Goal: Task Accomplishment & Management: Use online tool/utility

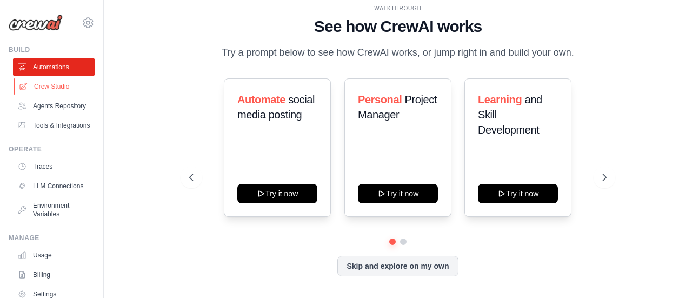
click at [61, 86] on link "Crew Studio" at bounding box center [55, 86] width 82 height 17
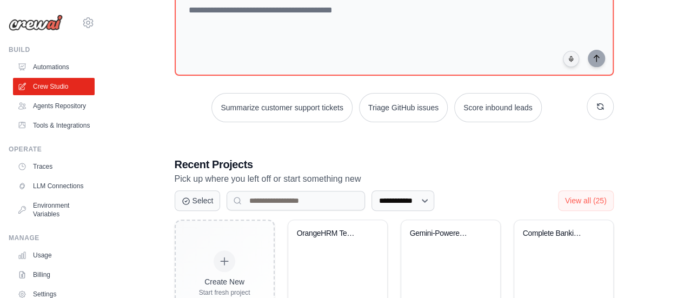
scroll to position [121, 0]
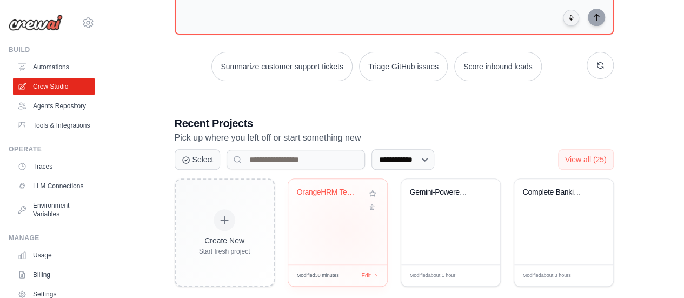
click at [346, 230] on div "OrangeHRM Test Automation" at bounding box center [337, 221] width 99 height 85
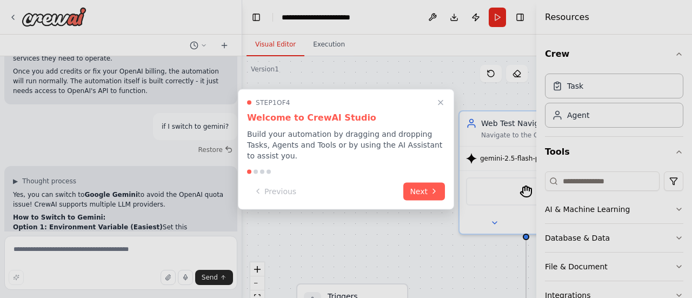
scroll to position [3792, 0]
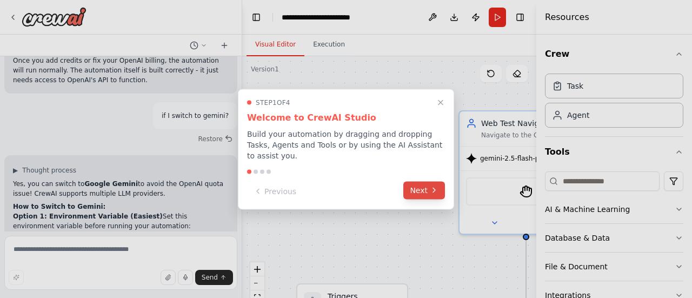
click at [414, 188] on button "Next" at bounding box center [424, 190] width 42 height 18
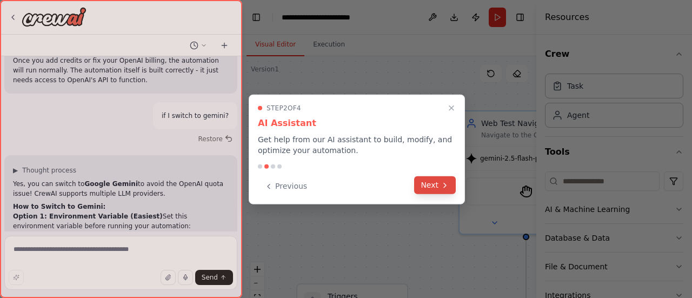
click at [431, 183] on button "Next" at bounding box center [435, 185] width 42 height 18
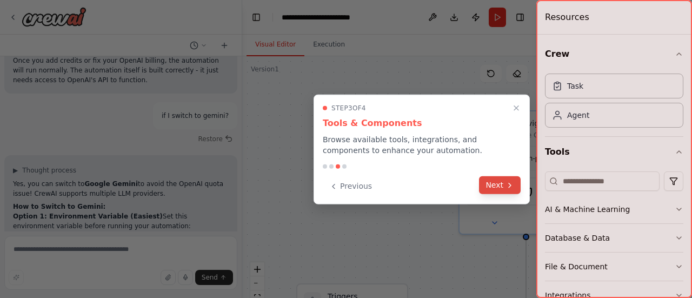
click at [492, 185] on button "Next" at bounding box center [500, 185] width 42 height 18
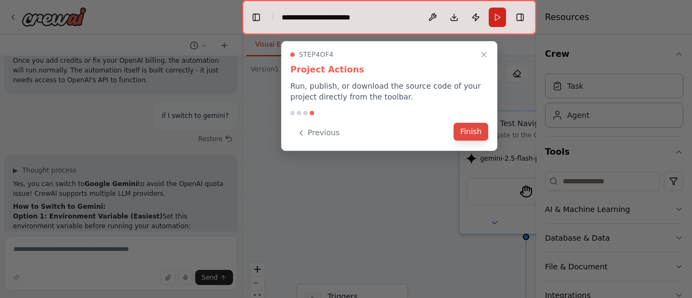
click at [480, 131] on button "Finish" at bounding box center [470, 132] width 35 height 18
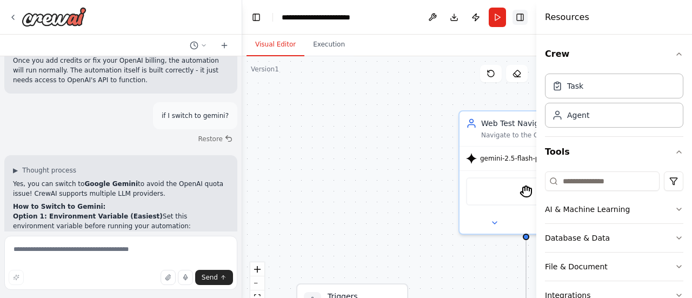
click at [519, 17] on button "Toggle Right Sidebar" at bounding box center [519, 17] width 15 height 15
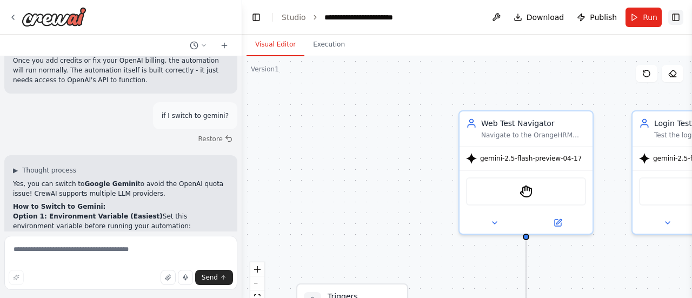
click at [678, 22] on button "Toggle Right Sidebar" at bounding box center [675, 17] width 15 height 15
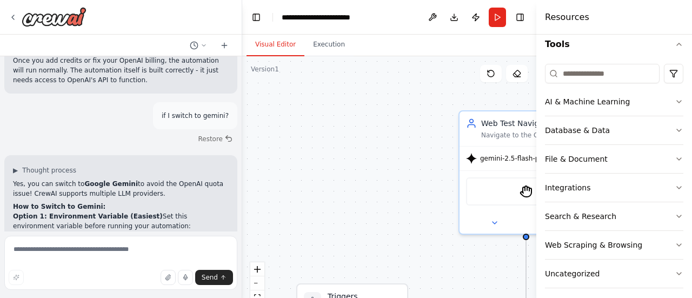
scroll to position [107, 0]
click at [520, 17] on button "Toggle Right Sidebar" at bounding box center [519, 17] width 15 height 15
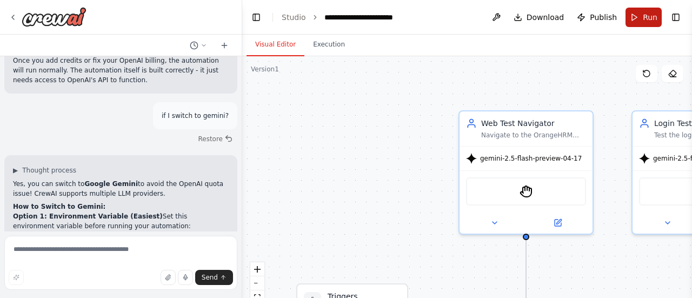
click at [648, 16] on span "Run" at bounding box center [650, 17] width 15 height 11
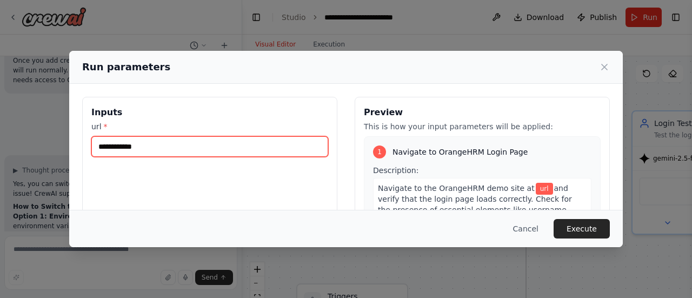
click at [235, 146] on input "url *" at bounding box center [209, 146] width 237 height 21
paste input "**********"
type input "*"
paste input "**********"
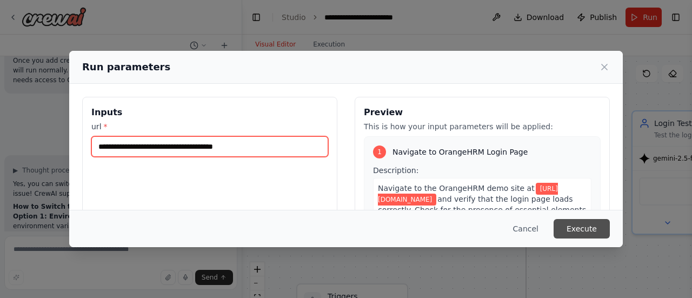
type input "**********"
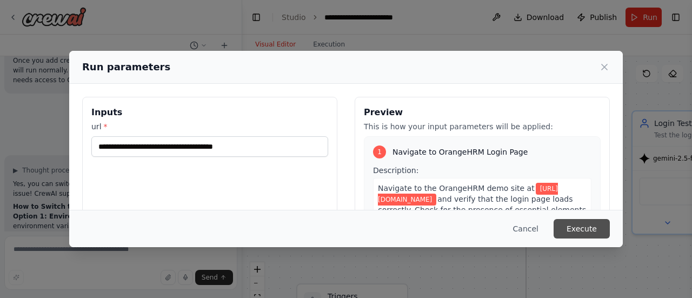
click at [593, 231] on button "Execute" at bounding box center [581, 228] width 56 height 19
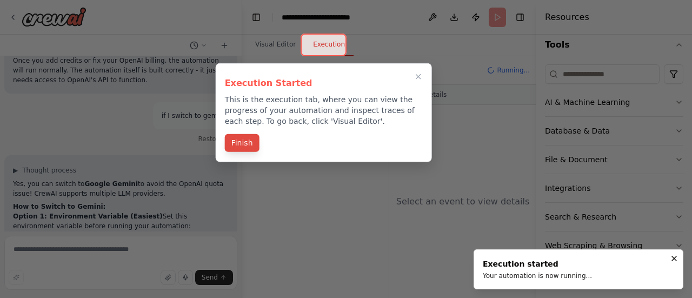
click at [246, 142] on button "Finish" at bounding box center [242, 143] width 35 height 18
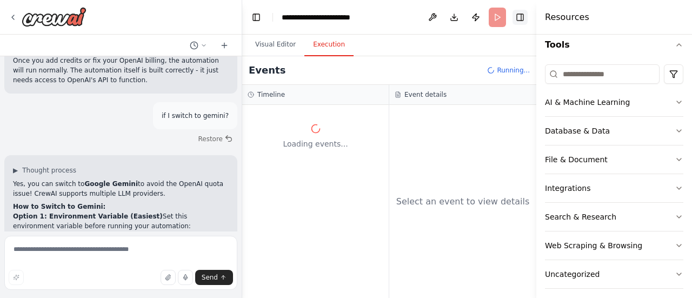
click at [521, 15] on button "Toggle Right Sidebar" at bounding box center [519, 17] width 15 height 15
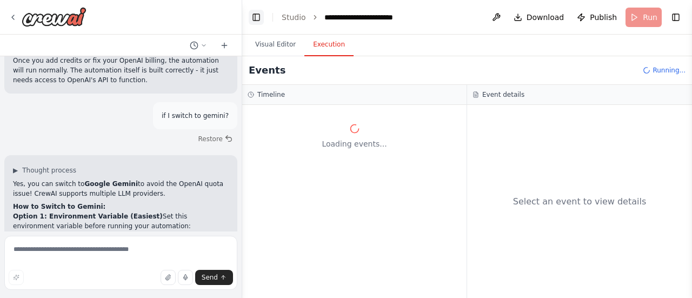
click at [256, 18] on button "Toggle Left Sidebar" at bounding box center [256, 17] width 15 height 15
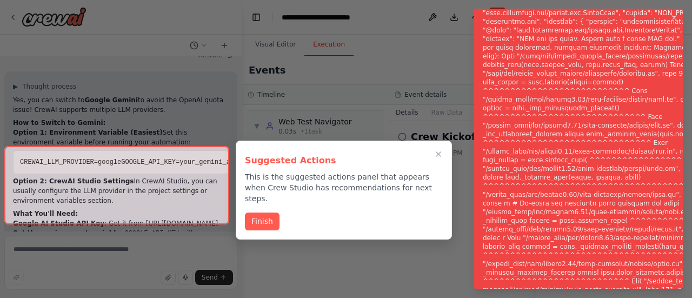
scroll to position [3879, 0]
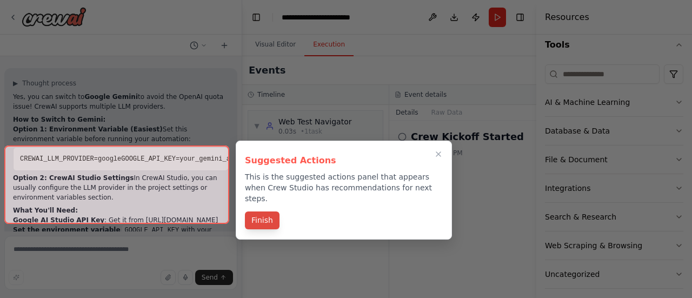
click at [260, 211] on button "Finish" at bounding box center [262, 220] width 35 height 18
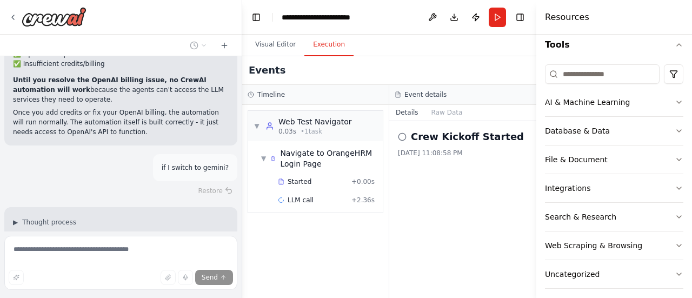
scroll to position [3726, 0]
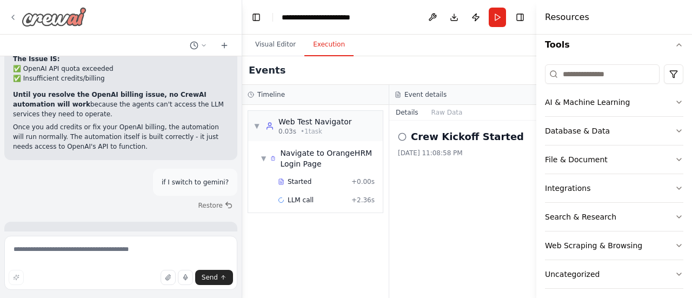
click at [14, 18] on icon at bounding box center [13, 17] width 9 height 9
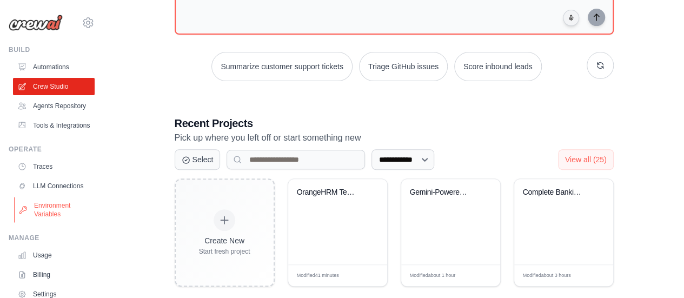
click at [61, 223] on link "Environment Variables" at bounding box center [55, 210] width 82 height 26
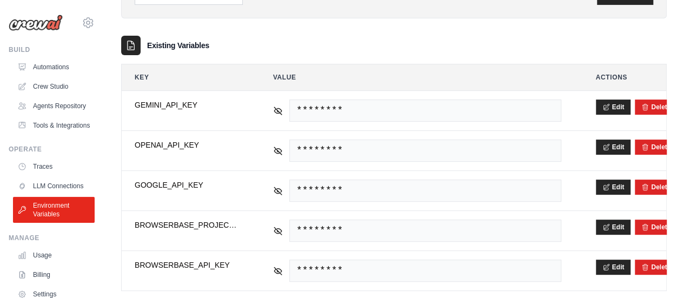
scroll to position [157, 0]
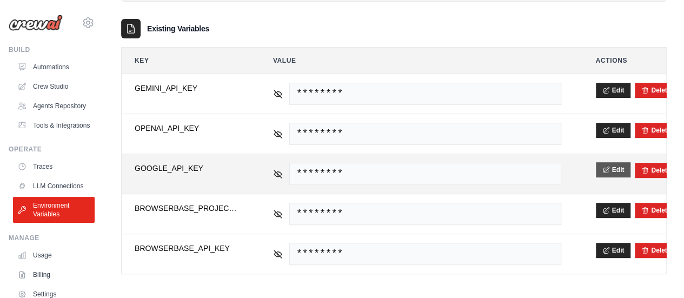
click at [612, 171] on button "Edit" at bounding box center [613, 169] width 35 height 15
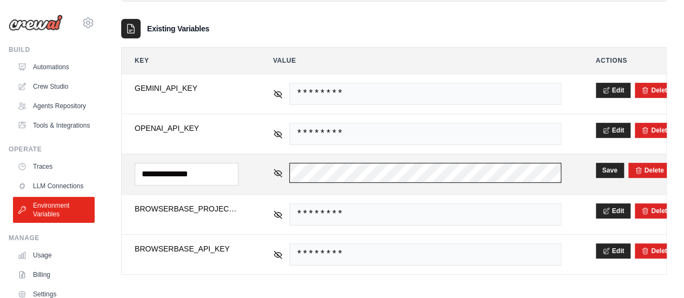
click at [236, 174] on tr "**********" at bounding box center [394, 173] width 544 height 41
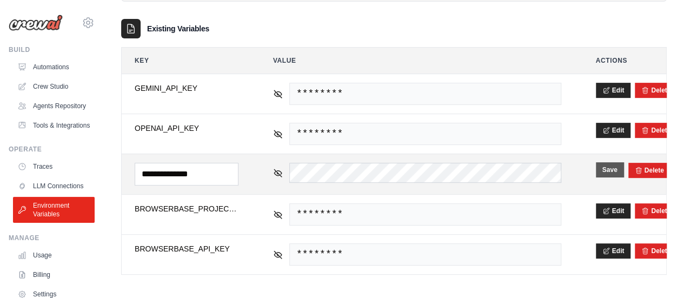
click at [610, 169] on button "Save" at bounding box center [610, 169] width 28 height 15
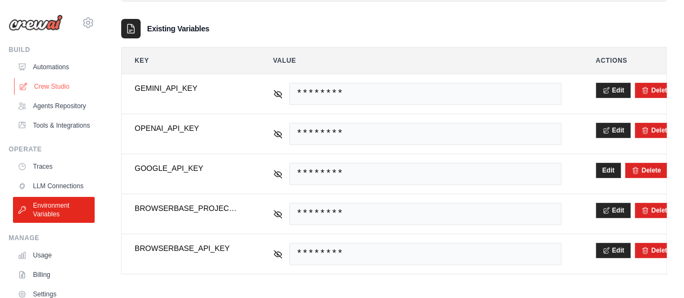
click at [57, 88] on link "Crew Studio" at bounding box center [55, 86] width 82 height 17
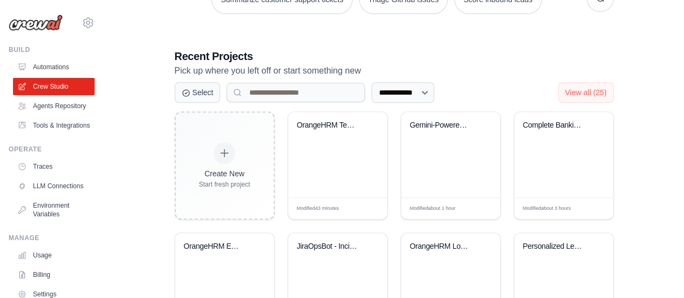
scroll to position [195, 0]
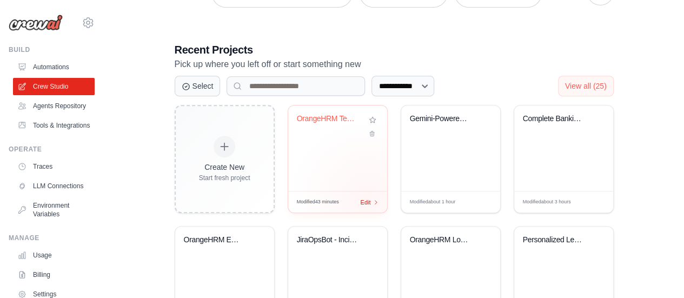
click at [367, 198] on span "Edit" at bounding box center [365, 201] width 10 height 9
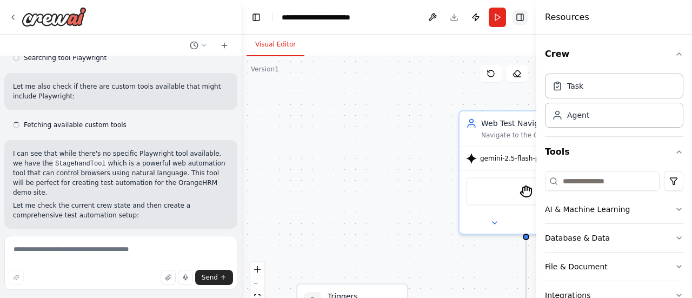
click at [522, 19] on button "Toggle Right Sidebar" at bounding box center [519, 17] width 15 height 15
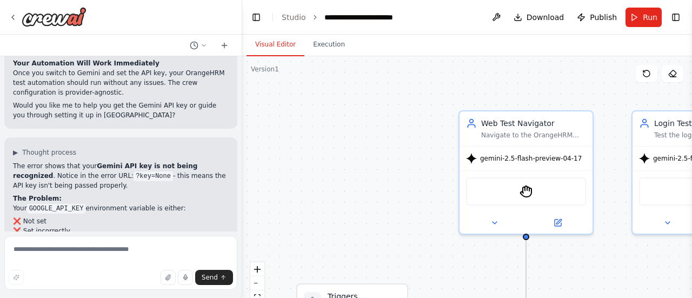
scroll to position [4098, 0]
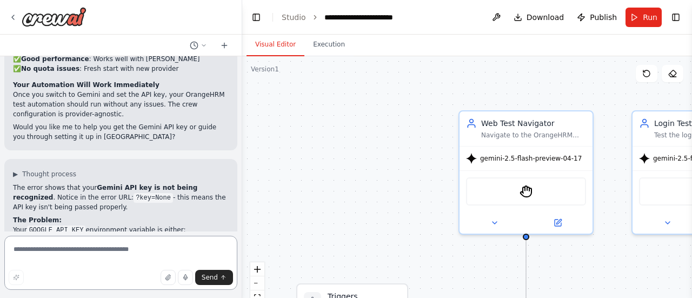
click at [102, 250] on textarea at bounding box center [120, 263] width 233 height 54
paste textarea "**********"
type textarea "*"
click at [653, 17] on span "Run" at bounding box center [650, 17] width 15 height 11
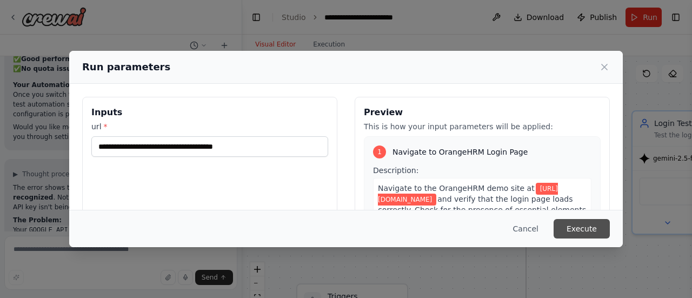
click at [589, 232] on button "Execute" at bounding box center [581, 228] width 56 height 19
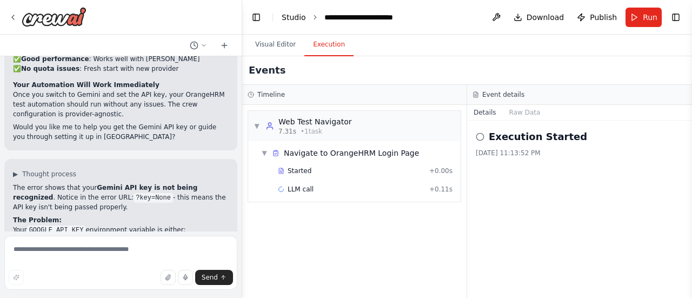
click at [284, 16] on link "Studio" at bounding box center [294, 17] width 24 height 9
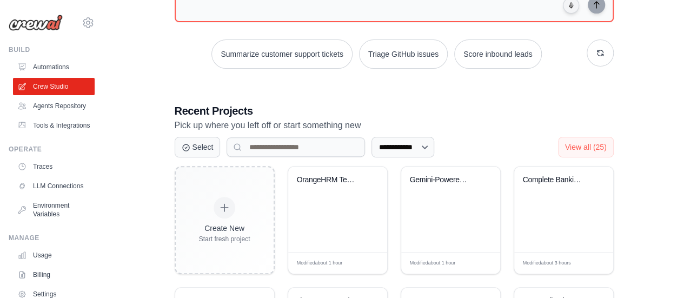
scroll to position [152, 0]
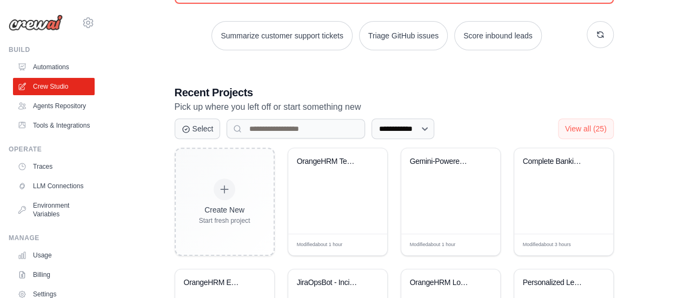
drag, startPoint x: 686, startPoint y: 119, endPoint x: 691, endPoint y: 182, distance: 62.8
click at [683, 182] on html "[EMAIL_ADDRESS][DOMAIN_NAME] Settings Build Automations Resources" at bounding box center [342, 187] width 684 height 678
click at [536, 190] on div "Complete Banking Website Test Autom..." at bounding box center [563, 190] width 99 height 85
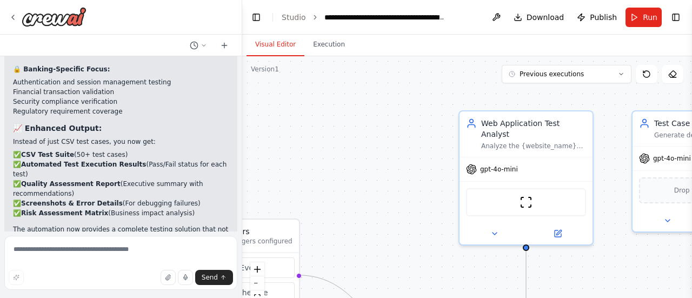
scroll to position [2266, 0]
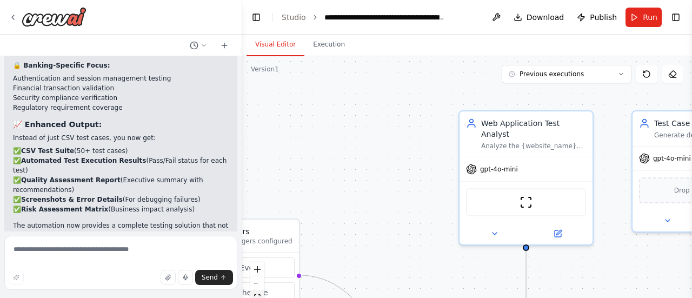
click at [258, 294] on icon "fit view" at bounding box center [257, 297] width 6 height 6
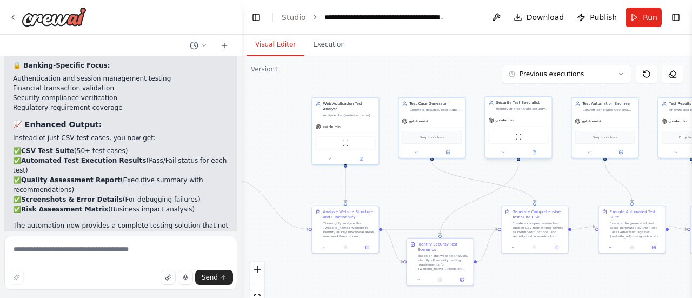
click at [502, 123] on div "gpt-4o-mini" at bounding box center [502, 119] width 26 height 5
click at [645, 22] on span "Run" at bounding box center [650, 17] width 15 height 11
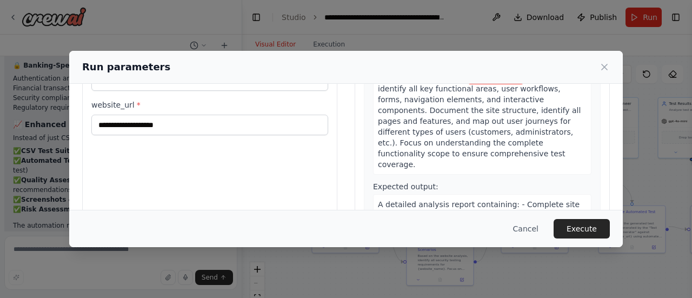
scroll to position [0, 0]
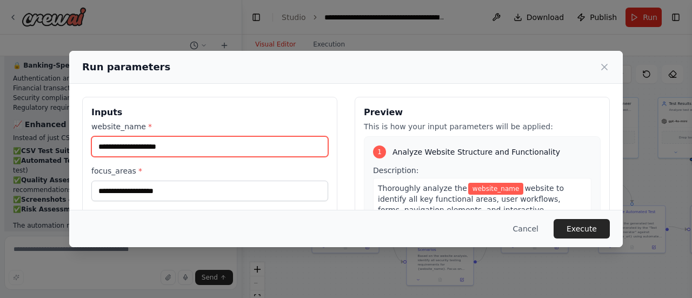
click at [202, 141] on input "website_name *" at bounding box center [209, 146] width 237 height 21
type input "********"
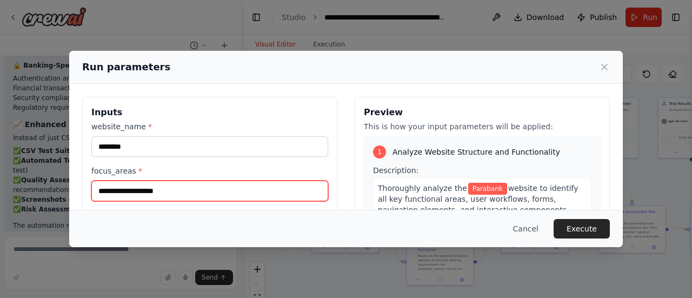
click at [193, 190] on input "focus_areas *" at bounding box center [209, 190] width 237 height 21
click at [170, 191] on input "**********" at bounding box center [209, 190] width 237 height 21
click at [246, 198] on input "**********" at bounding box center [209, 190] width 237 height 21
type input "**********"
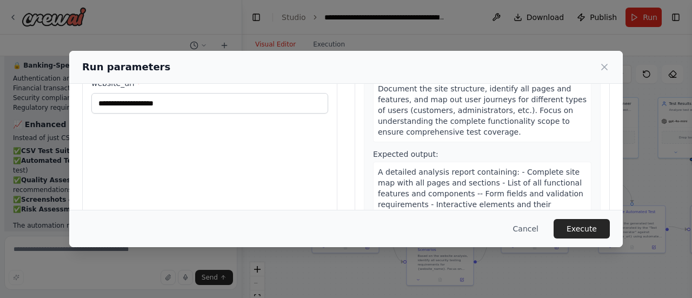
scroll to position [131, 0]
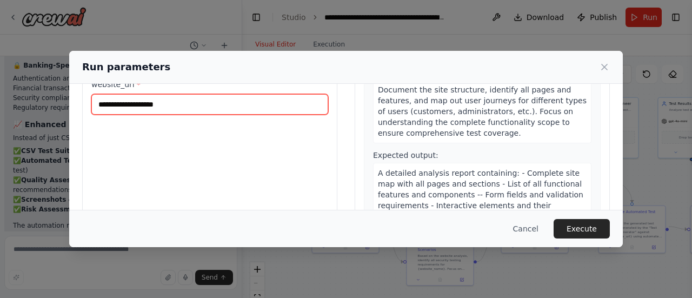
click at [193, 103] on input "website_url *" at bounding box center [209, 104] width 237 height 21
paste input "**********"
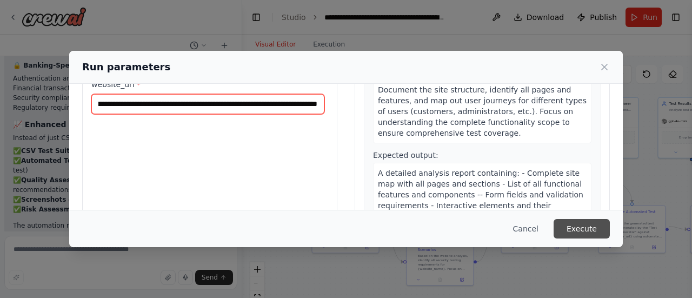
type input "**********"
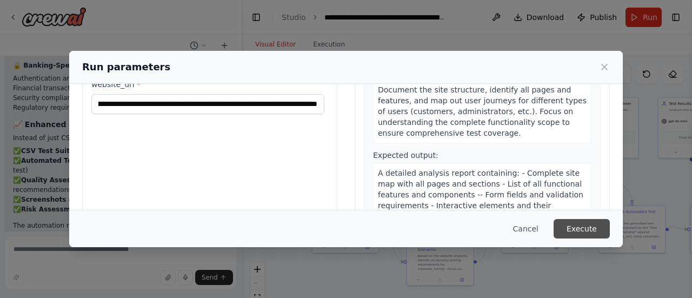
scroll to position [0, 0]
click at [590, 229] on button "Execute" at bounding box center [581, 228] width 56 height 19
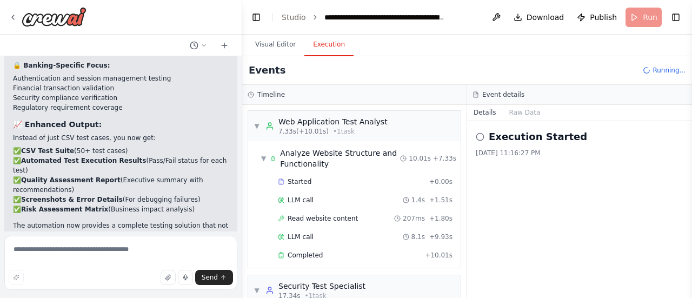
scroll to position [17, 0]
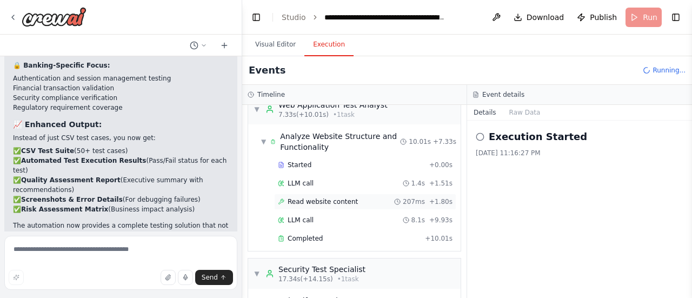
click at [334, 199] on span "Read website content" at bounding box center [322, 201] width 70 height 9
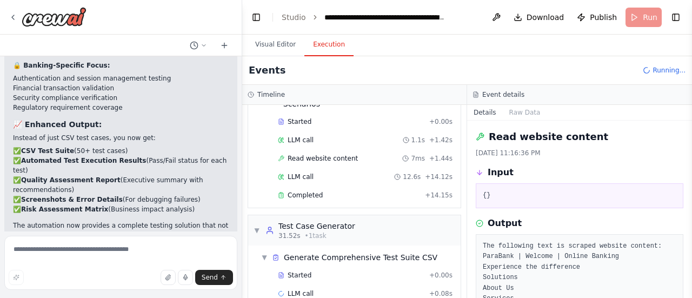
scroll to position [228, 0]
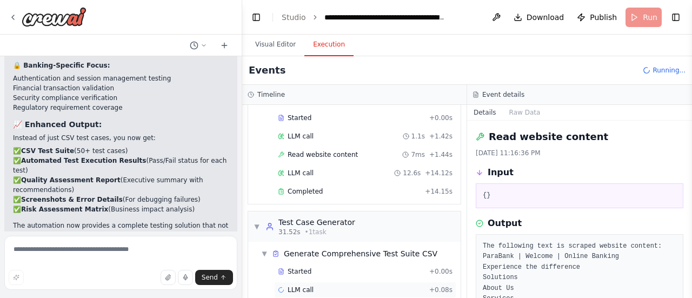
click at [372, 285] on div "LLM call + 0.08s" at bounding box center [365, 289] width 175 height 9
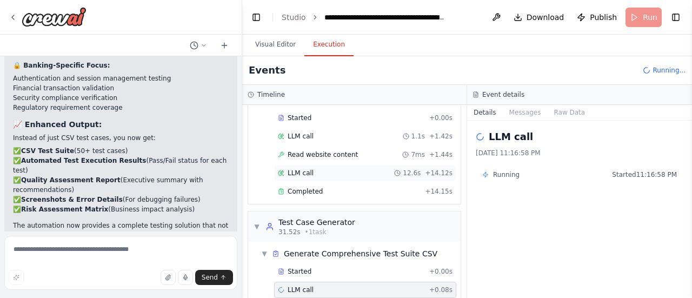
click at [362, 169] on div "LLM call 12.6s + 14.12s" at bounding box center [365, 173] width 175 height 9
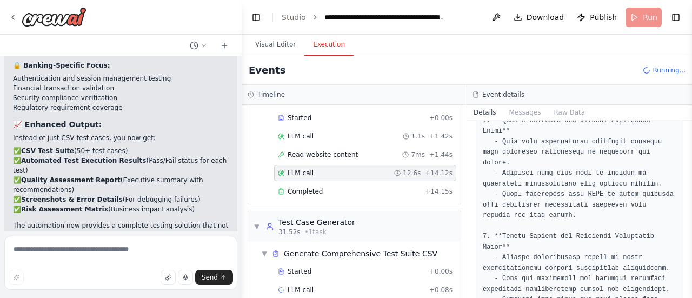
scroll to position [897, 0]
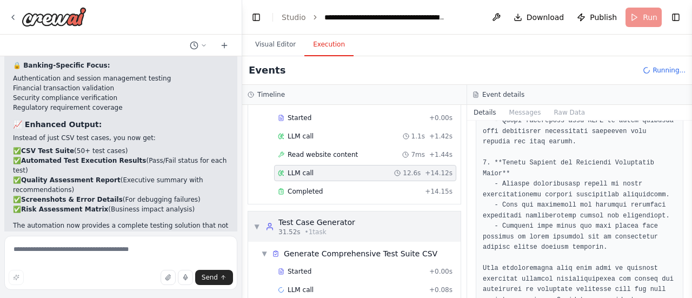
click at [257, 222] on span "▼" at bounding box center [256, 226] width 6 height 9
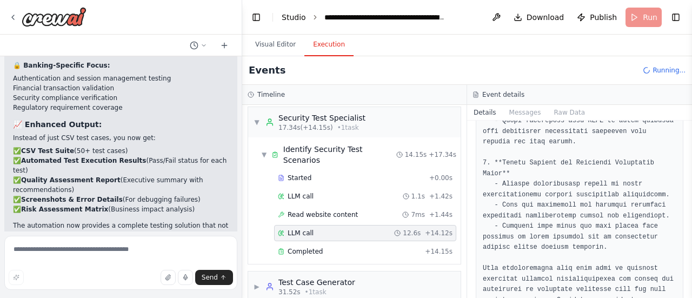
click at [292, 18] on link "Studio" at bounding box center [294, 17] width 24 height 9
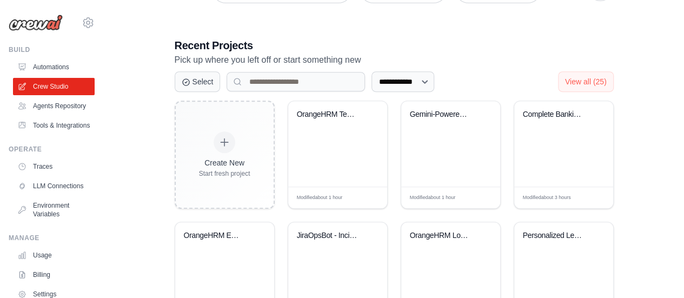
scroll to position [197, 0]
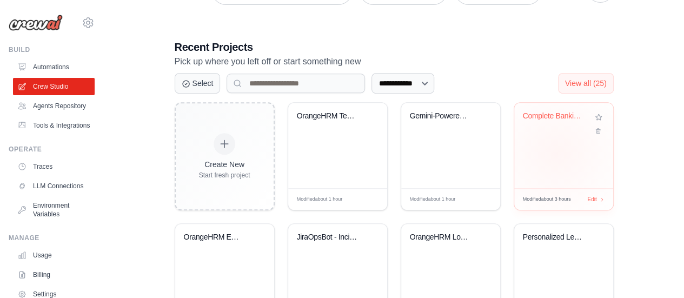
click at [557, 152] on div "Complete Banking Website Test Autom..." at bounding box center [563, 145] width 99 height 85
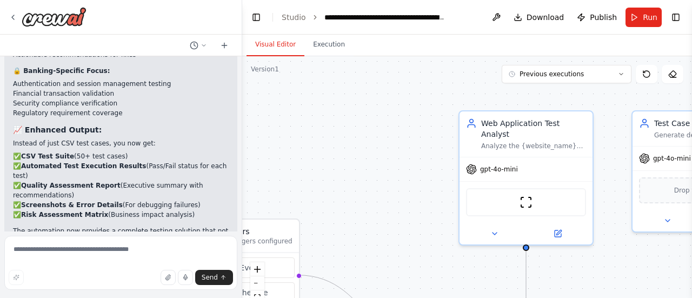
scroll to position [2266, 0]
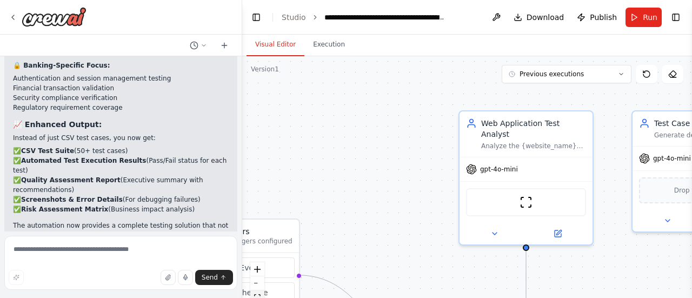
click at [258, 292] on button "fit view" at bounding box center [257, 297] width 14 height 14
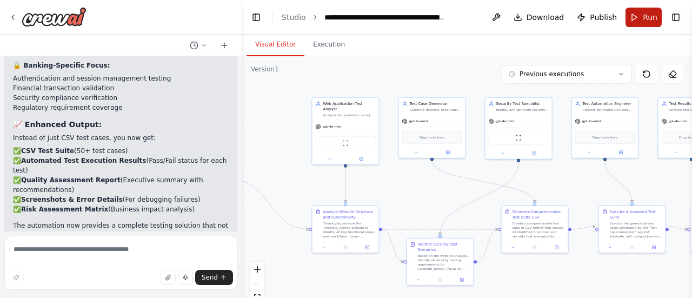
click at [639, 19] on button "Run" at bounding box center [643, 17] width 36 height 19
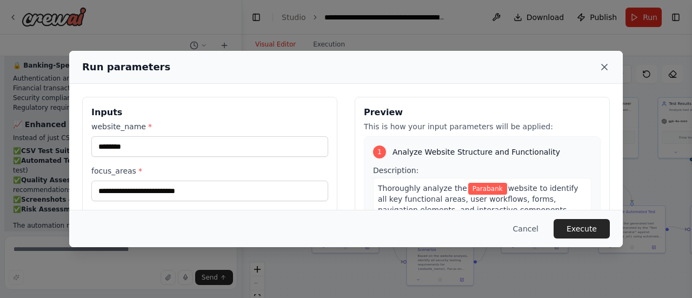
click at [604, 65] on icon at bounding box center [604, 67] width 11 height 11
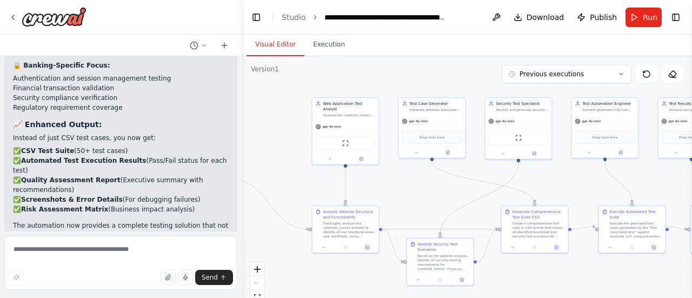
click at [238, 61] on div at bounding box center [240, 149] width 4 height 298
click at [651, 243] on button at bounding box center [653, 246] width 18 height 6
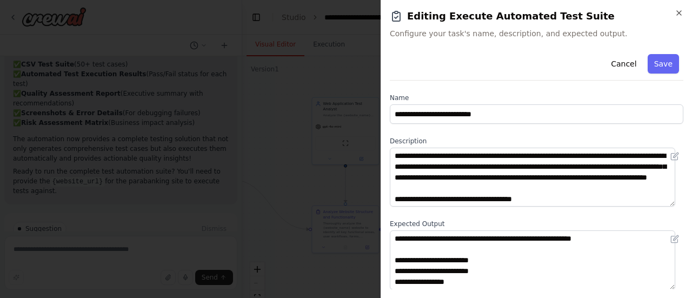
scroll to position [2353, 0]
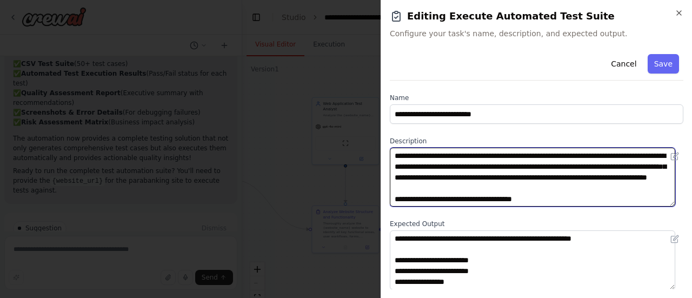
drag, startPoint x: 394, startPoint y: 155, endPoint x: 573, endPoint y: 176, distance: 180.1
click at [573, 176] on textarea "**********" at bounding box center [532, 177] width 285 height 59
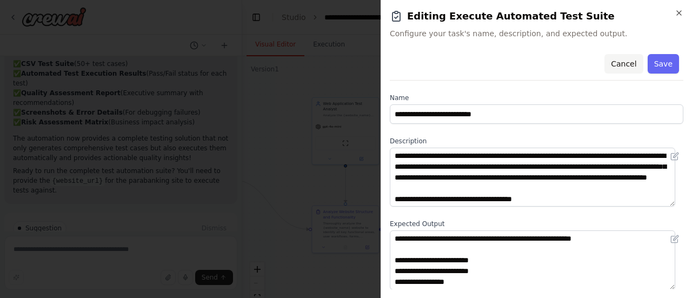
click at [618, 62] on button "Cancel" at bounding box center [623, 63] width 38 height 19
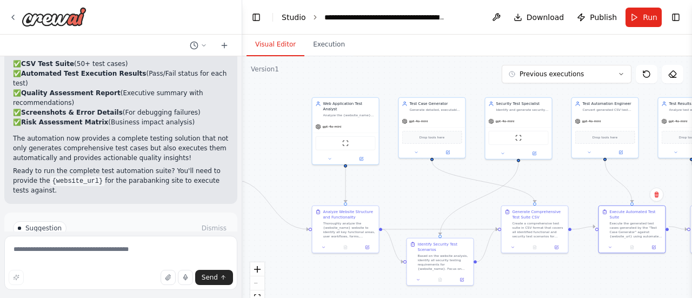
click at [294, 18] on link "Studio" at bounding box center [294, 17] width 24 height 9
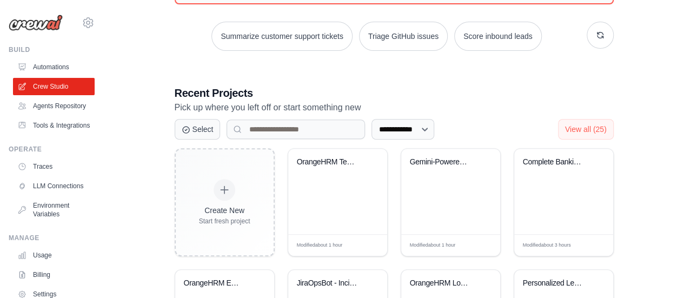
scroll to position [195, 0]
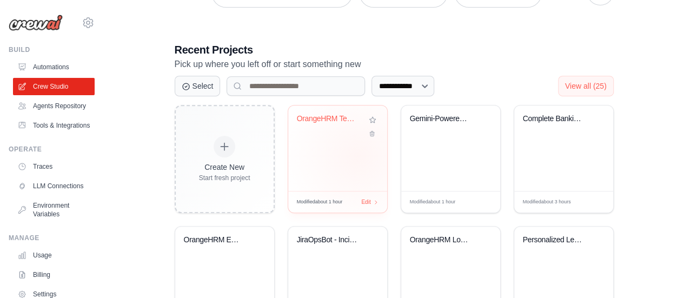
click at [357, 155] on div "OrangeHRM Test Automation" at bounding box center [337, 147] width 99 height 85
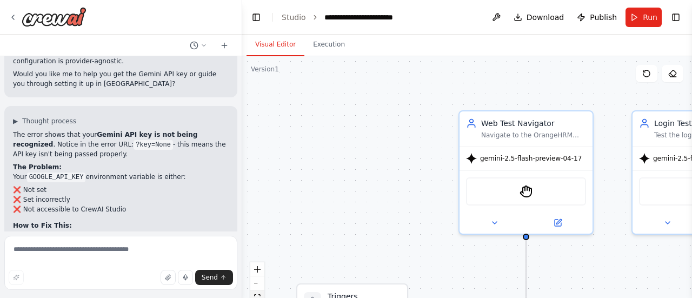
scroll to position [4163, 0]
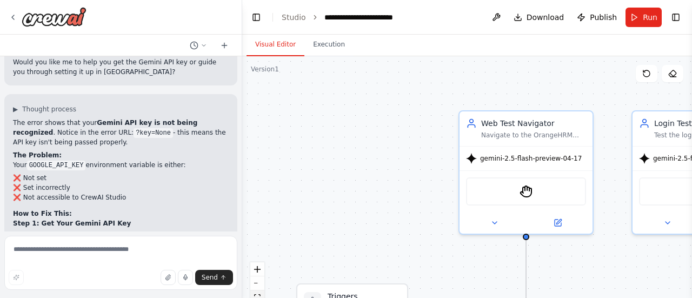
click at [256, 293] on button "fit view" at bounding box center [257, 297] width 14 height 14
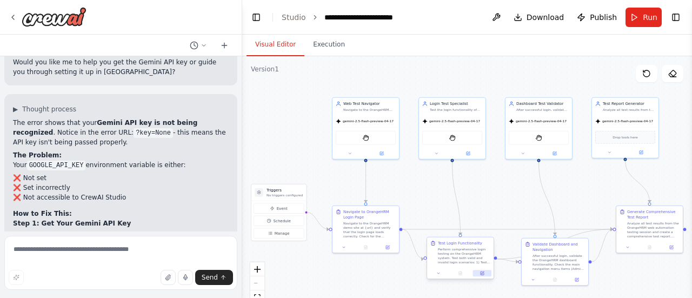
click at [483, 274] on icon at bounding box center [481, 272] width 3 height 3
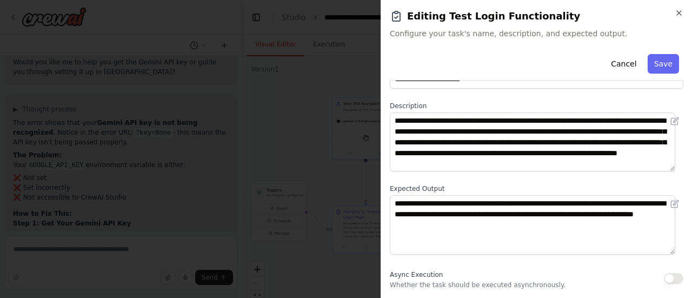
scroll to position [31, 0]
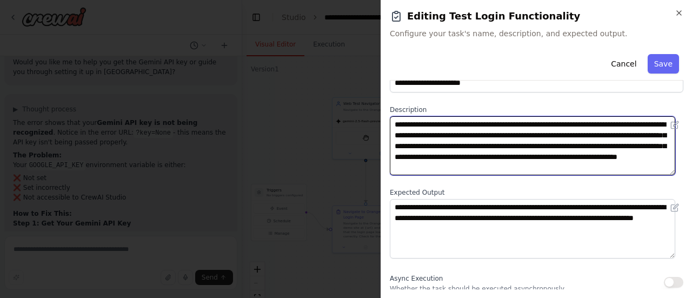
click at [633, 170] on textarea "**********" at bounding box center [532, 145] width 285 height 59
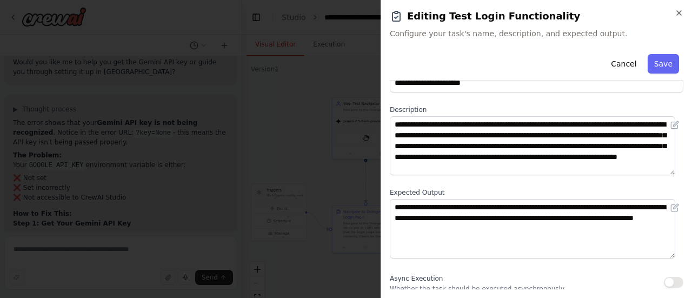
scroll to position [53, 0]
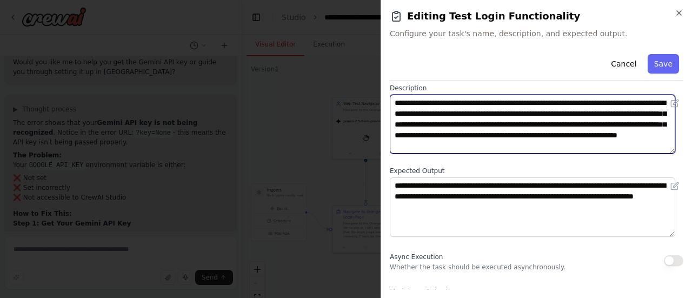
click at [633, 146] on textarea "**********" at bounding box center [532, 124] width 285 height 59
paste textarea "**********"
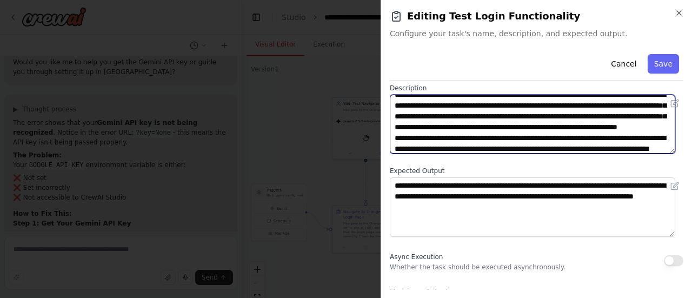
scroll to position [30, 0]
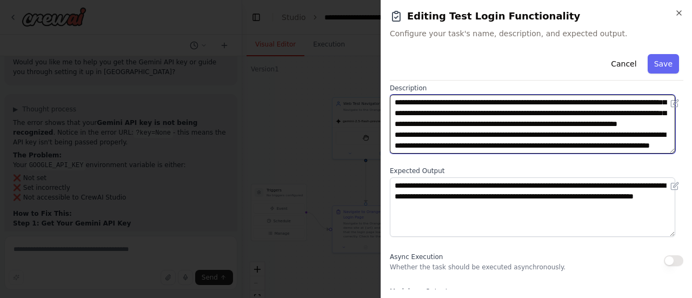
drag, startPoint x: 391, startPoint y: 128, endPoint x: 484, endPoint y: 137, distance: 92.8
click at [484, 137] on textarea "**********" at bounding box center [532, 124] width 285 height 59
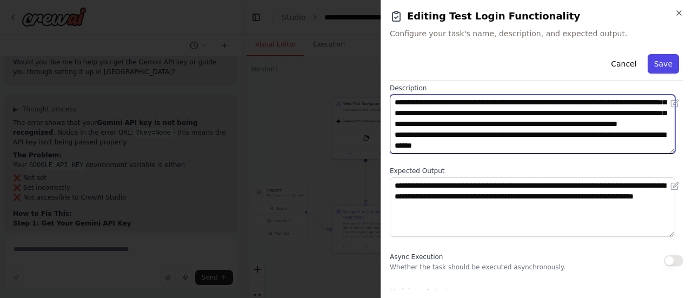
type textarea "**********"
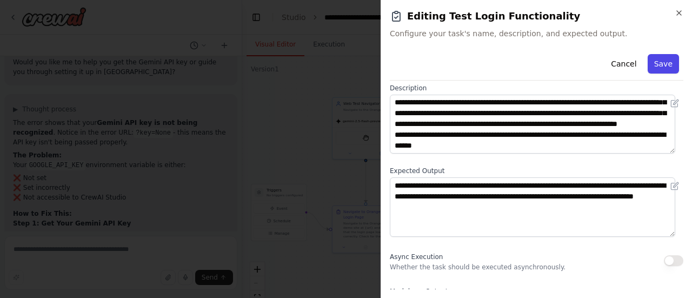
click at [655, 56] on button "Save" at bounding box center [662, 63] width 31 height 19
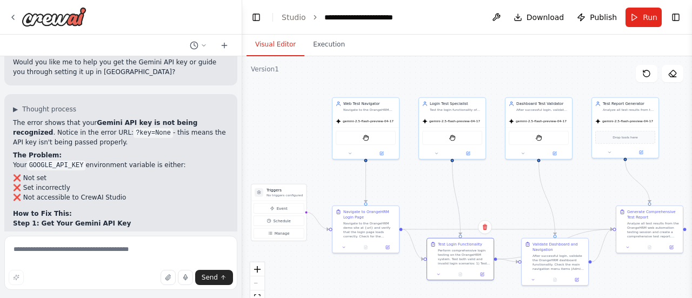
click at [508, 184] on div ".deletable-edge-delete-btn { width: 20px; height: 20px; border: 0px solid #ffff…" at bounding box center [467, 191] width 450 height 270
click at [647, 21] on span "Run" at bounding box center [650, 17] width 15 height 11
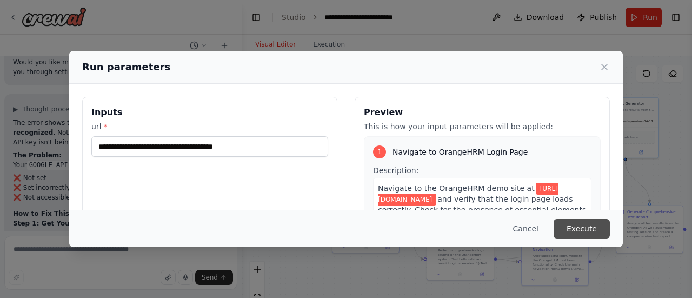
click at [596, 227] on button "Execute" at bounding box center [581, 228] width 56 height 19
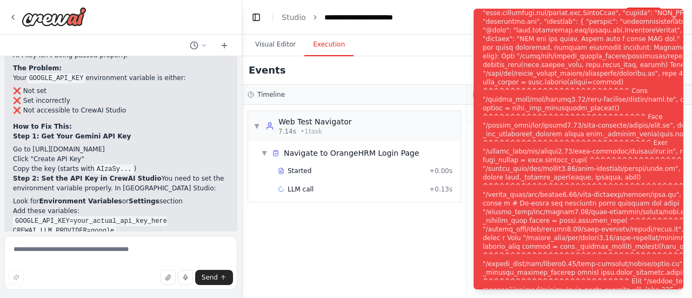
scroll to position [4251, 0]
click at [591, 169] on div "Notifications (F8)" at bounding box center [625, 155] width 284 height 899
click at [413, 269] on div "▼ Web Test Navigator 7.14s • 1 task ▼ Navigate to OrangeHRM Login Page Started …" at bounding box center [354, 201] width 224 height 193
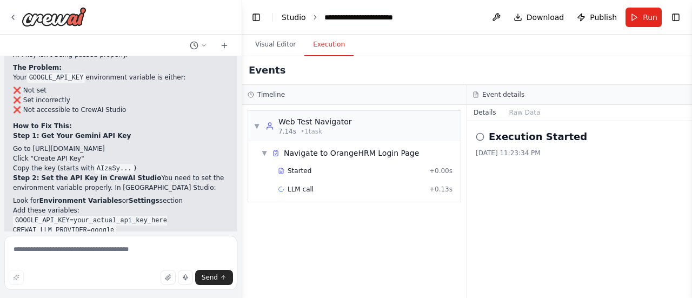
click at [297, 16] on link "Studio" at bounding box center [294, 17] width 24 height 9
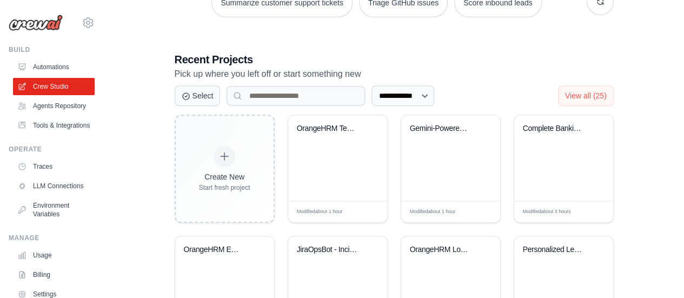
scroll to position [203, 0]
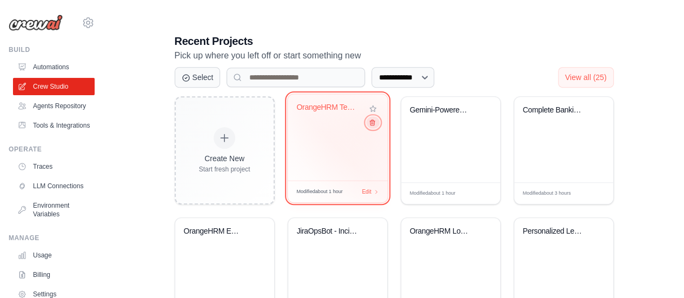
click at [370, 122] on icon at bounding box center [372, 122] width 5 height 5
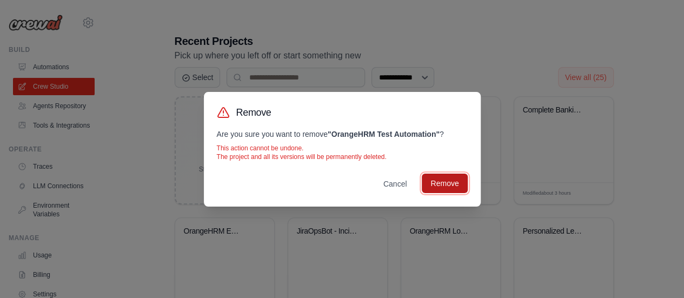
click at [454, 188] on button "Remove" at bounding box center [444, 182] width 45 height 19
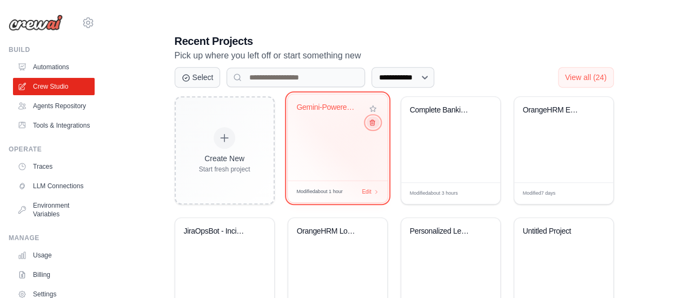
click at [373, 121] on icon at bounding box center [371, 122] width 7 height 7
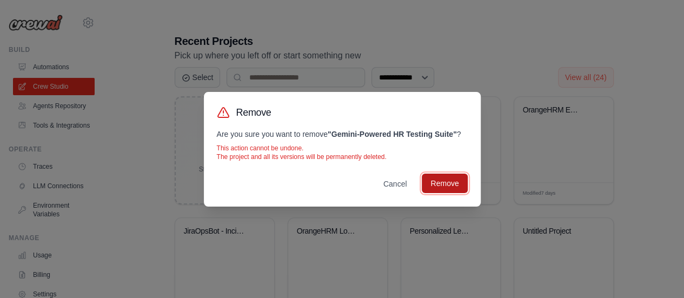
click at [446, 186] on button "Remove" at bounding box center [444, 182] width 45 height 19
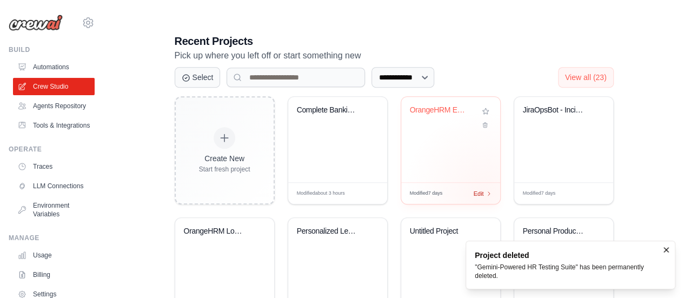
click at [483, 191] on div "Edit" at bounding box center [482, 193] width 18 height 9
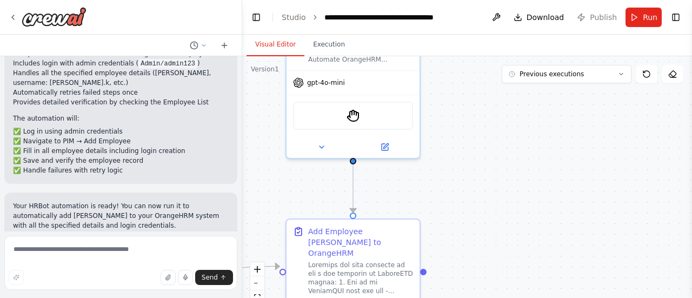
scroll to position [837, 0]
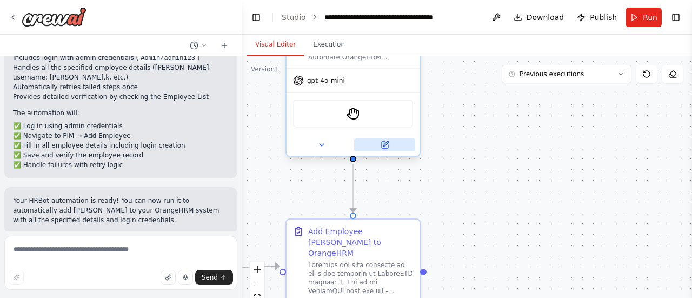
click at [383, 143] on icon at bounding box center [385, 145] width 6 height 6
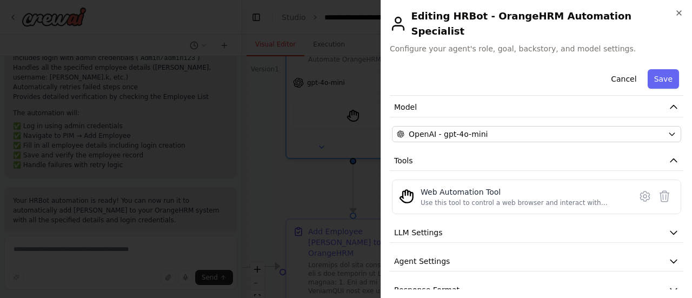
scroll to position [79, 0]
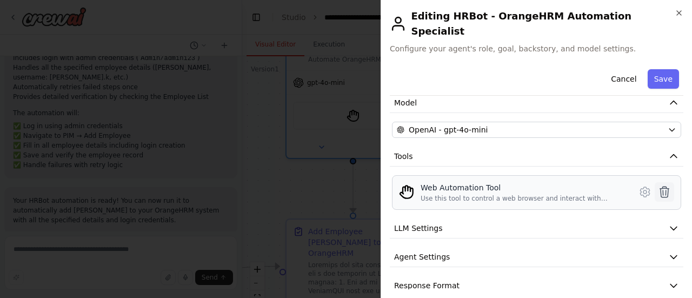
click at [658, 185] on icon at bounding box center [664, 191] width 13 height 13
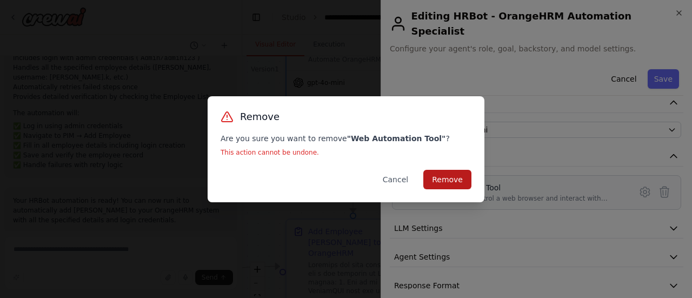
click at [442, 177] on button "Remove" at bounding box center [447, 179] width 48 height 19
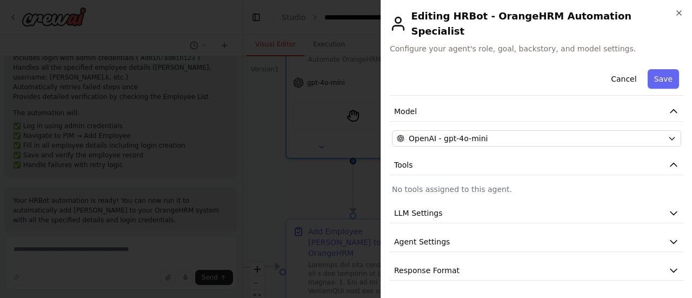
scroll to position [55, 0]
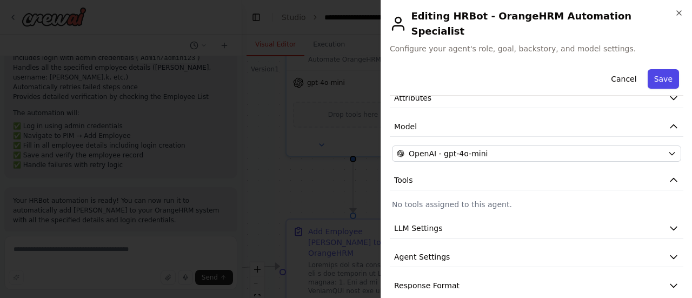
click at [654, 69] on button "Save" at bounding box center [662, 78] width 31 height 19
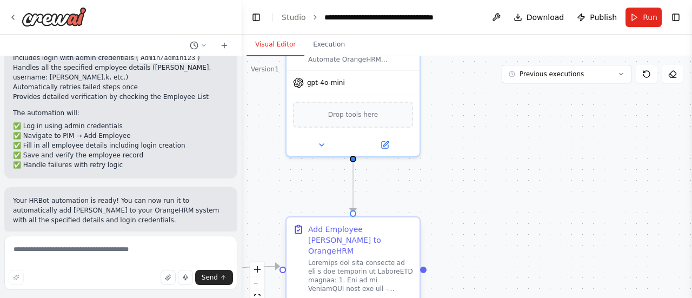
click at [373, 259] on div at bounding box center [360, 275] width 105 height 35
click at [258, 293] on button "fit view" at bounding box center [257, 297] width 14 height 14
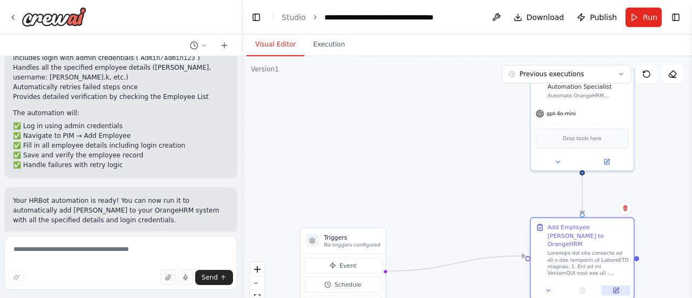
click at [619, 285] on button at bounding box center [615, 290] width 29 height 10
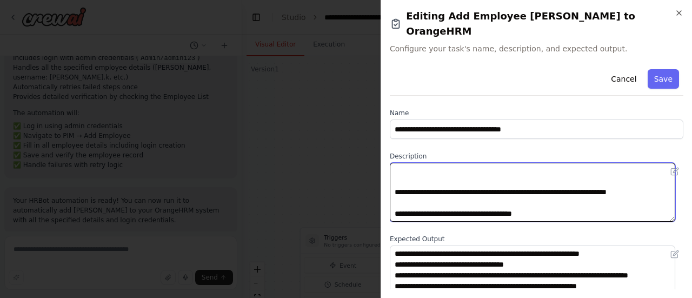
scroll to position [508, 0]
click at [459, 197] on textarea at bounding box center [532, 192] width 285 height 59
click at [552, 200] on textarea at bounding box center [532, 192] width 285 height 59
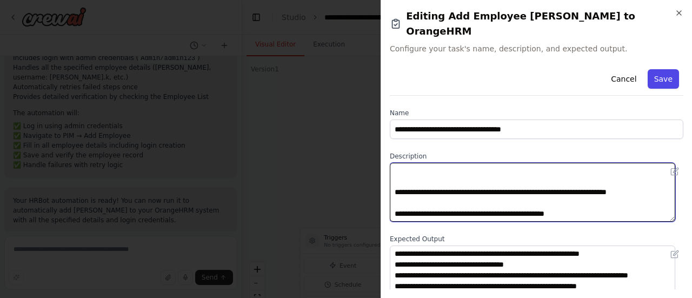
type textarea "**********"
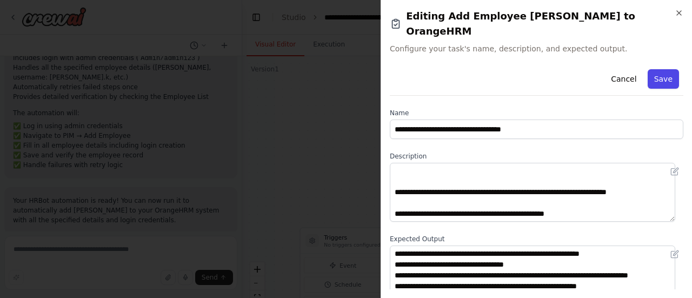
click at [658, 69] on button "Save" at bounding box center [662, 78] width 31 height 19
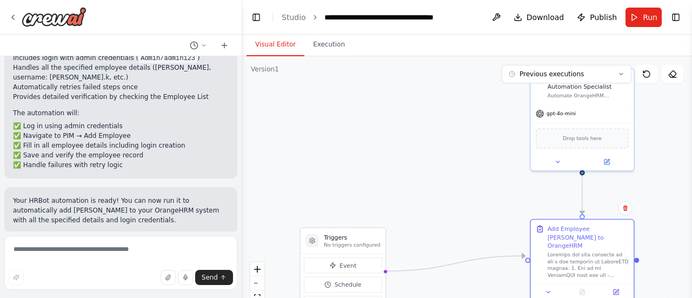
click at [465, 142] on div ".deletable-edge-delete-btn { width: 20px; height: 20px; border: 0px solid #ffff…" at bounding box center [467, 191] width 450 height 270
click at [653, 14] on span "Run" at bounding box center [650, 17] width 15 height 11
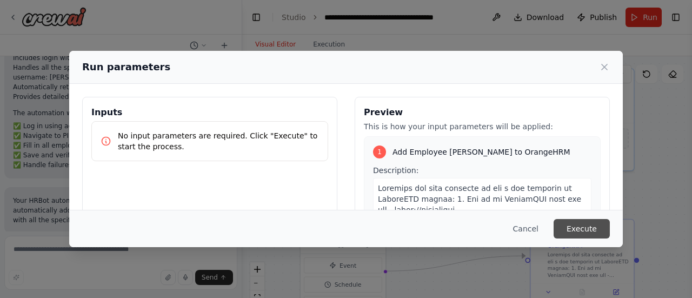
click at [579, 226] on button "Execute" at bounding box center [581, 228] width 56 height 19
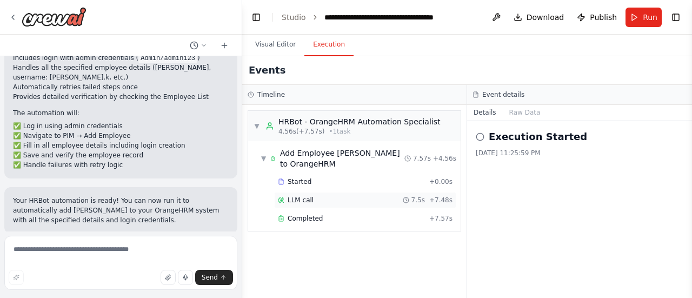
click at [379, 197] on div "LLM call 7.5s + 7.48s" at bounding box center [365, 200] width 175 height 9
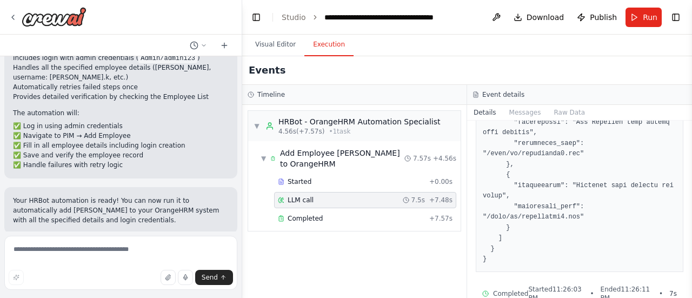
scroll to position [527, 0]
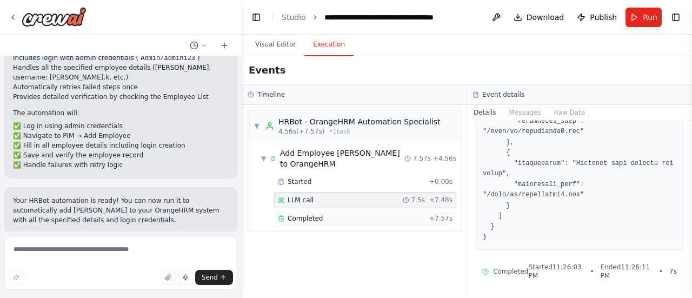
click at [321, 218] on div "Completed" at bounding box center [351, 218] width 147 height 9
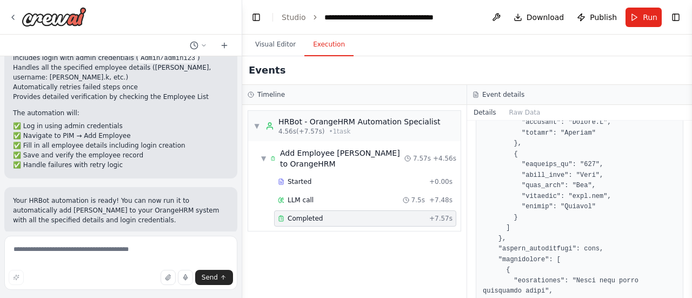
scroll to position [1207, 0]
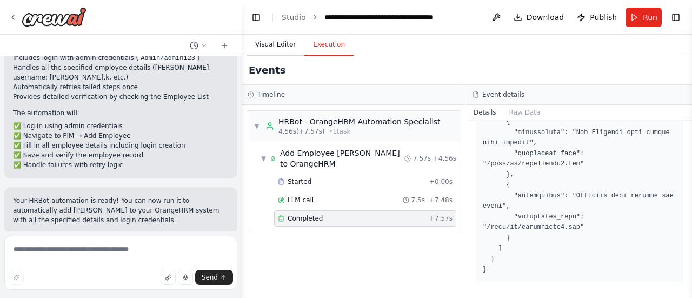
click at [277, 44] on button "Visual Editor" at bounding box center [275, 45] width 58 height 23
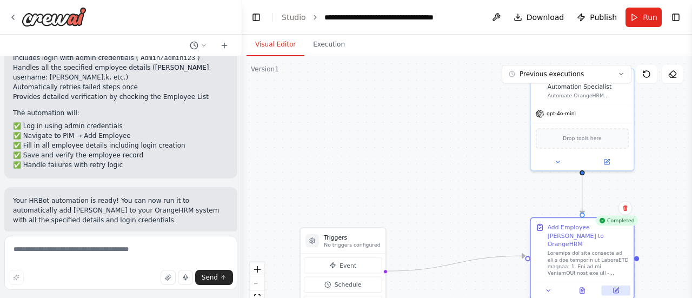
click at [617, 287] on icon at bounding box center [615, 289] width 5 height 5
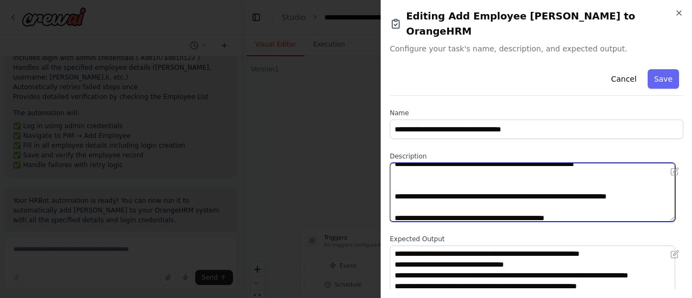
scroll to position [508, 0]
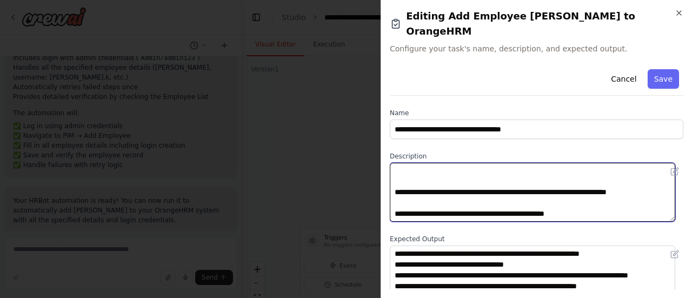
click at [606, 197] on textarea at bounding box center [532, 192] width 285 height 59
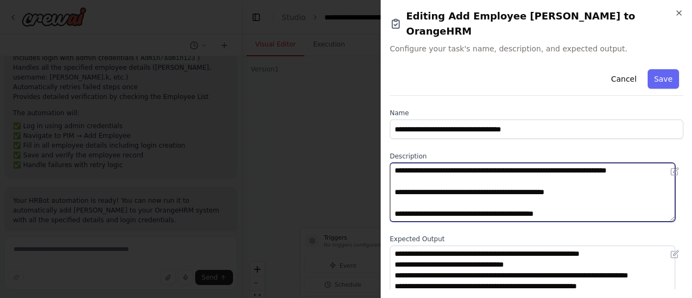
scroll to position [538, 0]
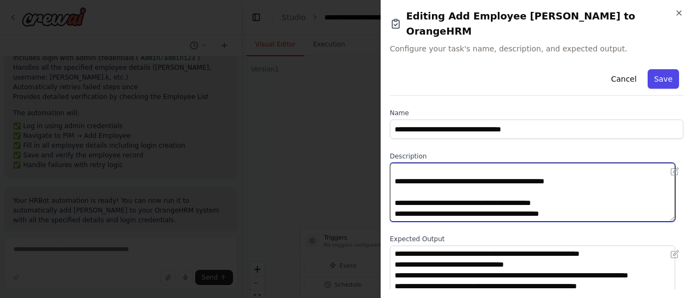
type textarea "**********"
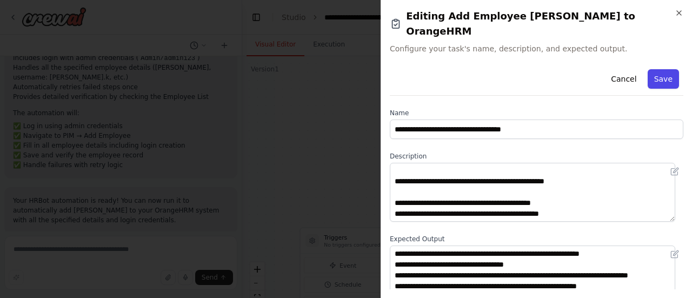
click at [653, 69] on button "Save" at bounding box center [662, 78] width 31 height 19
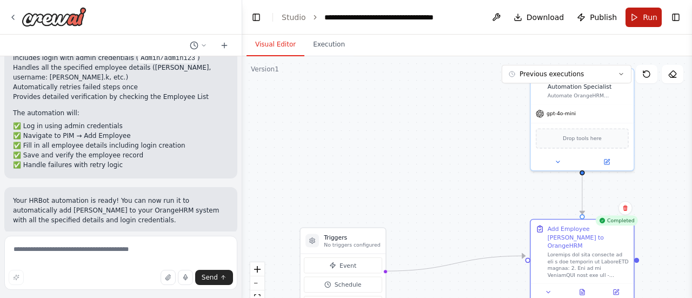
click at [643, 20] on span "Run" at bounding box center [650, 17] width 15 height 11
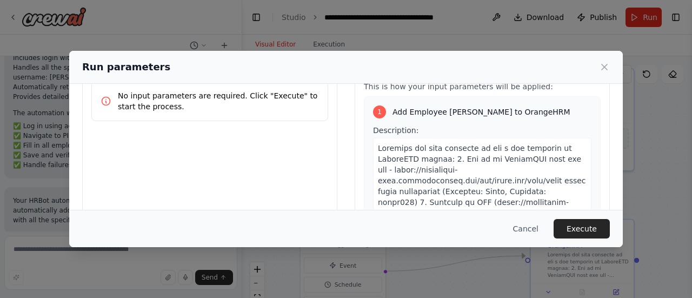
scroll to position [0, 0]
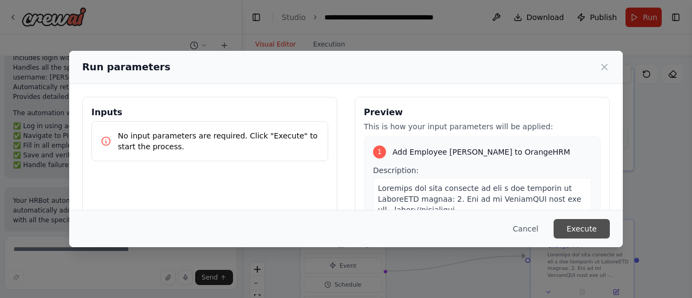
click at [586, 233] on button "Execute" at bounding box center [581, 228] width 56 height 19
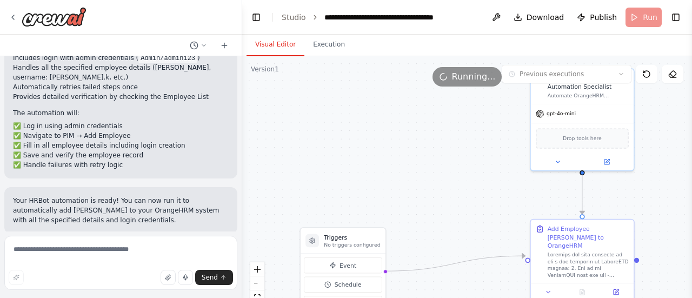
click at [267, 41] on button "Visual Editor" at bounding box center [275, 45] width 58 height 23
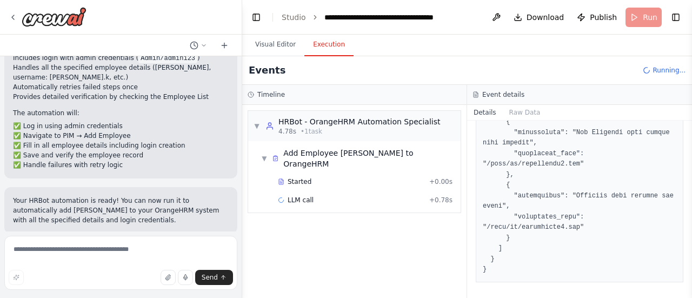
click at [325, 46] on button "Execution" at bounding box center [328, 45] width 49 height 23
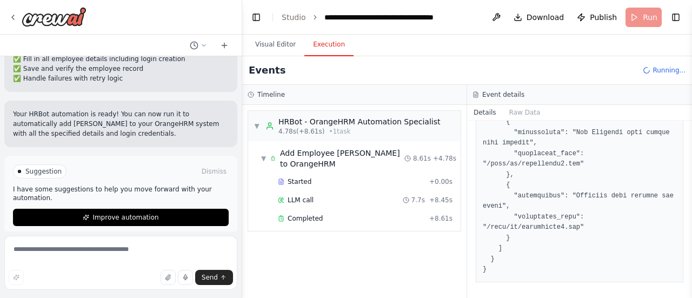
scroll to position [924, 0]
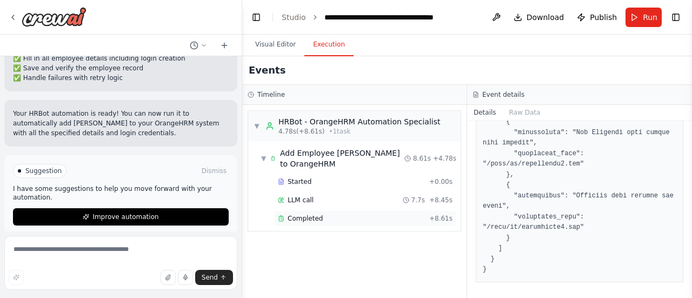
click at [313, 214] on span "Completed" at bounding box center [304, 218] width 35 height 9
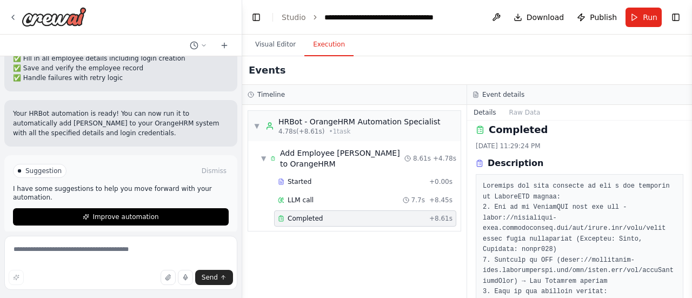
scroll to position [0, 0]
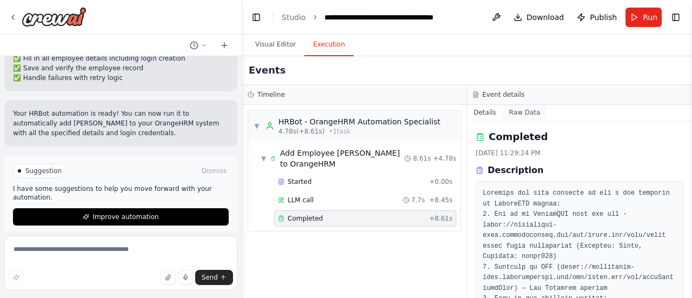
click at [521, 112] on button "Raw Data" at bounding box center [525, 112] width 44 height 15
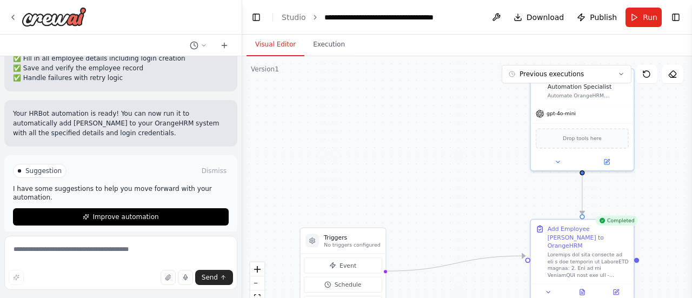
click at [273, 46] on button "Visual Editor" at bounding box center [275, 45] width 58 height 23
click at [607, 162] on icon at bounding box center [606, 160] width 5 height 5
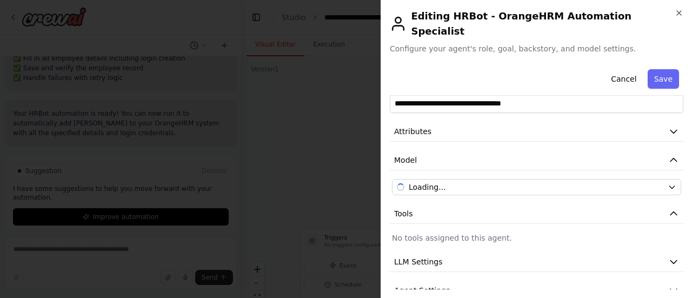
scroll to position [55, 0]
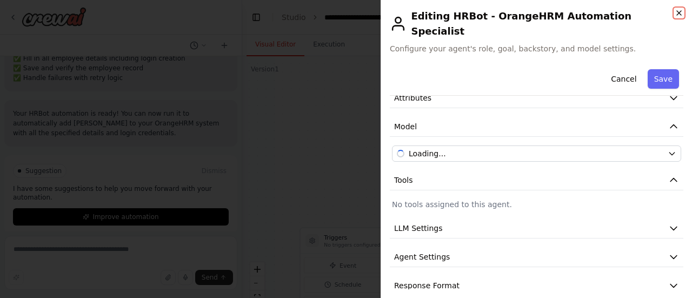
click at [680, 10] on icon "button" at bounding box center [678, 13] width 9 height 9
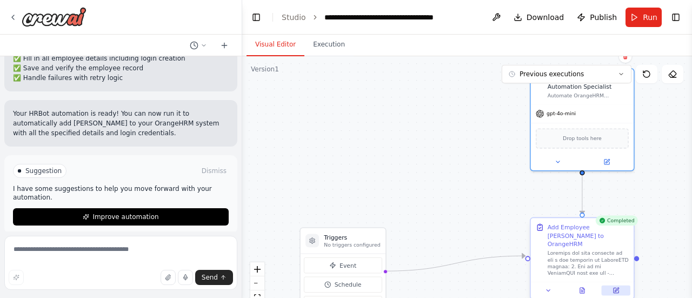
click at [614, 287] on icon at bounding box center [616, 289] width 4 height 4
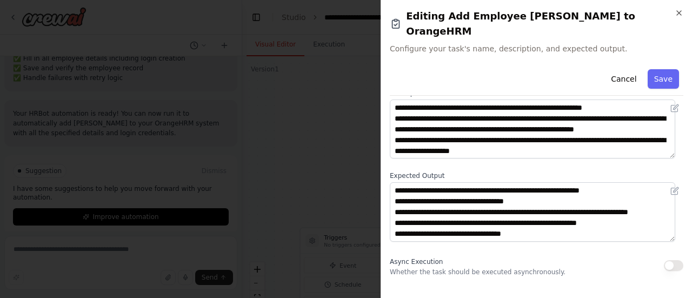
scroll to position [62, 0]
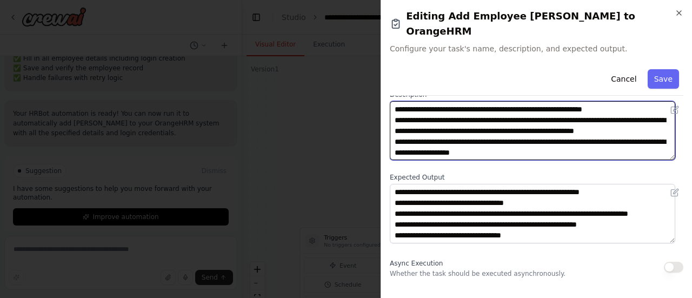
click at [527, 126] on textarea at bounding box center [532, 130] width 285 height 59
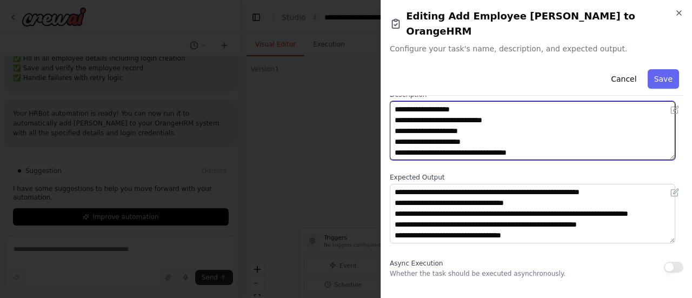
scroll to position [65, 0]
click at [452, 114] on textarea at bounding box center [532, 130] width 285 height 59
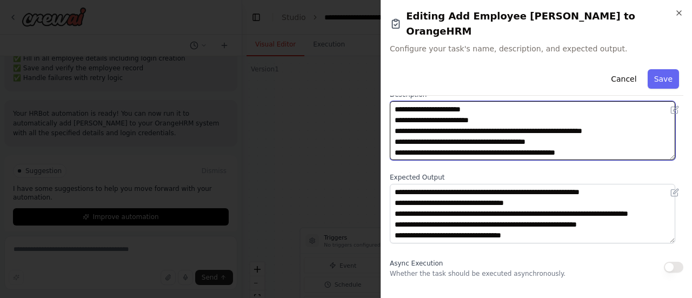
click at [465, 101] on textarea at bounding box center [532, 130] width 285 height 59
click at [465, 103] on textarea at bounding box center [532, 130] width 285 height 59
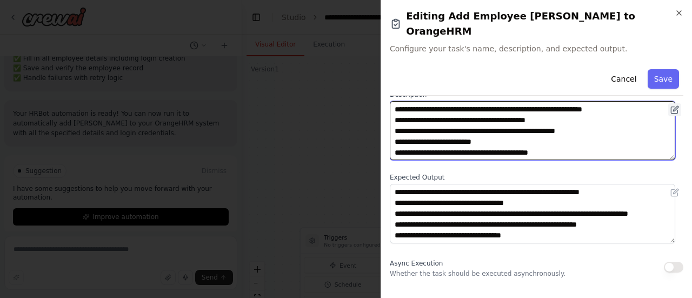
type textarea "**********"
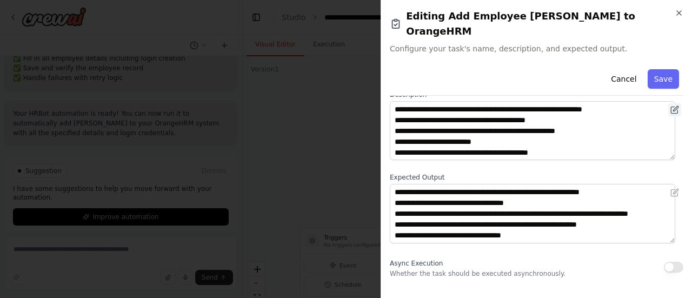
click at [671, 103] on button at bounding box center [674, 109] width 13 height 13
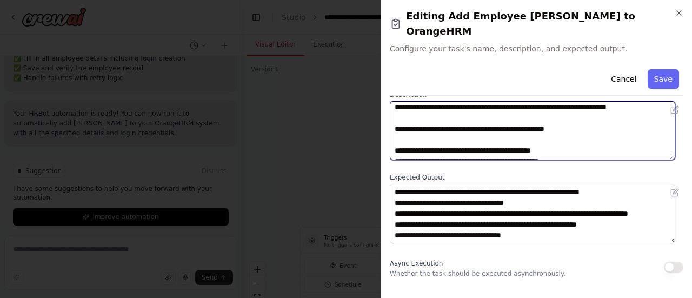
scroll to position [540, 0]
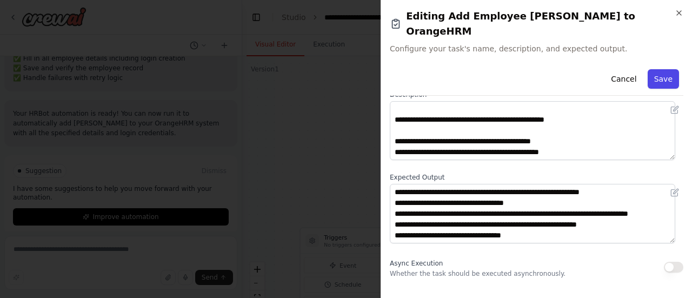
click at [657, 69] on button "Save" at bounding box center [662, 78] width 31 height 19
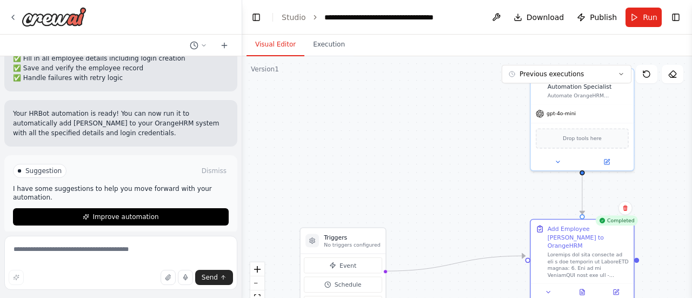
click at [667, 136] on div ".deletable-edge-delete-btn { width: 20px; height: 20px; border: 0px solid #ffff…" at bounding box center [467, 191] width 450 height 270
click at [643, 20] on span "Run" at bounding box center [650, 17] width 15 height 11
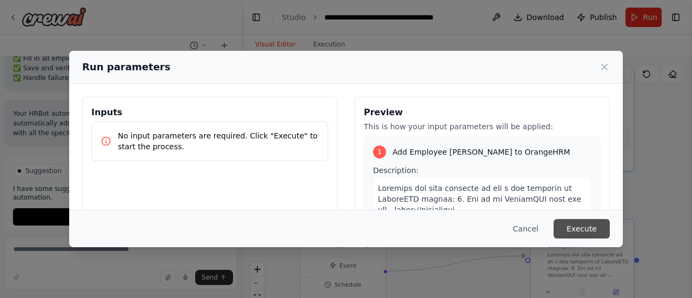
click at [576, 232] on button "Execute" at bounding box center [581, 228] width 56 height 19
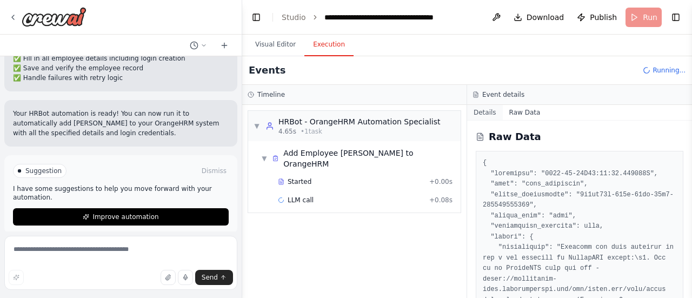
click at [484, 112] on button "Details" at bounding box center [485, 112] width 36 height 15
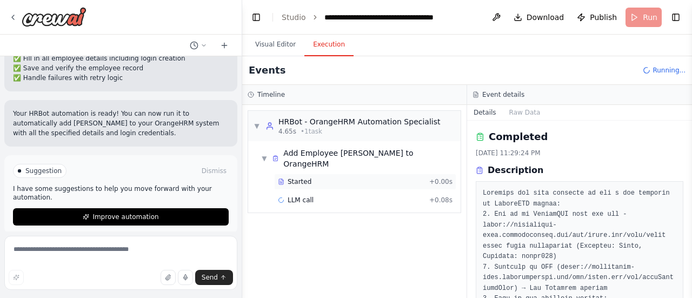
click at [342, 177] on div "Started" at bounding box center [351, 181] width 147 height 9
click at [296, 196] on span "LLM call" at bounding box center [300, 200] width 26 height 9
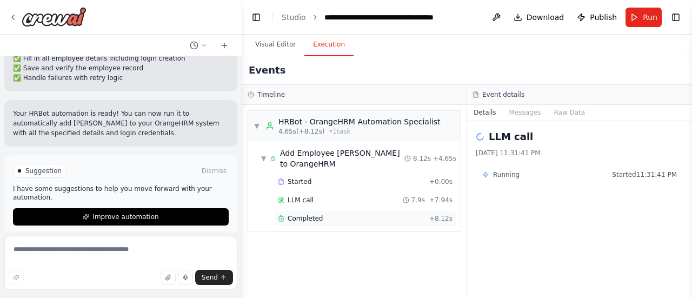
click at [317, 215] on span "Completed" at bounding box center [304, 218] width 35 height 9
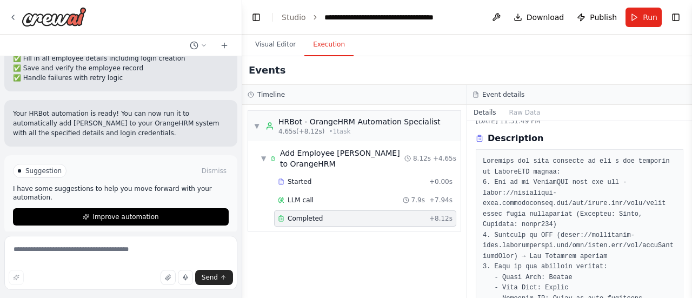
scroll to position [0, 0]
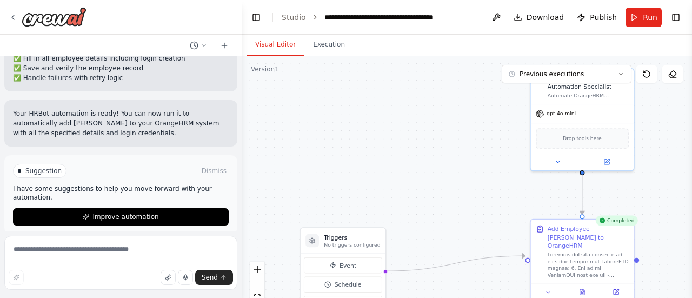
click at [270, 39] on button "Visual Editor" at bounding box center [275, 45] width 58 height 23
click at [618, 287] on icon at bounding box center [616, 289] width 4 height 4
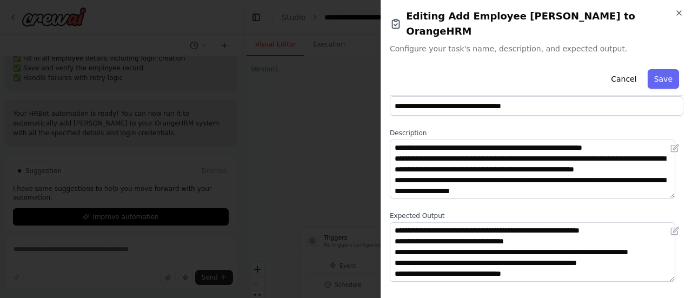
scroll to position [29, 0]
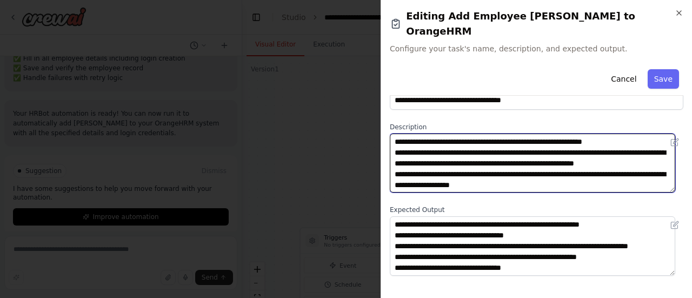
click at [551, 160] on textarea at bounding box center [532, 162] width 285 height 59
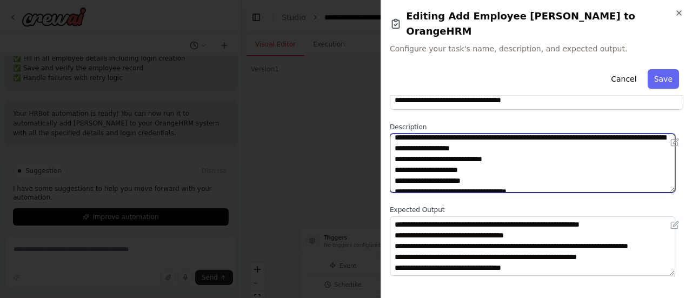
scroll to position [0, 0]
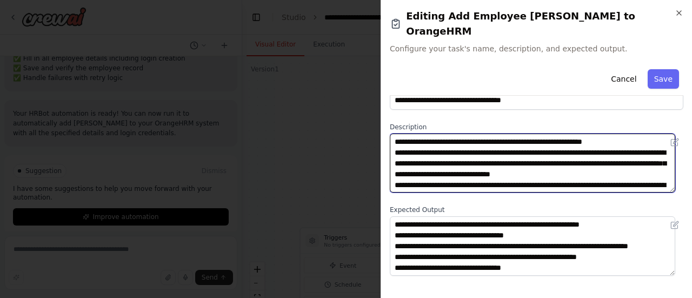
drag, startPoint x: 533, startPoint y: 158, endPoint x: 547, endPoint y: 170, distance: 18.1
click at [547, 170] on textarea at bounding box center [532, 162] width 285 height 59
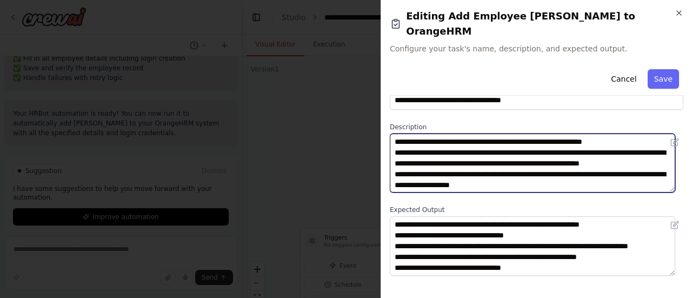
click at [545, 159] on textarea at bounding box center [532, 162] width 285 height 59
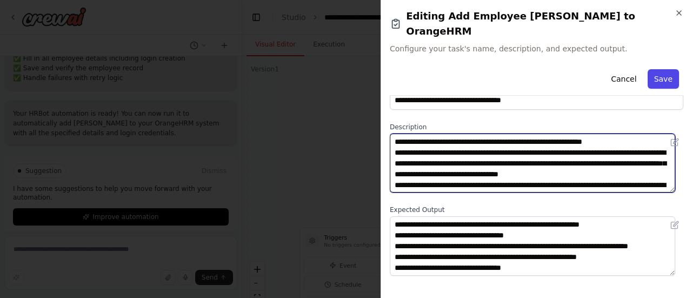
type textarea "**********"
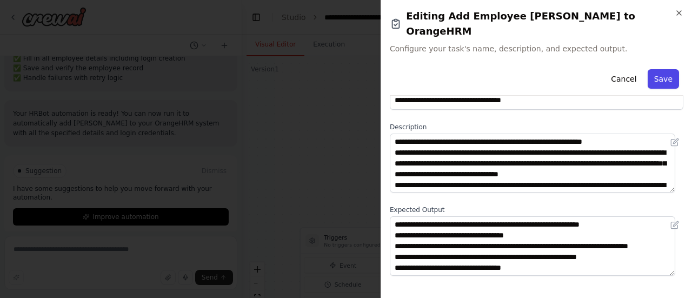
click at [658, 69] on button "Save" at bounding box center [662, 78] width 31 height 19
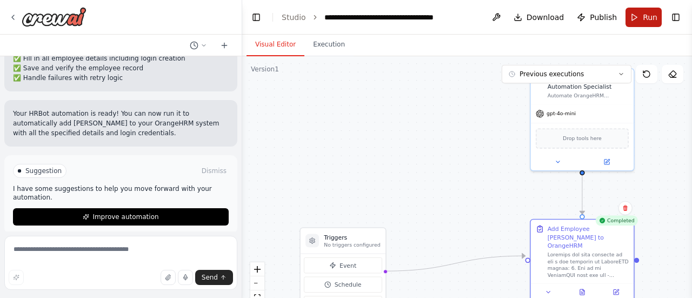
click at [641, 20] on button "Run" at bounding box center [643, 17] width 36 height 19
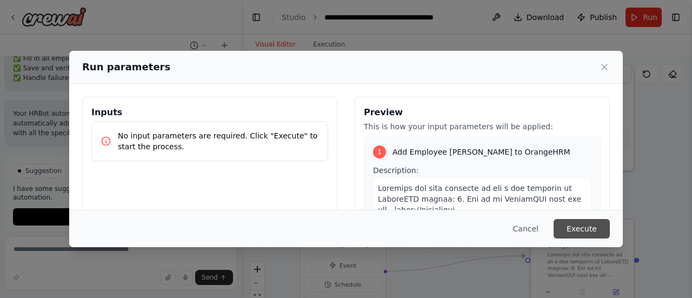
click at [572, 228] on button "Execute" at bounding box center [581, 228] width 56 height 19
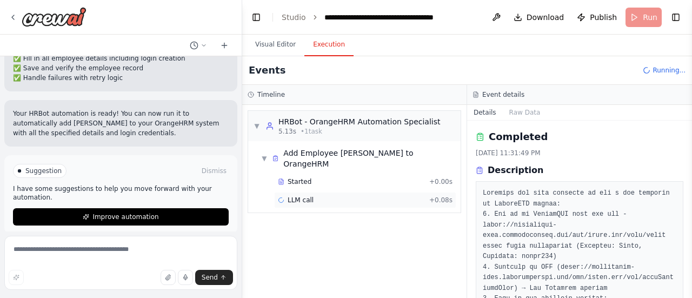
click at [300, 196] on span "LLM call" at bounding box center [300, 200] width 26 height 9
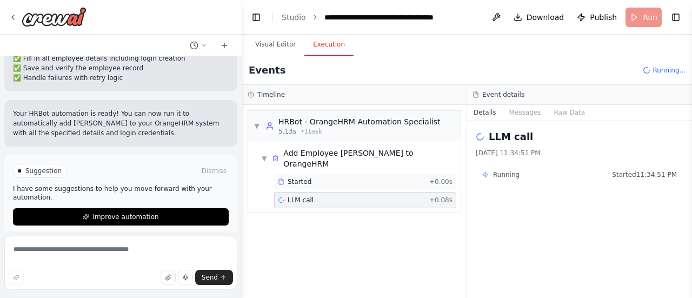
click at [340, 177] on div "Started" at bounding box center [351, 181] width 147 height 9
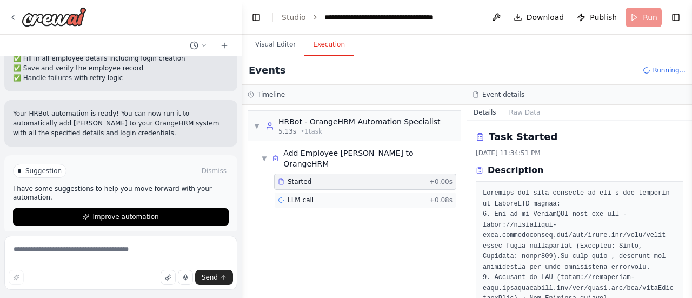
click at [298, 196] on span "LLM call" at bounding box center [300, 200] width 26 height 9
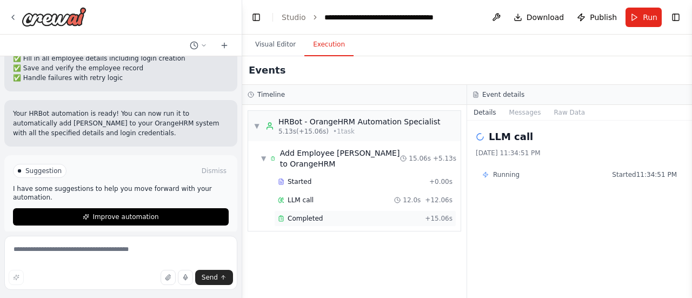
click at [313, 216] on span "Completed" at bounding box center [304, 218] width 35 height 9
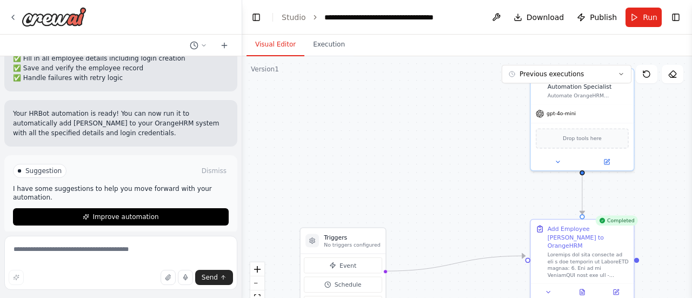
click at [278, 44] on button "Visual Editor" at bounding box center [275, 45] width 58 height 23
click at [616, 287] on icon at bounding box center [616, 289] width 4 height 4
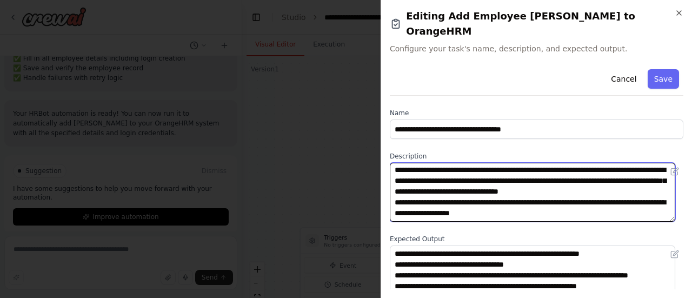
scroll to position [22, 0]
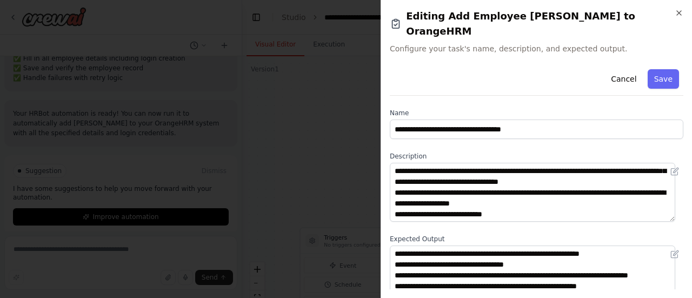
drag, startPoint x: 670, startPoint y: 162, endPoint x: 671, endPoint y: 182, distance: 19.5
click at [671, 182] on div at bounding box center [536, 192] width 293 height 59
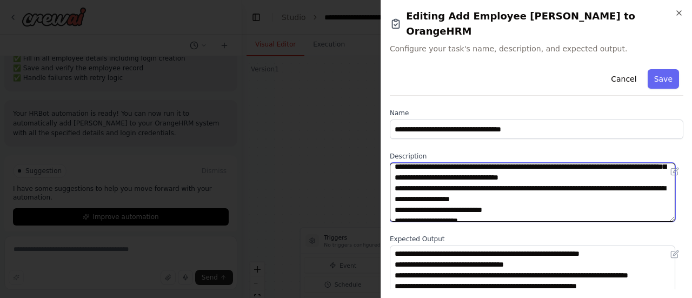
scroll to position [0, 0]
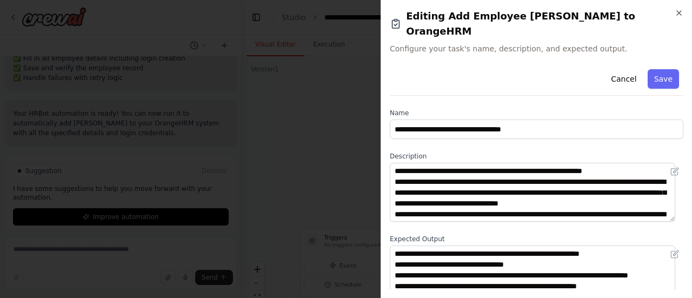
click at [573, 43] on span "Configure your task's name, description, and expected output." at bounding box center [536, 48] width 293 height 11
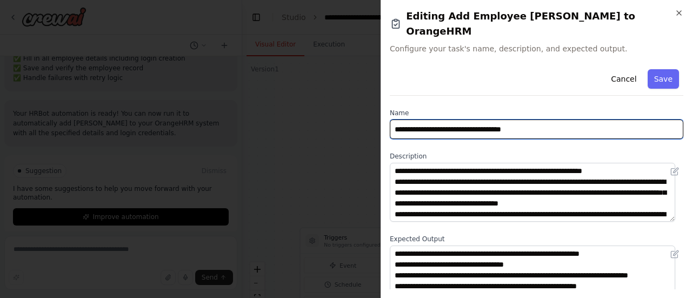
drag, startPoint x: 446, startPoint y: 115, endPoint x: 496, endPoint y: 114, distance: 49.7
click at [496, 119] on input "**********" at bounding box center [536, 128] width 293 height 19
type input "**********"
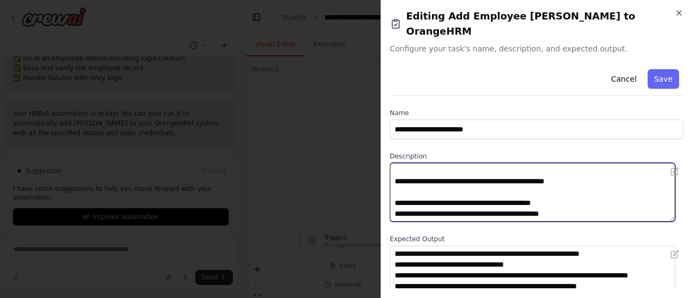
scroll to position [551, 0]
drag, startPoint x: 396, startPoint y: 155, endPoint x: 611, endPoint y: 198, distance: 219.5
click at [611, 198] on textarea at bounding box center [532, 192] width 285 height 59
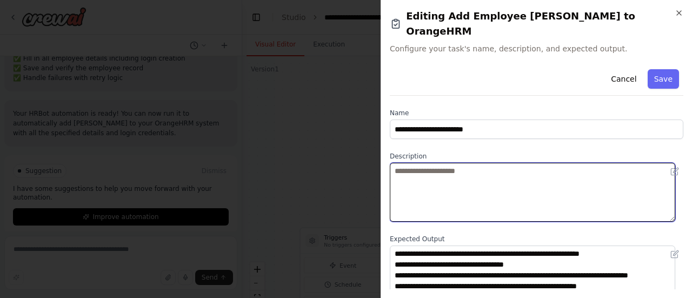
scroll to position [0, 0]
click at [422, 163] on textarea at bounding box center [532, 192] width 285 height 59
type textarea "*"
click at [448, 163] on textarea "**********" at bounding box center [532, 192] width 285 height 59
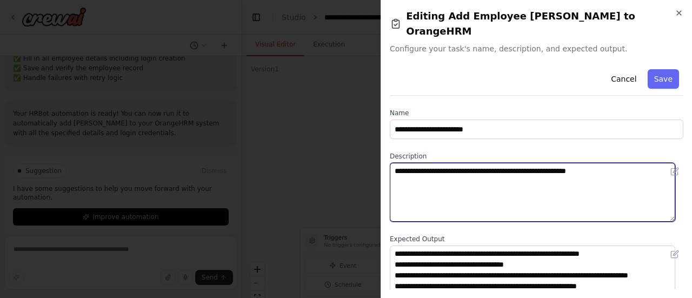
click at [628, 163] on textarea "**********" at bounding box center [532, 192] width 285 height 59
drag, startPoint x: 404, startPoint y: 159, endPoint x: 467, endPoint y: 182, distance: 66.9
click at [467, 182] on textarea "**********" at bounding box center [532, 192] width 285 height 59
type textarea "*"
paste textarea "**********"
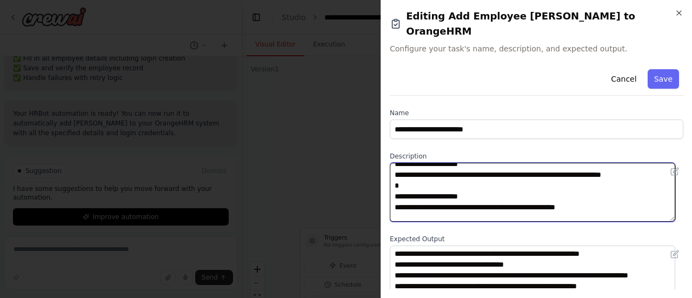
scroll to position [248, 0]
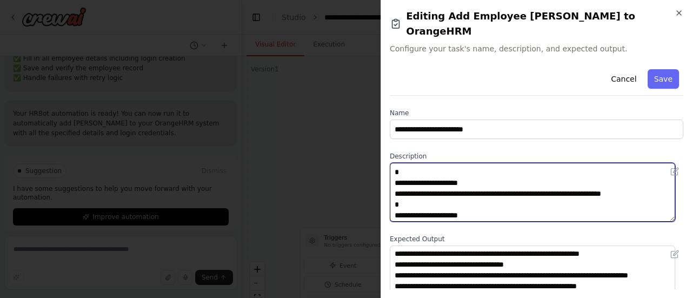
click at [493, 200] on textarea at bounding box center [532, 192] width 285 height 59
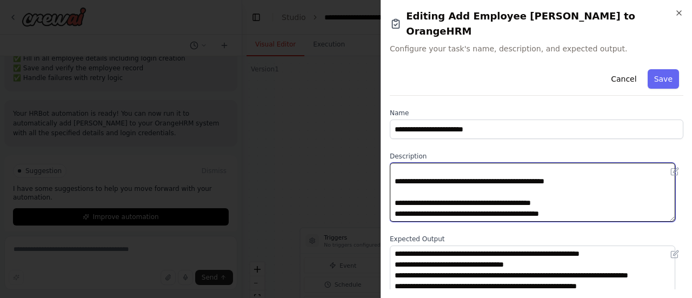
scroll to position [551, 0]
type textarea "**********"
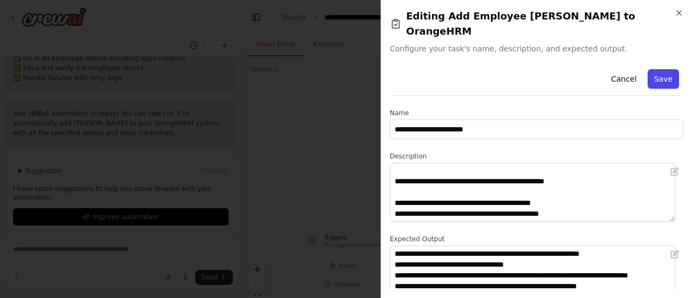
click at [652, 69] on button "Save" at bounding box center [662, 78] width 31 height 19
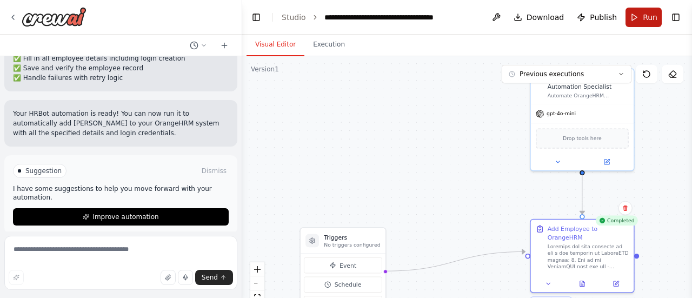
click at [650, 20] on span "Run" at bounding box center [650, 17] width 15 height 11
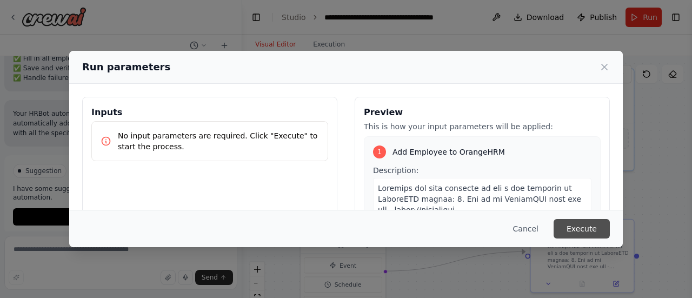
click at [580, 228] on button "Execute" at bounding box center [581, 228] width 56 height 19
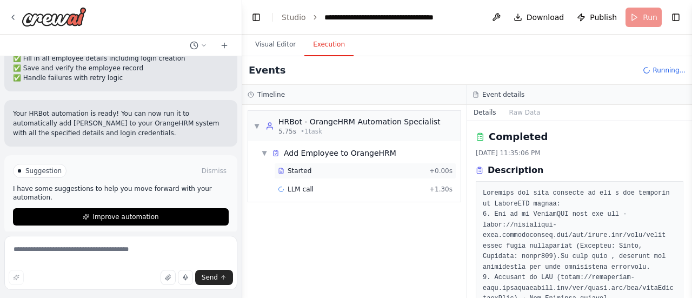
click at [302, 168] on span "Started" at bounding box center [299, 170] width 24 height 9
click at [309, 187] on span "LLM call" at bounding box center [300, 189] width 26 height 9
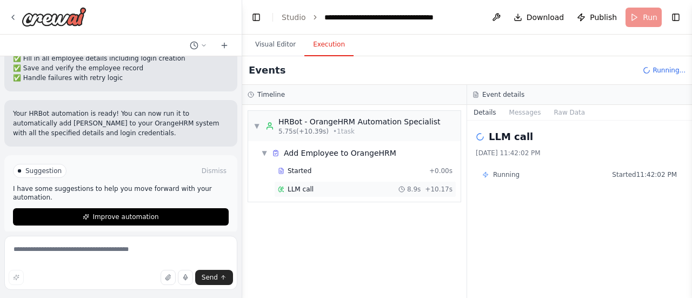
click at [308, 189] on span "LLM call" at bounding box center [300, 189] width 26 height 9
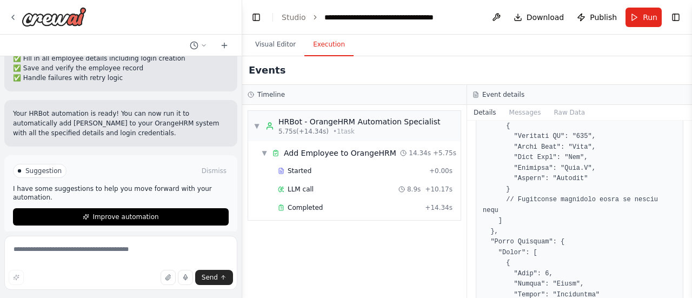
scroll to position [314, 0]
drag, startPoint x: 677, startPoint y: 216, endPoint x: 682, endPoint y: 236, distance: 21.1
click at [682, 236] on div "LLM call 10/6/2025, 11:42:11 PM Response Completed Started 11:42:02 PM • Ended …" at bounding box center [579, 209] width 225 height 177
click at [319, 207] on div "Completed" at bounding box center [349, 207] width 143 height 9
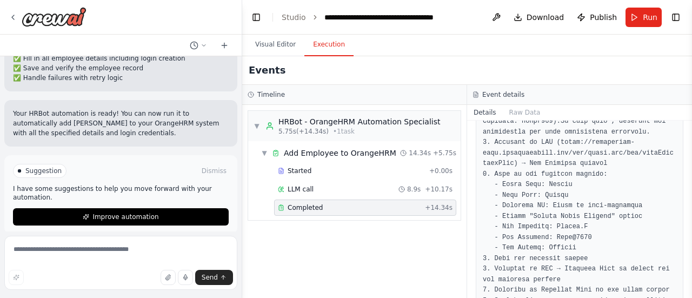
scroll to position [0, 0]
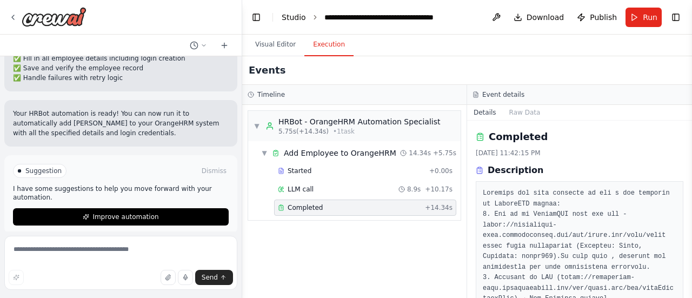
click at [293, 15] on link "Studio" at bounding box center [294, 17] width 24 height 9
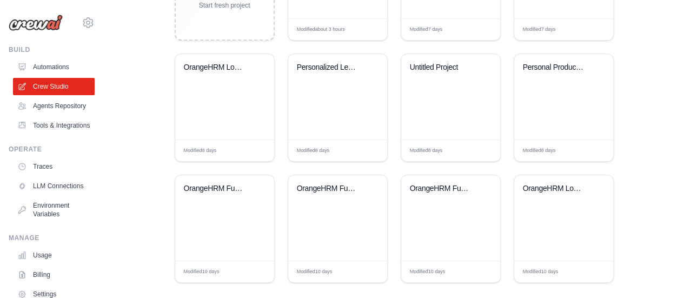
scroll to position [377, 0]
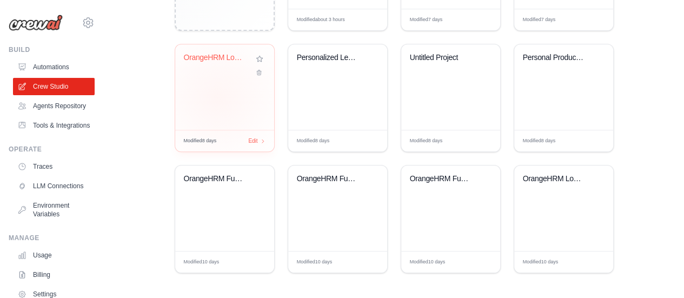
click at [217, 97] on div "OrangeHRM Login Testing Automation" at bounding box center [224, 86] width 99 height 85
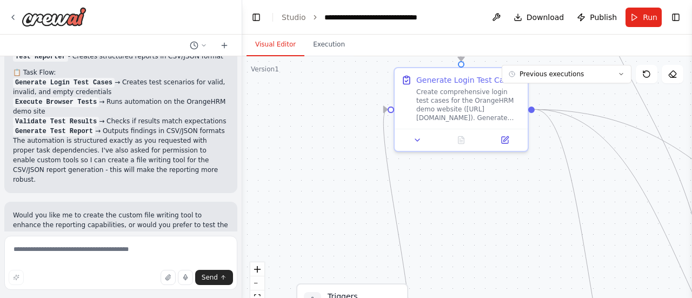
scroll to position [1134, 0]
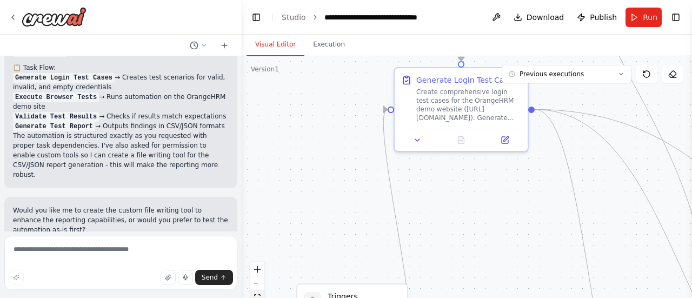
click at [257, 293] on button "fit view" at bounding box center [257, 297] width 14 height 14
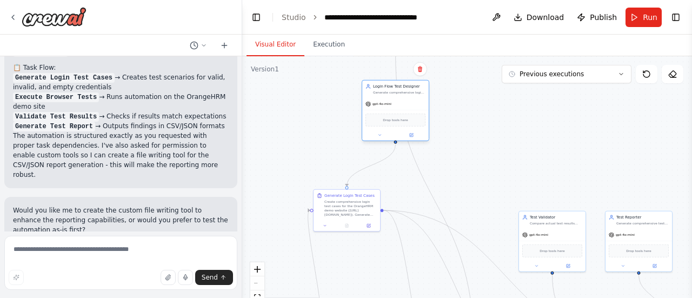
drag, startPoint x: 304, startPoint y: 96, endPoint x: 428, endPoint y: 128, distance: 128.3
click at [428, 128] on div "Drop tools here" at bounding box center [395, 120] width 66 height 20
click at [370, 223] on icon at bounding box center [368, 224] width 4 height 4
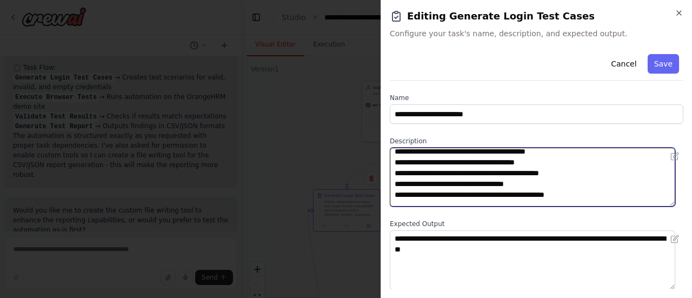
scroll to position [0, 0]
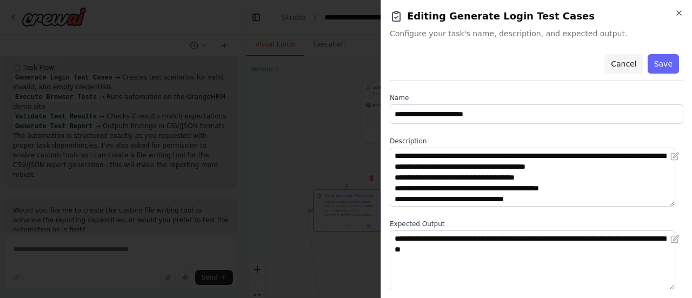
click at [626, 64] on button "Cancel" at bounding box center [623, 63] width 38 height 19
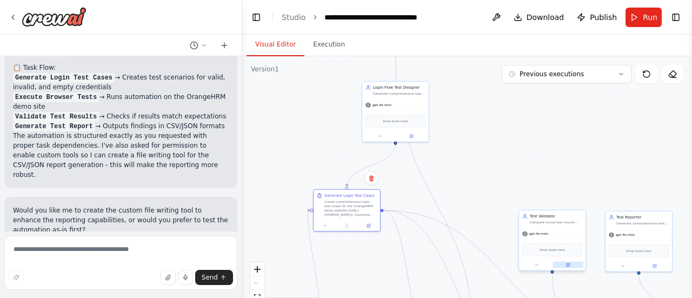
click at [568, 265] on icon at bounding box center [567, 264] width 3 height 3
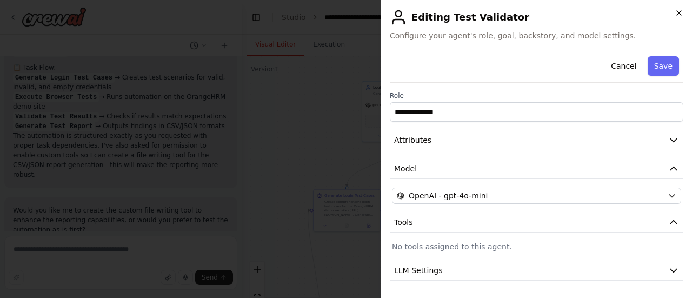
click at [678, 14] on icon "button" at bounding box center [679, 13] width 4 height 4
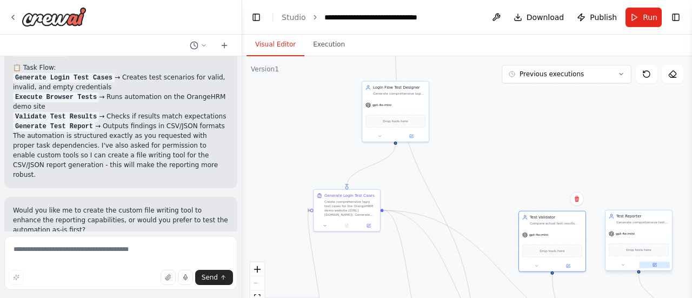
click at [653, 263] on icon at bounding box center [654, 264] width 3 height 3
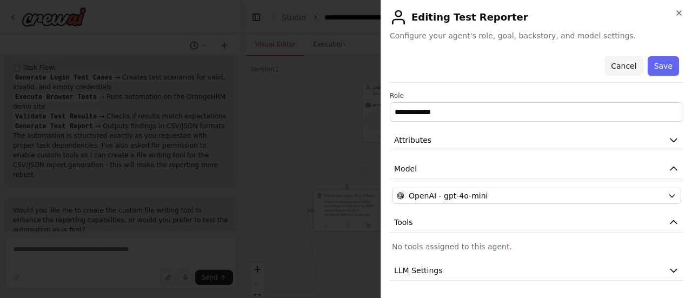
click at [612, 64] on button "Cancel" at bounding box center [623, 65] width 38 height 19
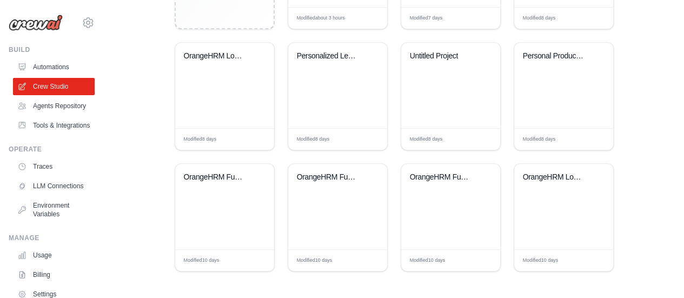
scroll to position [379, 0]
click at [254, 259] on span "Edit" at bounding box center [253, 259] width 10 height 9
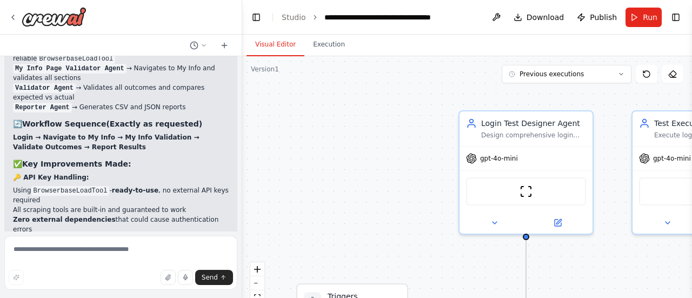
scroll to position [6241, 0]
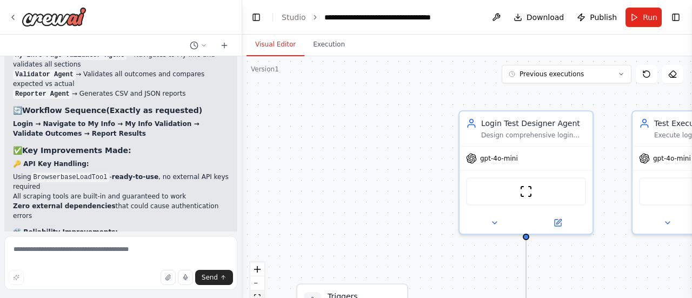
click at [257, 292] on button "fit view" at bounding box center [257, 297] width 14 height 14
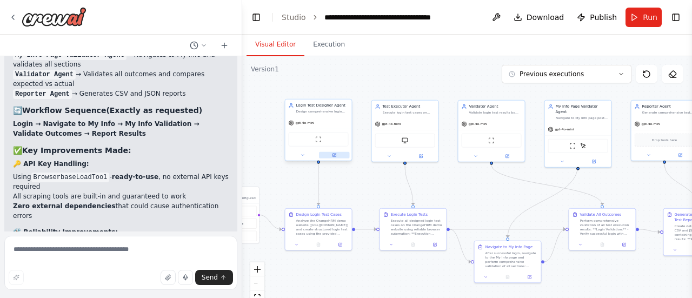
click at [335, 156] on icon at bounding box center [333, 154] width 3 height 3
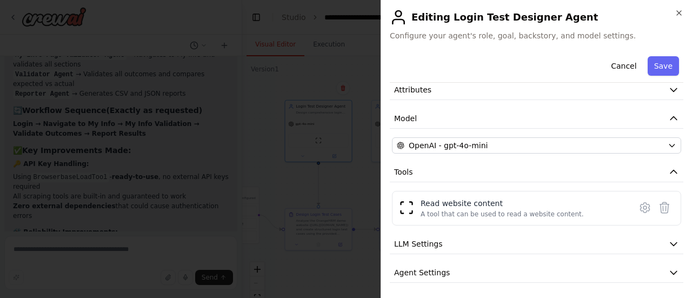
scroll to position [79, 0]
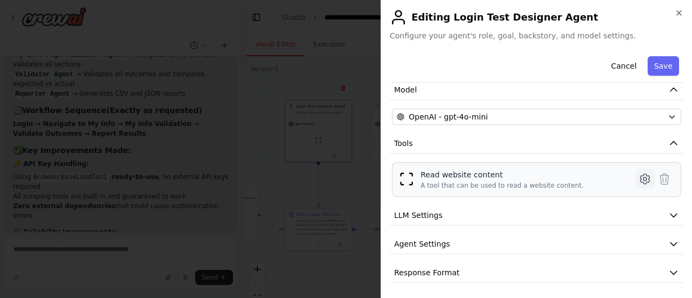
click at [638, 182] on icon at bounding box center [644, 178] width 13 height 13
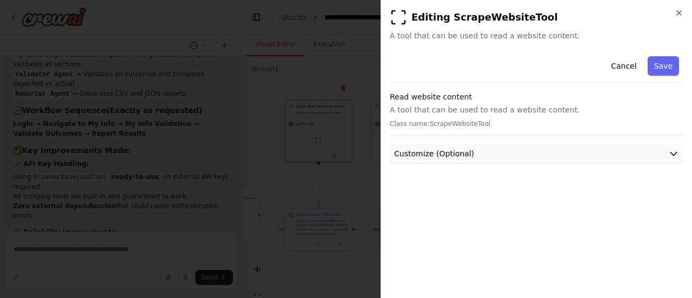
click at [673, 151] on icon "button" at bounding box center [673, 153] width 11 height 11
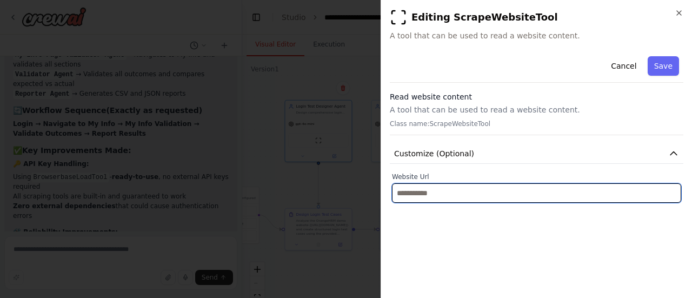
click at [605, 195] on input "text" at bounding box center [536, 192] width 289 height 19
click at [481, 192] on input "text" at bounding box center [536, 192] width 289 height 19
paste input "**********"
type input "**********"
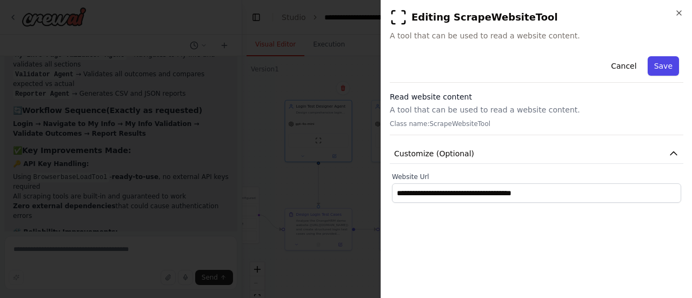
click at [661, 66] on button "Save" at bounding box center [662, 65] width 31 height 19
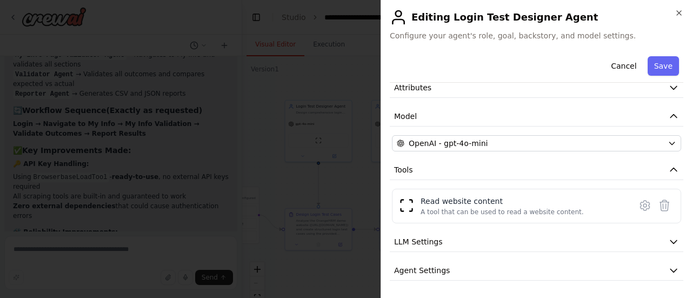
scroll to position [79, 0]
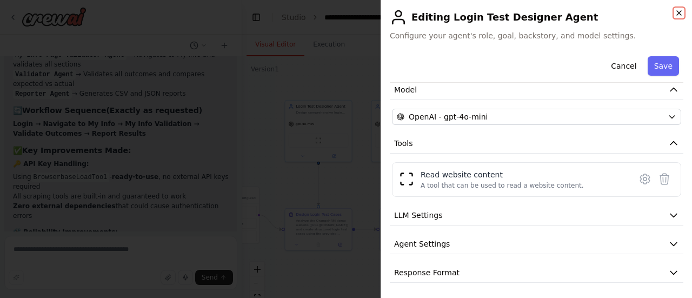
click at [680, 9] on icon "button" at bounding box center [678, 13] width 9 height 9
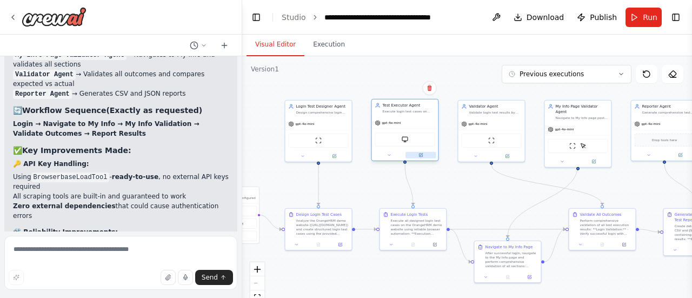
click at [420, 154] on icon at bounding box center [420, 154] width 3 height 3
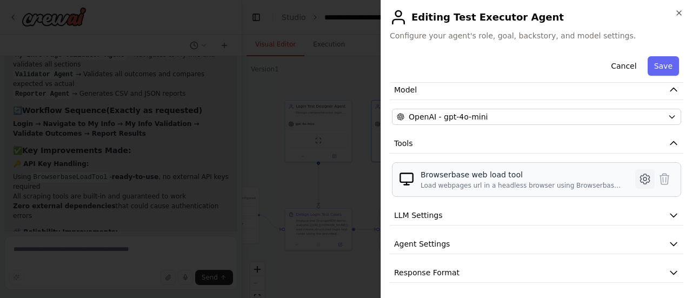
click at [643, 177] on icon at bounding box center [644, 178] width 3 height 3
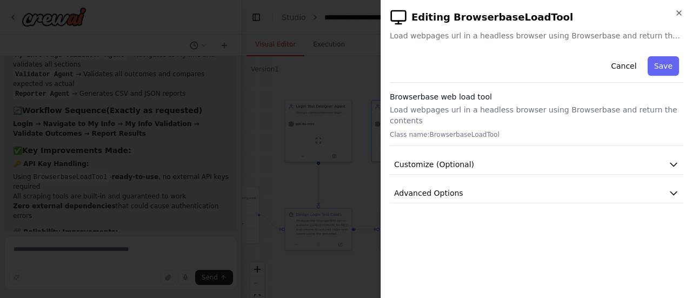
scroll to position [0, 0]
click at [671, 159] on icon "button" at bounding box center [673, 164] width 11 height 11
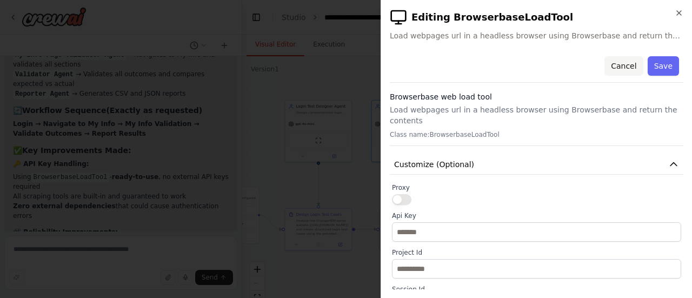
click at [614, 63] on button "Cancel" at bounding box center [623, 65] width 38 height 19
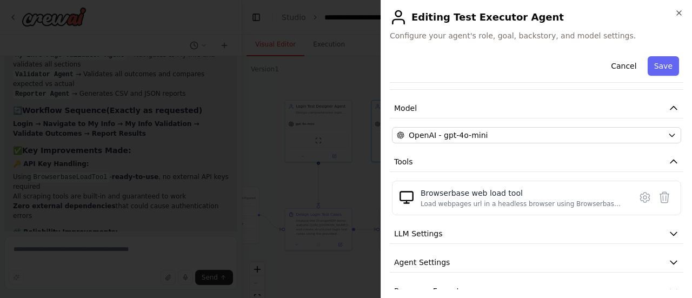
scroll to position [79, 0]
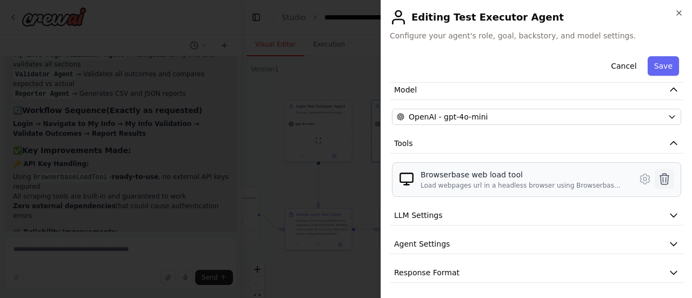
click at [660, 181] on icon at bounding box center [664, 178] width 9 height 11
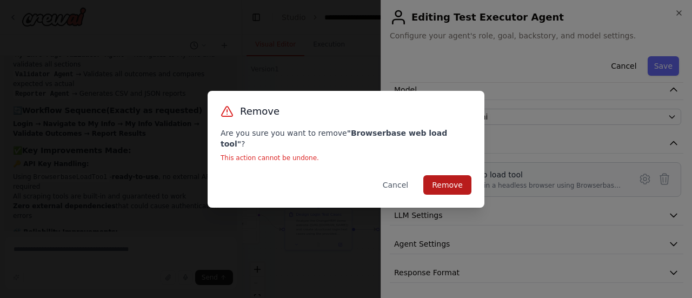
click at [449, 180] on button "Remove" at bounding box center [447, 184] width 48 height 19
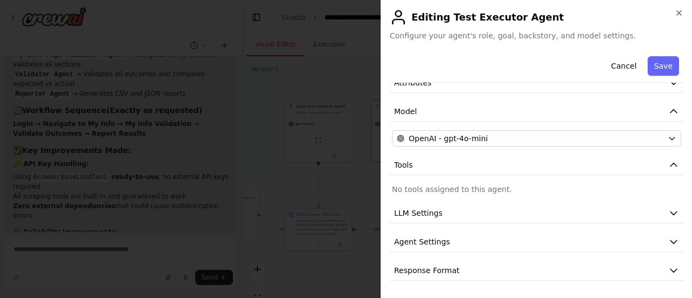
scroll to position [55, 0]
click at [658, 70] on button "Save" at bounding box center [662, 65] width 31 height 19
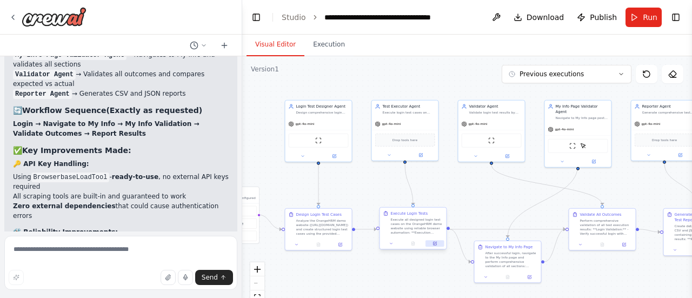
click at [435, 243] on icon at bounding box center [434, 243] width 4 height 4
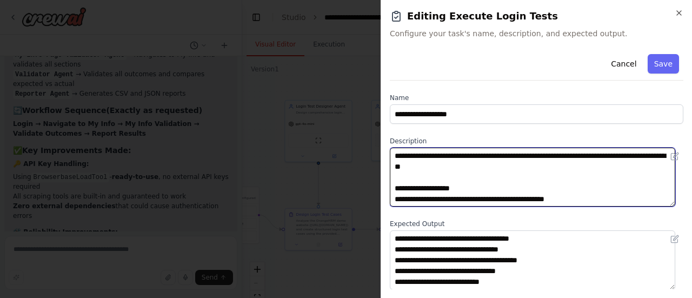
click at [517, 168] on textarea "**********" at bounding box center [532, 177] width 285 height 59
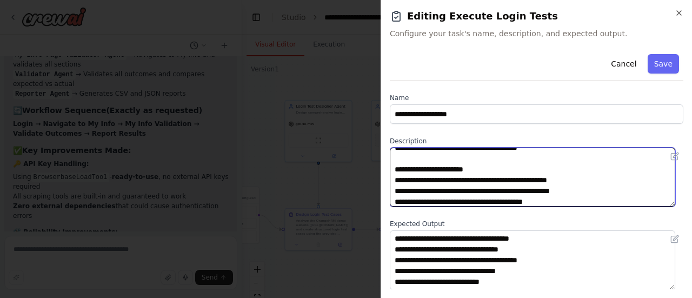
scroll to position [119, 0]
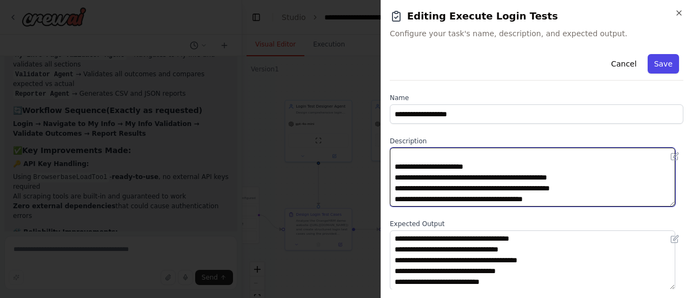
type textarea "**********"
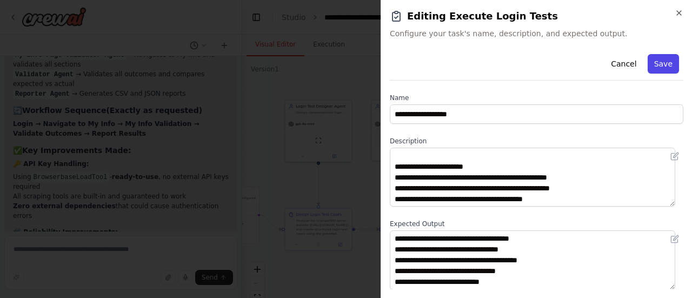
click at [653, 62] on button "Save" at bounding box center [662, 63] width 31 height 19
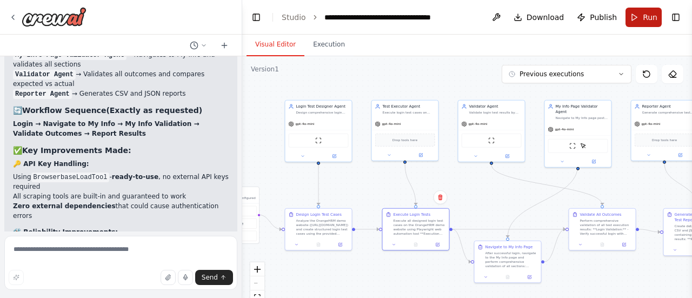
click at [647, 20] on span "Run" at bounding box center [650, 17] width 15 height 11
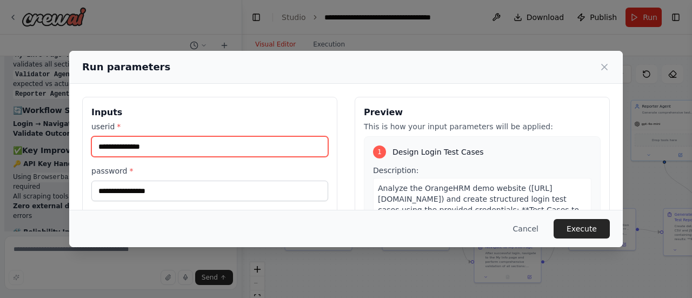
click at [153, 148] on input "userid *" at bounding box center [209, 146] width 237 height 21
type input "*****"
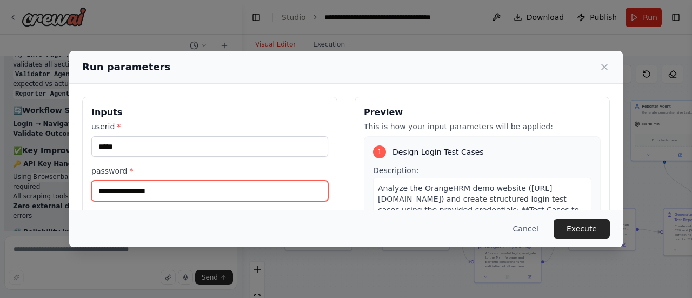
click at [169, 193] on input "password *" at bounding box center [209, 190] width 237 height 21
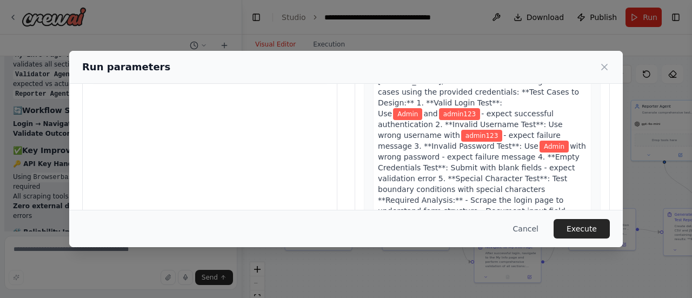
scroll to position [155, 0]
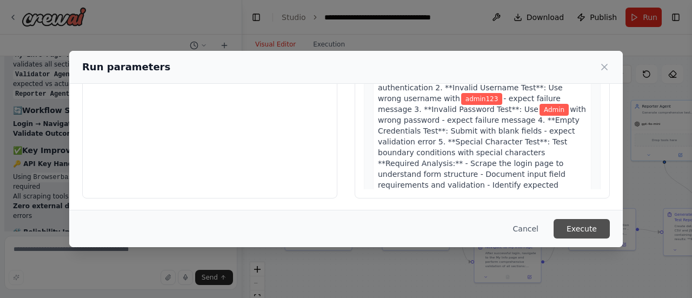
type input "********"
click at [596, 229] on button "Execute" at bounding box center [581, 228] width 56 height 19
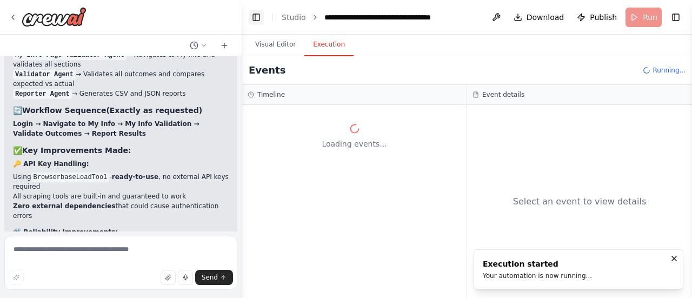
click at [259, 19] on button "Toggle Left Sidebar" at bounding box center [256, 17] width 15 height 15
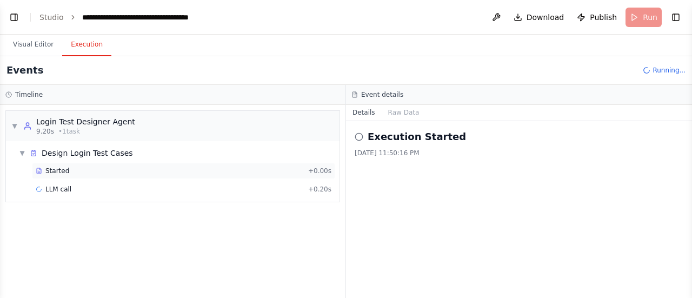
click at [58, 169] on span "Started" at bounding box center [57, 170] width 24 height 9
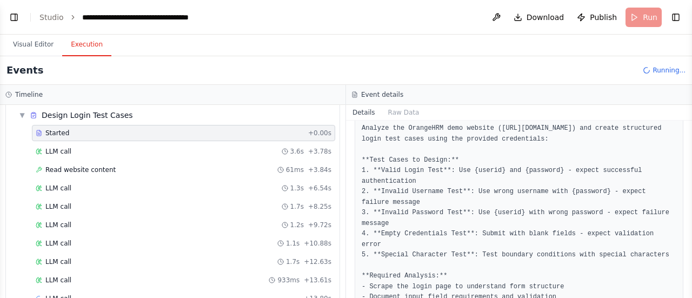
scroll to position [58, 0]
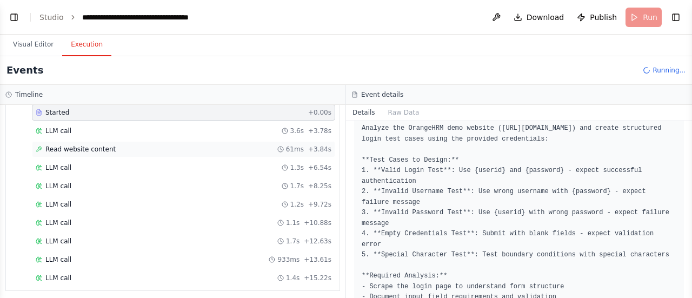
click at [99, 146] on span "Read website content" at bounding box center [80, 149] width 70 height 9
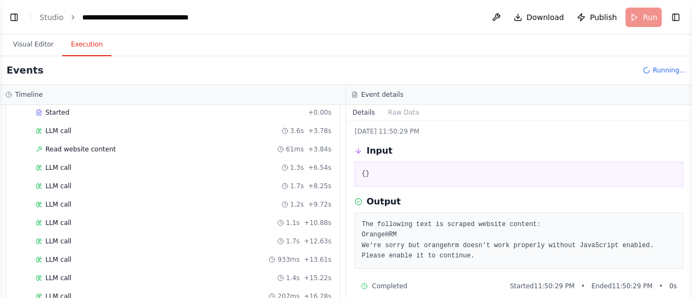
scroll to position [31, 0]
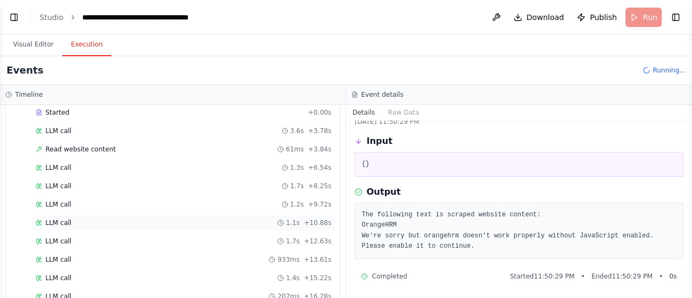
click at [54, 218] on span "LLM call" at bounding box center [58, 222] width 26 height 9
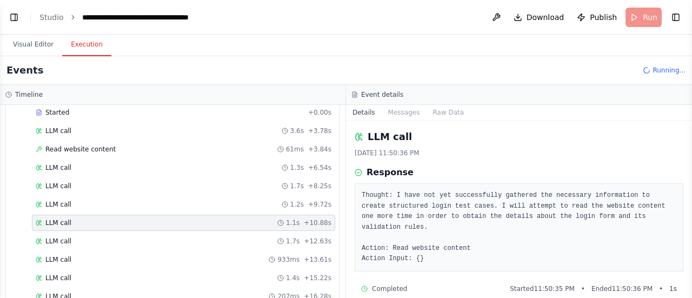
drag, startPoint x: 688, startPoint y: 235, endPoint x: 686, endPoint y: 289, distance: 54.1
click at [686, 289] on div "“Create a Crew to automate functional testing of the OrangeHRM demo website (ht…" at bounding box center [346, 149] width 692 height 298
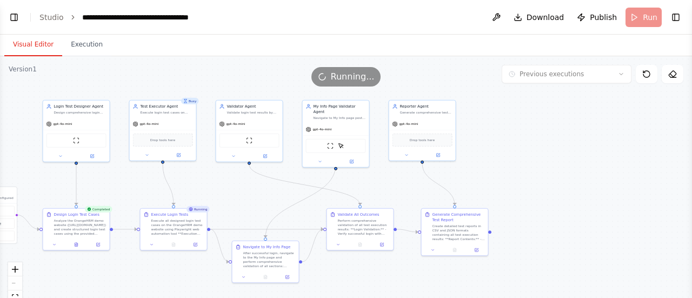
click at [38, 43] on button "Visual Editor" at bounding box center [33, 45] width 58 height 23
click at [77, 139] on img at bounding box center [76, 139] width 6 height 6
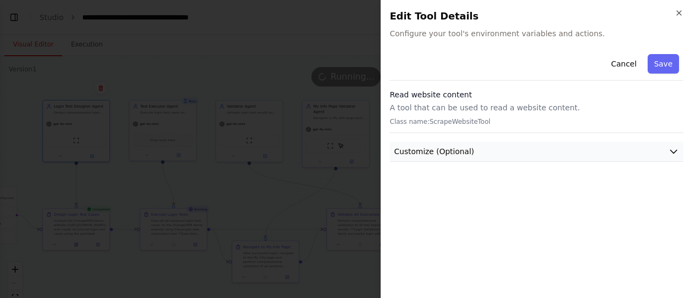
click at [674, 149] on icon "button" at bounding box center [673, 151] width 11 height 11
click at [673, 150] on icon "button" at bounding box center [673, 151] width 6 height 3
click at [631, 63] on button "Cancel" at bounding box center [623, 63] width 38 height 19
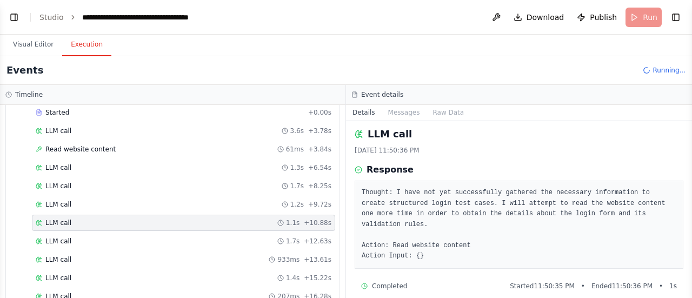
click at [86, 45] on button "Execution" at bounding box center [86, 45] width 49 height 23
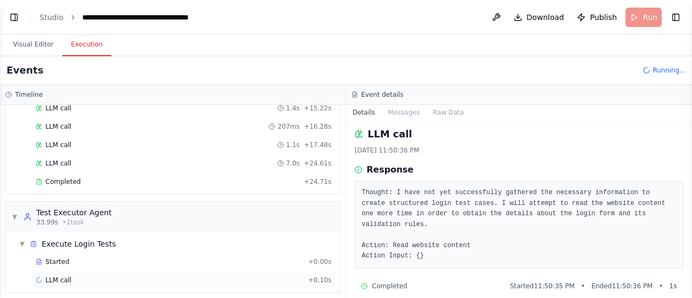
click at [70, 276] on div "LLM call + 0.10s" at bounding box center [184, 280] width 296 height 9
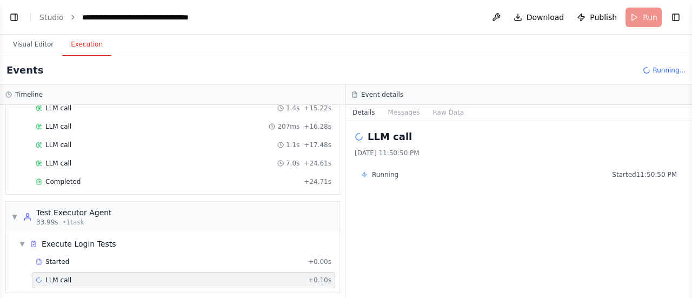
scroll to position [0, 0]
click at [59, 253] on div "Started + 0.00s" at bounding box center [183, 261] width 303 height 16
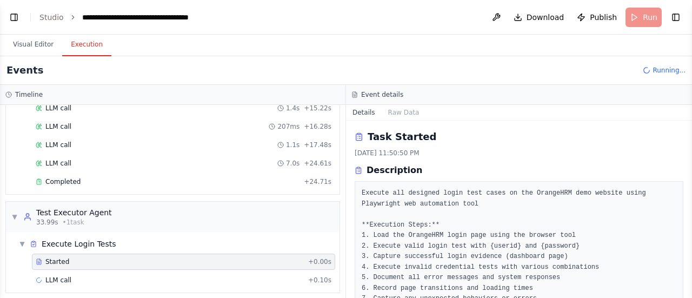
click at [689, 292] on button "Toggle Sidebar" at bounding box center [691, 149] width 9 height 298
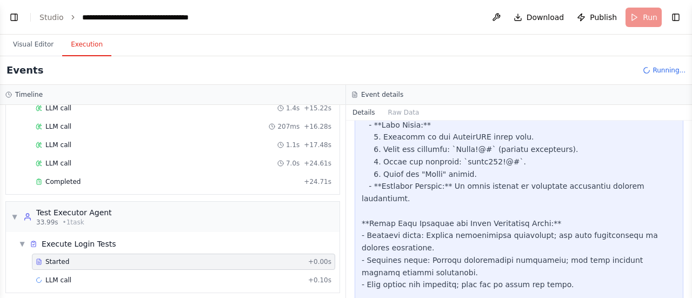
scroll to position [1305, 0]
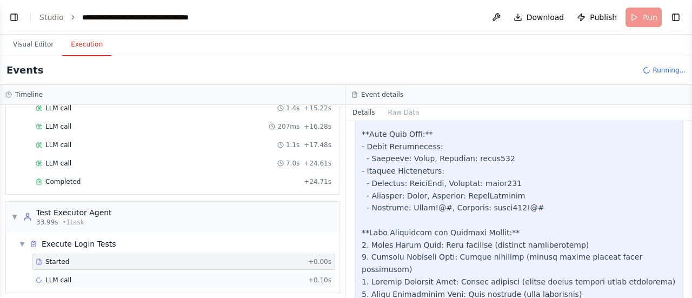
click at [61, 276] on span "LLM call" at bounding box center [58, 280] width 26 height 9
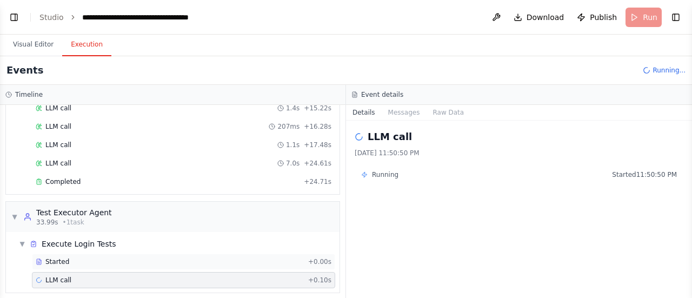
click at [69, 257] on div "Started" at bounding box center [170, 261] width 268 height 9
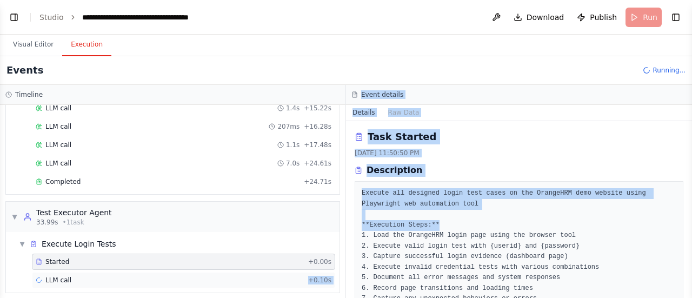
drag, startPoint x: 464, startPoint y: 228, endPoint x: 77, endPoint y: 272, distance: 389.5
click at [77, 272] on div "Timeline ▼ Login Test Designer Agent 9.20s (+24.71s) • 1 task ▼ Design Login Te…" at bounding box center [346, 191] width 692 height 213
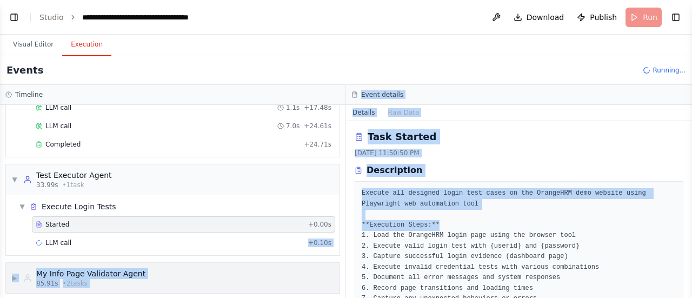
click at [276, 276] on div "▶ My Info Page Validator Agent 85.91s • 2 task s" at bounding box center [172, 278] width 333 height 30
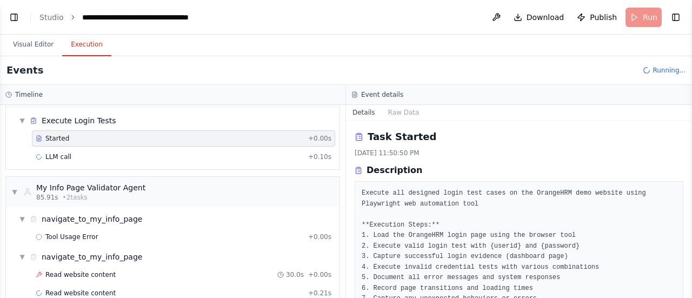
scroll to position [363, 0]
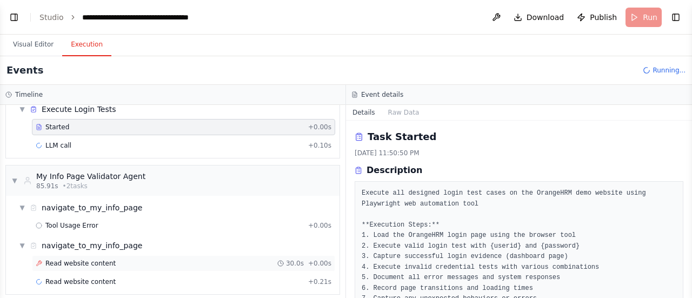
click at [98, 259] on span "Read website content" at bounding box center [80, 263] width 70 height 9
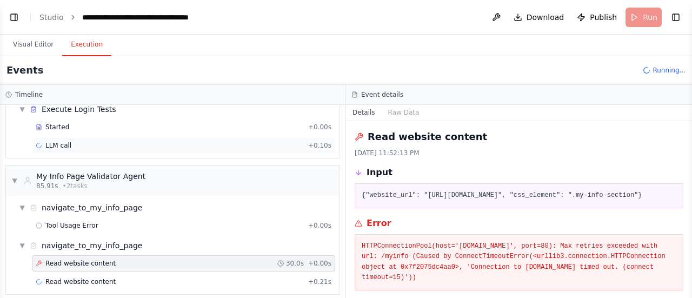
click at [68, 141] on div "LLM call + 0.10s" at bounding box center [184, 145] width 296 height 9
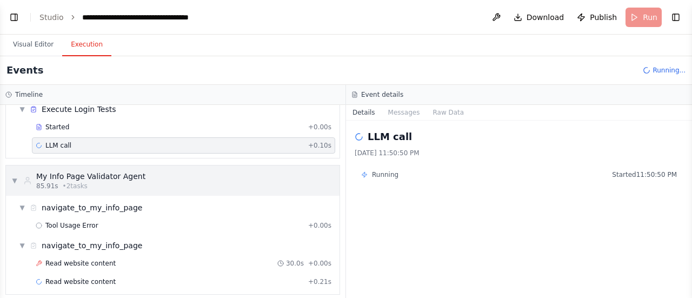
click at [117, 172] on div "My Info Page Validator Agent" at bounding box center [90, 176] width 109 height 11
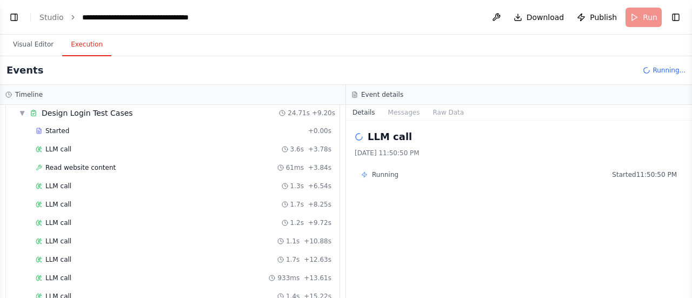
scroll to position [0, 0]
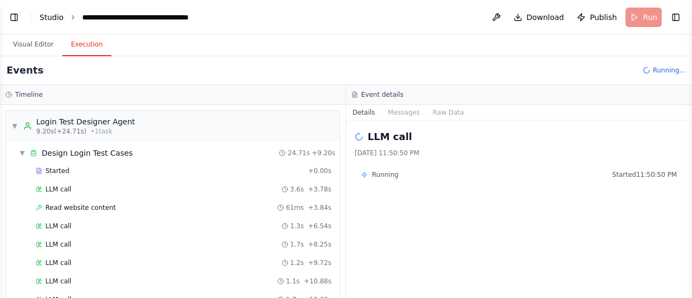
click at [46, 17] on link "Studio" at bounding box center [51, 17] width 24 height 9
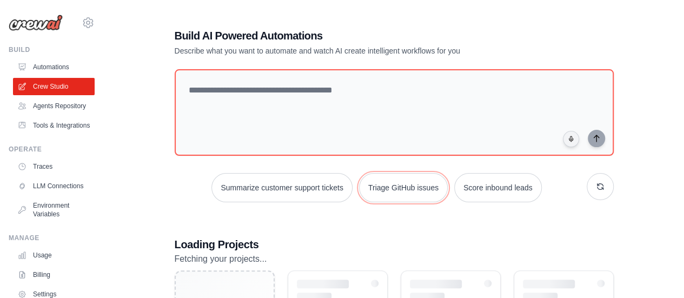
click at [422, 181] on button "Triage GitHub issues" at bounding box center [403, 187] width 89 height 29
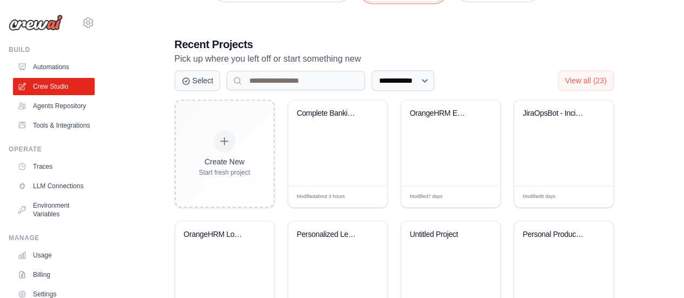
scroll to position [201, 0]
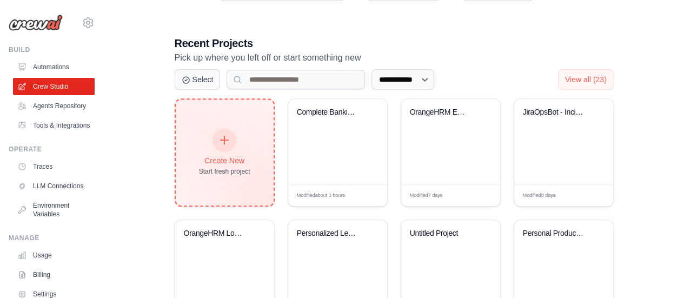
click at [231, 120] on div "Create New Start fresh project" at bounding box center [225, 152] width 98 height 106
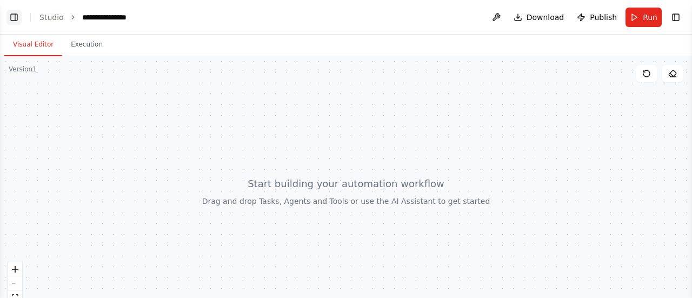
click at [18, 16] on button "Toggle Left Sidebar" at bounding box center [13, 17] width 15 height 15
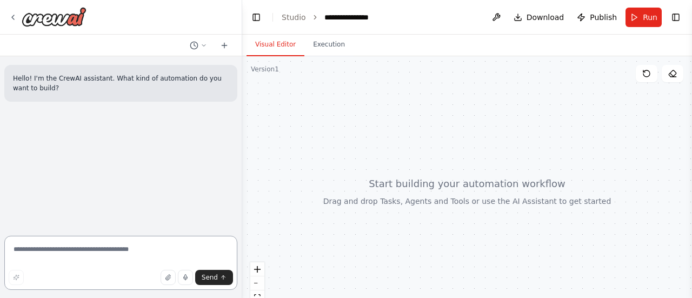
click at [57, 240] on textarea at bounding box center [120, 263] width 233 height 54
paste textarea "**********"
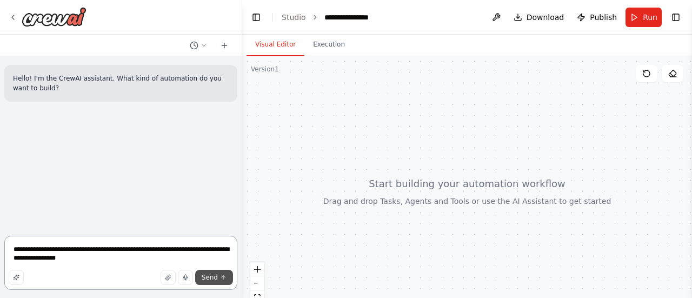
type textarea "**********"
click at [213, 277] on span "Send" at bounding box center [210, 277] width 16 height 9
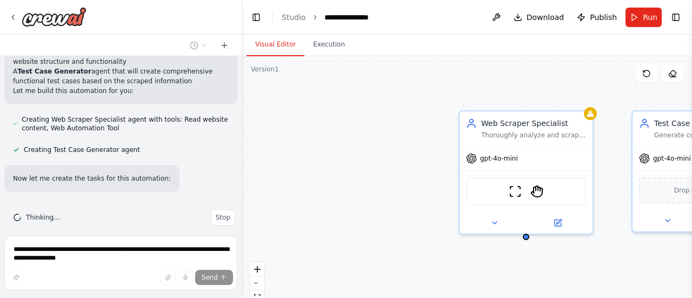
scroll to position [285, 0]
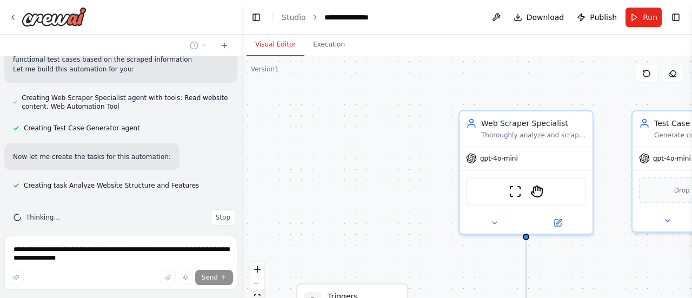
click at [258, 293] on button "fit view" at bounding box center [257, 297] width 14 height 14
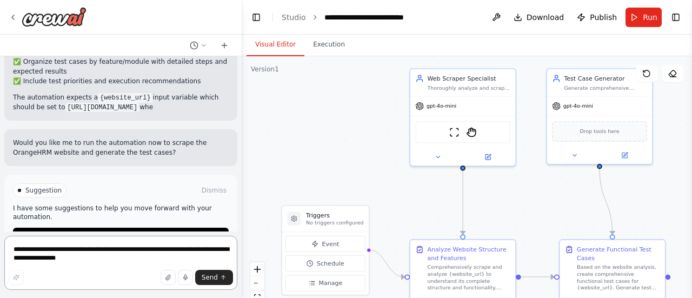
scroll to position [713, 0]
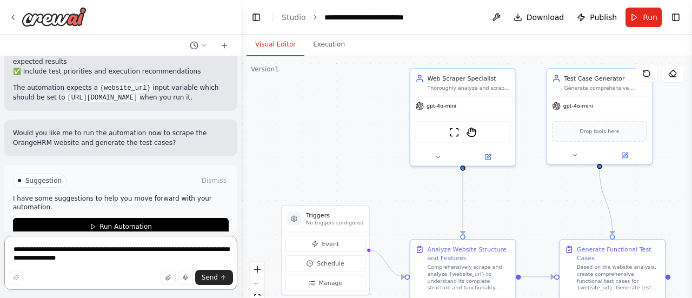
click at [123, 252] on textarea "**********" at bounding box center [120, 263] width 233 height 54
type textarea "**********"
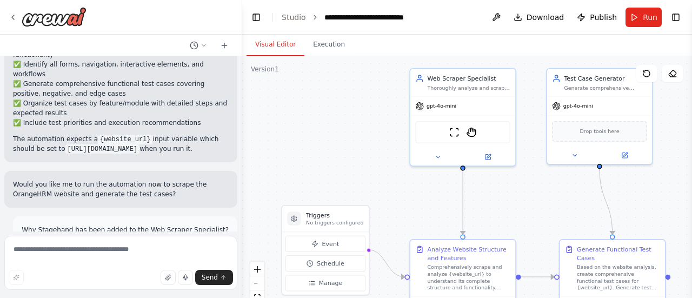
scroll to position [720, 0]
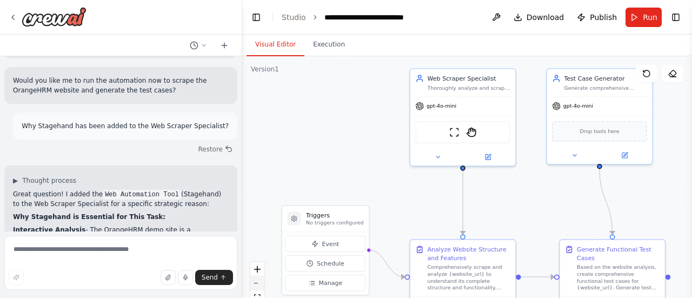
click at [258, 279] on button "zoom out" at bounding box center [257, 283] width 14 height 14
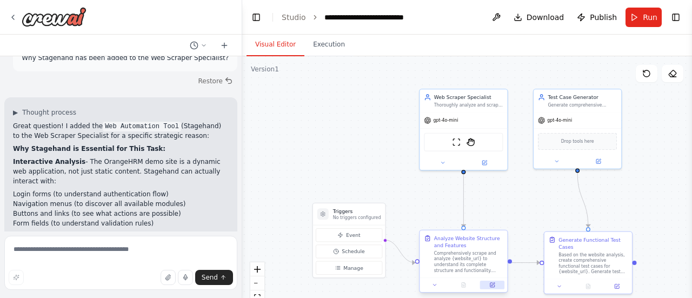
click at [493, 285] on icon at bounding box center [492, 285] width 4 height 4
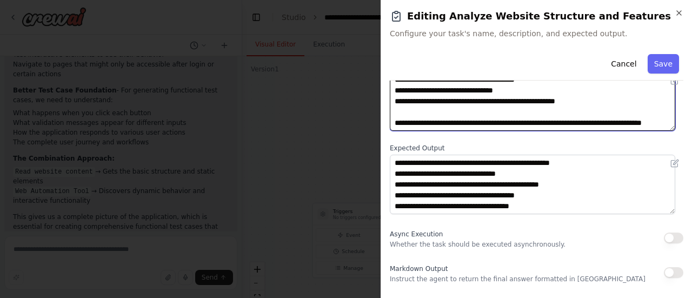
scroll to position [1070, 0]
click at [561, 110] on textarea "**********" at bounding box center [532, 101] width 285 height 59
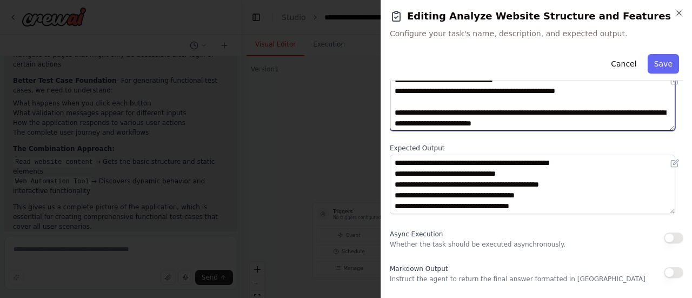
type textarea "**********"
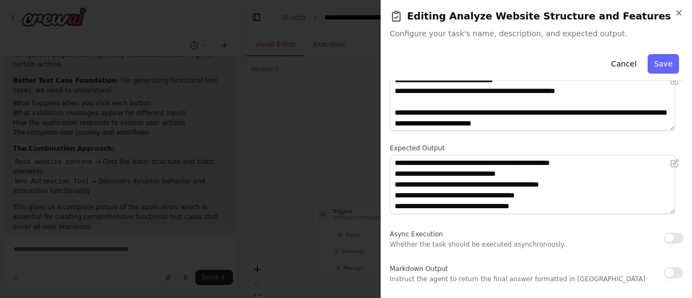
scroll to position [0, 0]
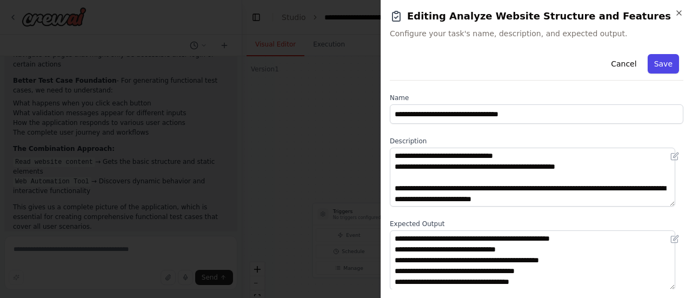
click at [650, 64] on button "Save" at bounding box center [662, 63] width 31 height 19
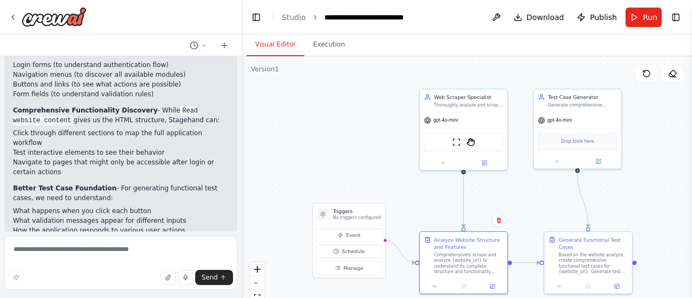
scroll to position [954, 0]
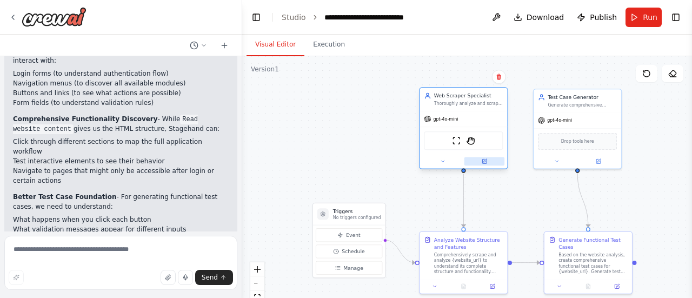
click at [483, 160] on icon at bounding box center [484, 161] width 4 height 4
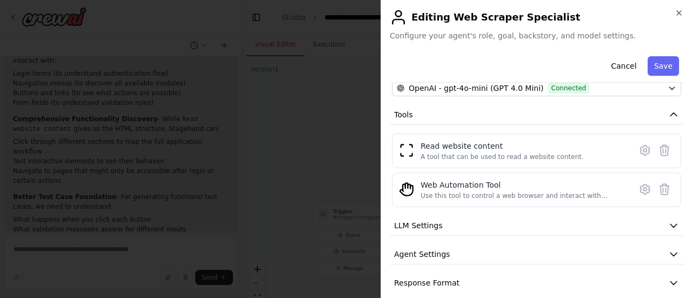
scroll to position [117, 0]
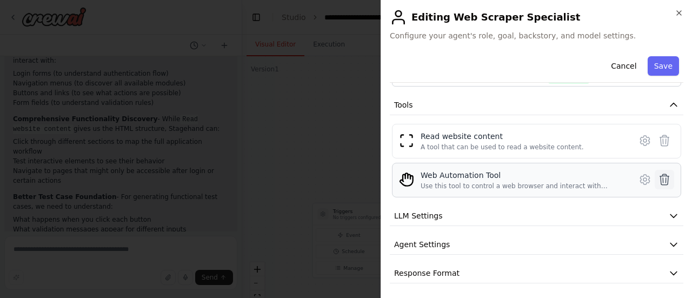
click at [658, 175] on icon at bounding box center [664, 179] width 13 height 13
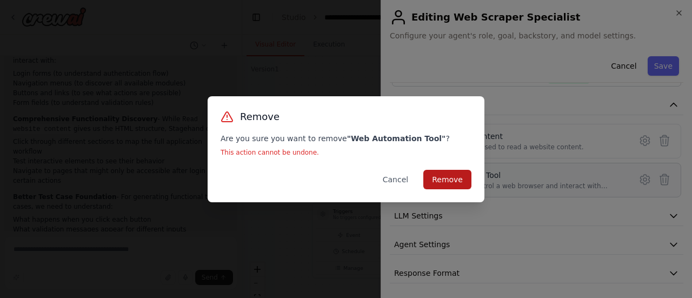
click at [458, 176] on button "Remove" at bounding box center [447, 179] width 48 height 19
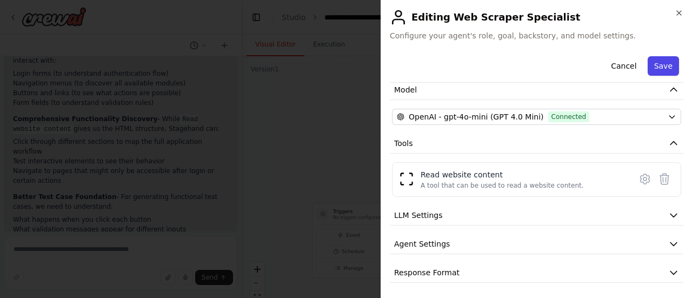
click at [662, 62] on button "Save" at bounding box center [662, 65] width 31 height 19
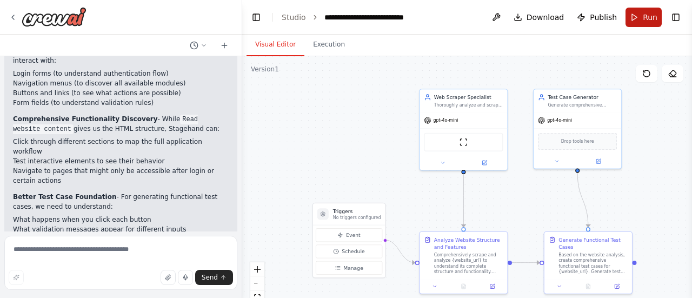
click at [650, 12] on span "Run" at bounding box center [650, 17] width 15 height 11
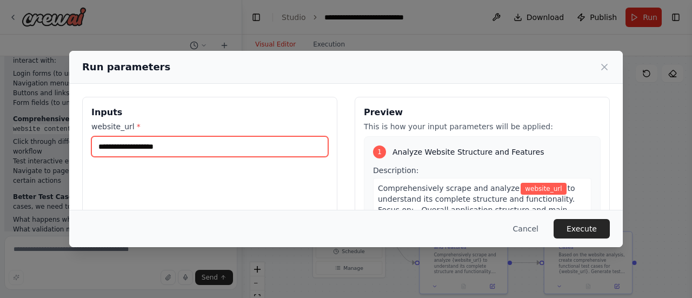
click at [192, 150] on input "website_url *" at bounding box center [209, 146] width 237 height 21
paste input "**********"
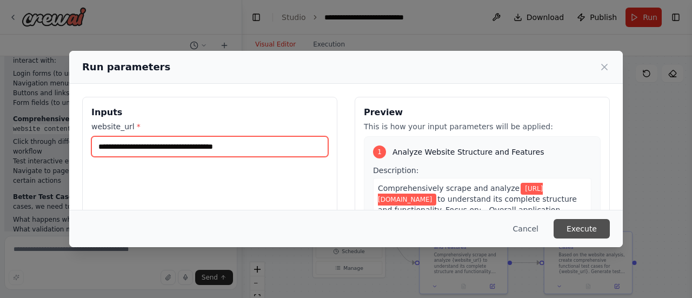
type input "**********"
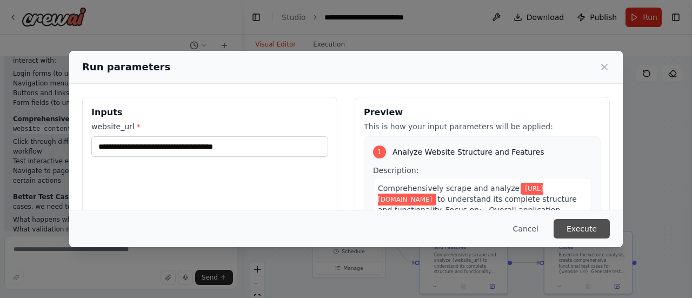
click at [594, 228] on button "Execute" at bounding box center [581, 228] width 56 height 19
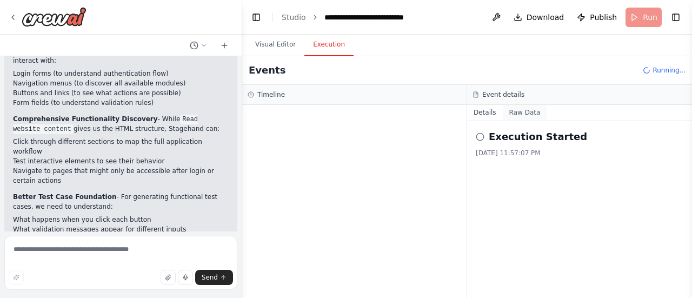
click at [514, 112] on button "Raw Data" at bounding box center [525, 112] width 44 height 15
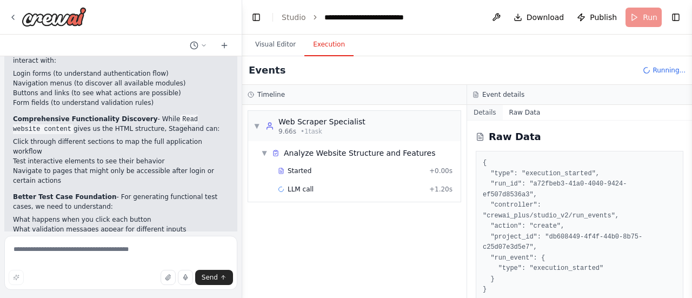
click at [486, 112] on button "Details" at bounding box center [485, 112] width 36 height 15
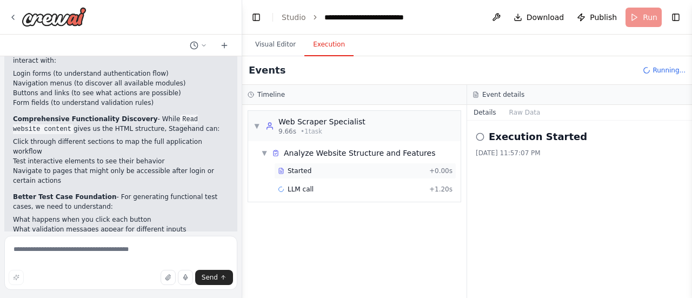
click at [302, 165] on div "Started + 0.00s" at bounding box center [365, 171] width 182 height 16
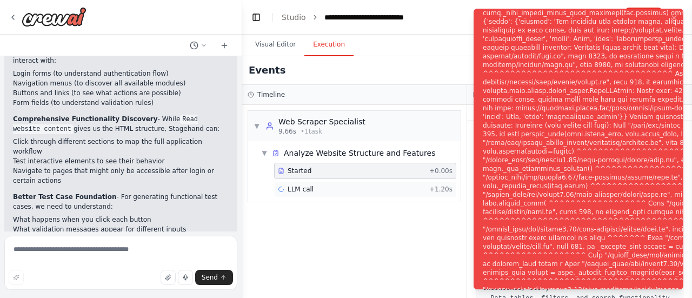
click at [316, 193] on div "LLM call + 1.20s" at bounding box center [365, 189] width 182 height 16
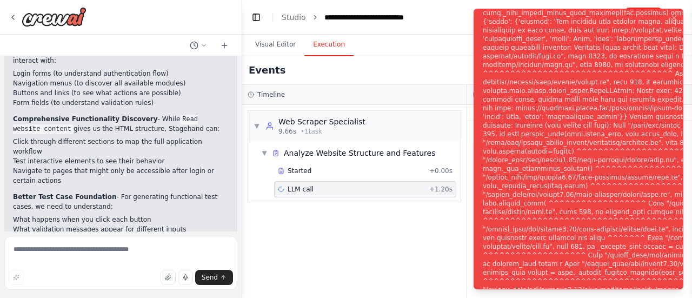
click at [310, 185] on div "LLM call + 1.20s" at bounding box center [365, 189] width 175 height 9
click at [382, 233] on div "▼ Web Scraper Specialist 9.66s • 1 task ▼ Analyze Website Structure and Feature…" at bounding box center [354, 201] width 224 height 193
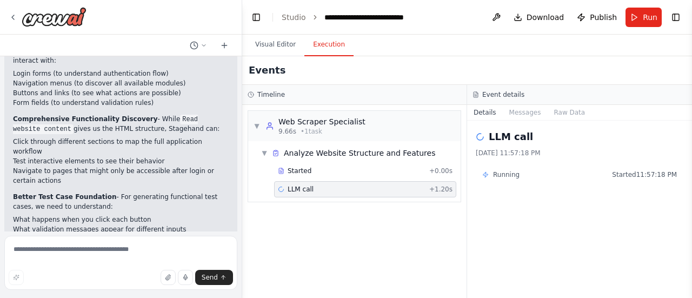
click at [382, 233] on div "▼ Web Scraper Specialist 9.66s • 1 task ▼ Analyze Website Structure and Feature…" at bounding box center [354, 201] width 224 height 193
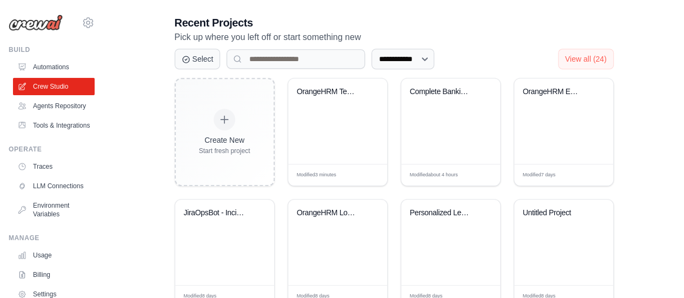
scroll to position [223, 0]
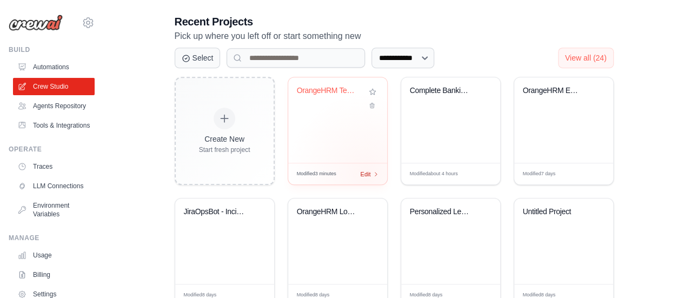
click at [366, 172] on span "Edit" at bounding box center [365, 173] width 10 height 9
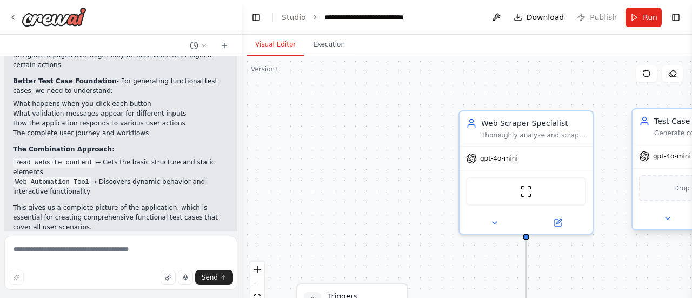
scroll to position [1070, 0]
click at [256, 293] on button "fit view" at bounding box center [257, 297] width 14 height 14
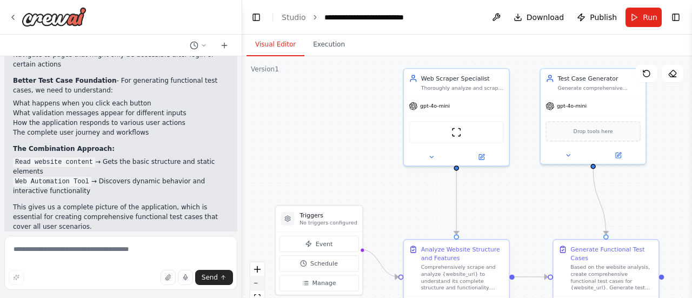
click at [257, 282] on button "zoom out" at bounding box center [257, 283] width 14 height 14
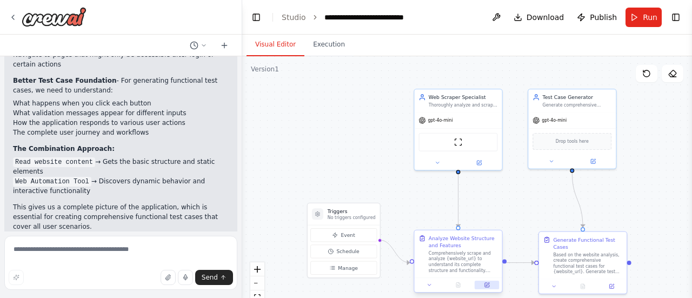
click at [486, 285] on icon at bounding box center [487, 283] width 3 height 3
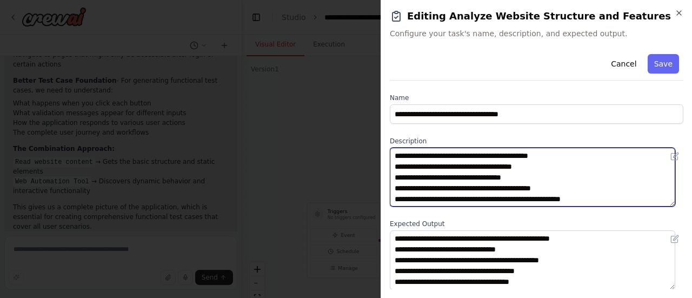
scroll to position [97, 0]
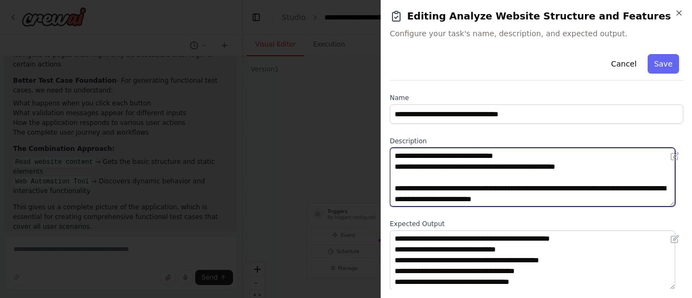
drag, startPoint x: 474, startPoint y: 188, endPoint x: 452, endPoint y: 203, distance: 27.6
click at [452, 203] on textarea "**********" at bounding box center [532, 177] width 285 height 59
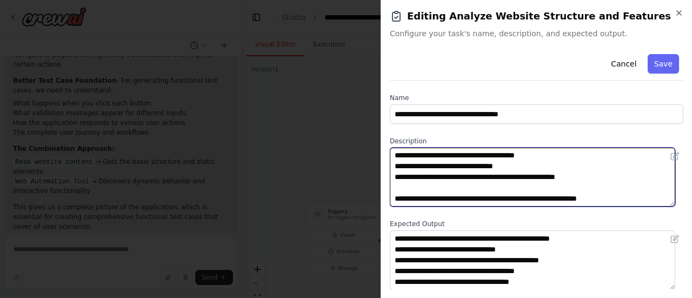
scroll to position [86, 0]
click at [434, 200] on textarea "**********" at bounding box center [532, 177] width 285 height 59
click at [413, 197] on textarea "**********" at bounding box center [532, 177] width 285 height 59
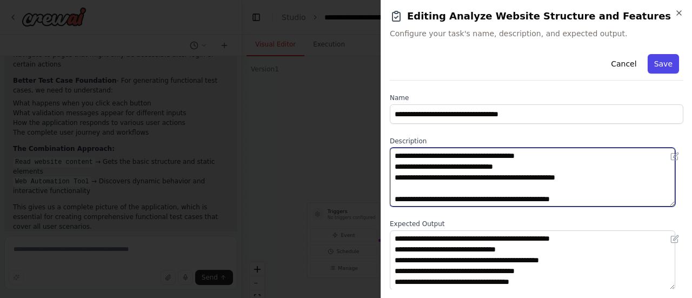
type textarea "**********"
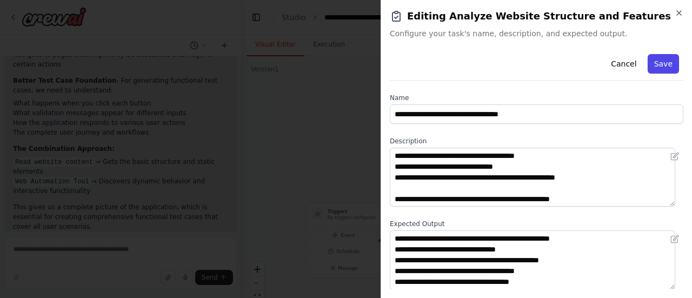
click at [660, 66] on button "Save" at bounding box center [662, 63] width 31 height 19
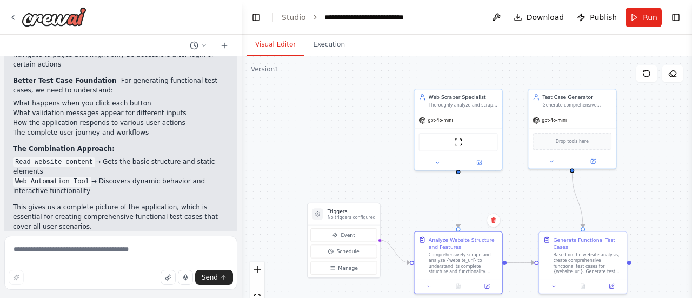
click at [646, 118] on div ".deletable-edge-delete-btn { width: 20px; height: 20px; border: 0px solid #ffff…" at bounding box center [467, 191] width 450 height 270
click at [641, 16] on button "Run" at bounding box center [643, 17] width 36 height 19
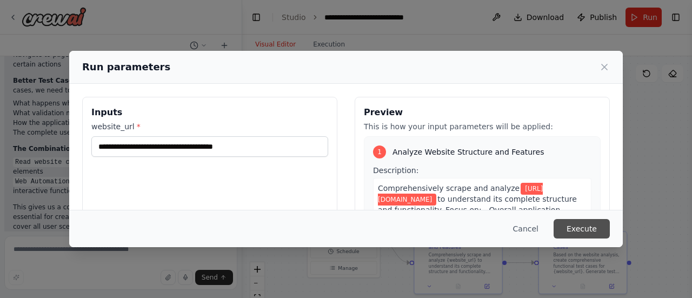
click at [581, 233] on button "Execute" at bounding box center [581, 228] width 56 height 19
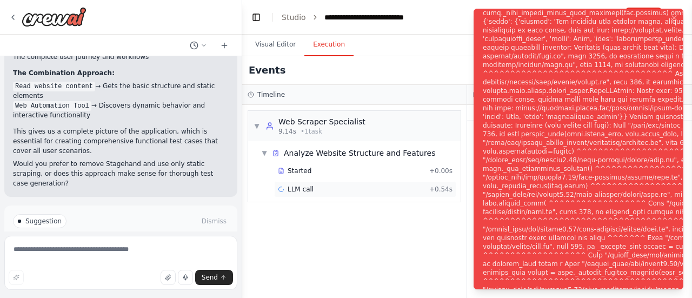
scroll to position [1157, 0]
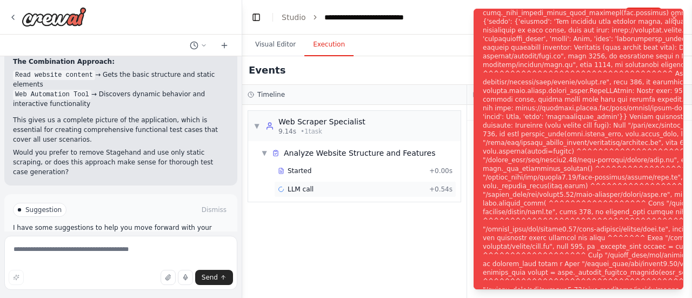
click at [297, 192] on span "LLM call" at bounding box center [300, 189] width 26 height 9
click at [327, 250] on div "▼ Web Scraper Specialist 9.14s • 1 task ▼ Analyze Website Structure and Feature…" at bounding box center [354, 201] width 224 height 193
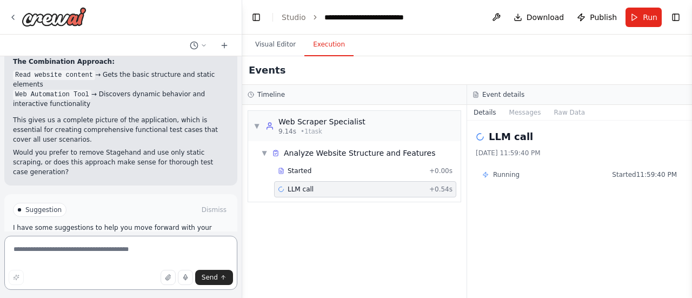
click at [103, 256] on textarea at bounding box center [120, 263] width 233 height 54
click at [284, 48] on button "Visual Editor" at bounding box center [275, 45] width 58 height 23
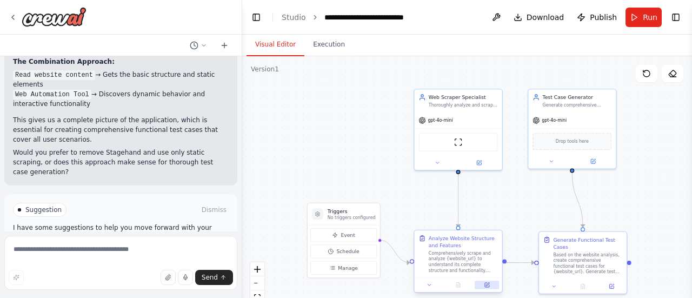
click at [487, 285] on icon at bounding box center [487, 285] width 4 height 4
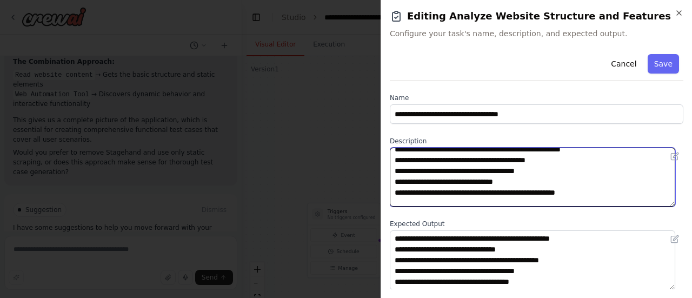
scroll to position [86, 0]
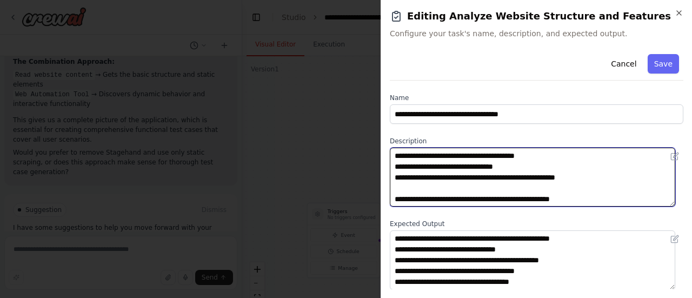
click at [590, 197] on textarea "**********" at bounding box center [532, 177] width 285 height 59
click at [439, 199] on textarea "**********" at bounding box center [532, 177] width 285 height 59
click at [586, 204] on textarea "**********" at bounding box center [532, 177] width 285 height 59
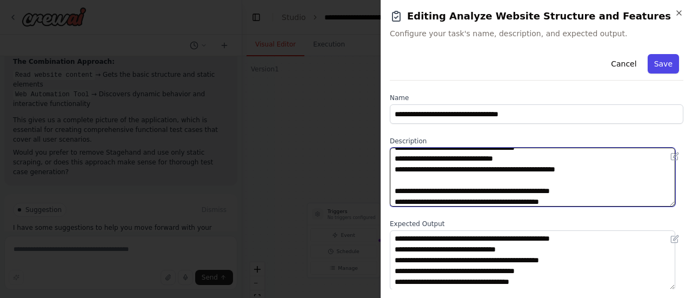
type textarea "**********"
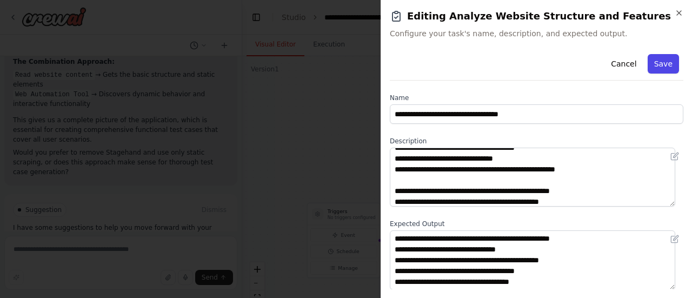
click at [660, 58] on button "Save" at bounding box center [662, 63] width 31 height 19
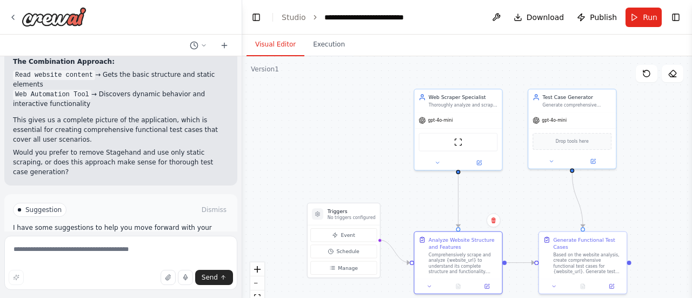
click at [345, 129] on div ".deletable-edge-delete-btn { width: 20px; height: 20px; border: 0px solid #ffff…" at bounding box center [467, 191] width 450 height 270
click at [147, 203] on div "Suggestion Dismiss I have some suggestions to help you move forward with your a…" at bounding box center [121, 234] width 216 height 62
click at [151, 247] on button "Help fix error" at bounding box center [121, 255] width 216 height 17
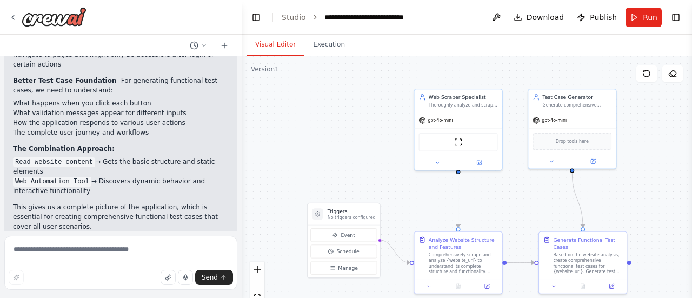
scroll to position [1112, 0]
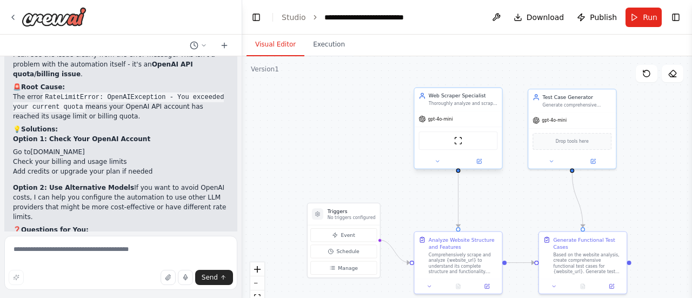
click at [432, 137] on div "ScrapeWebsiteTool" at bounding box center [457, 140] width 79 height 18
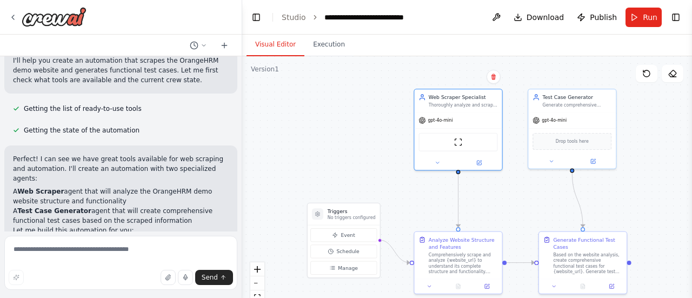
scroll to position [72, 0]
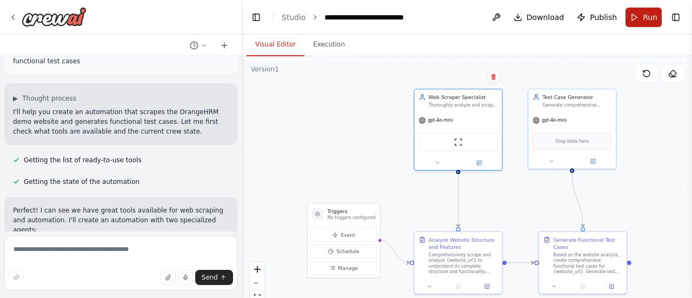
click at [646, 21] on span "Run" at bounding box center [650, 17] width 15 height 11
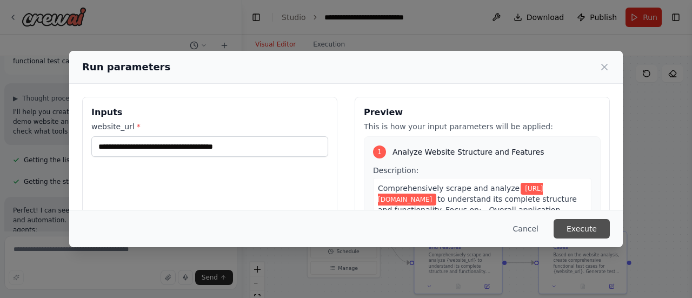
click at [595, 224] on button "Execute" at bounding box center [581, 228] width 56 height 19
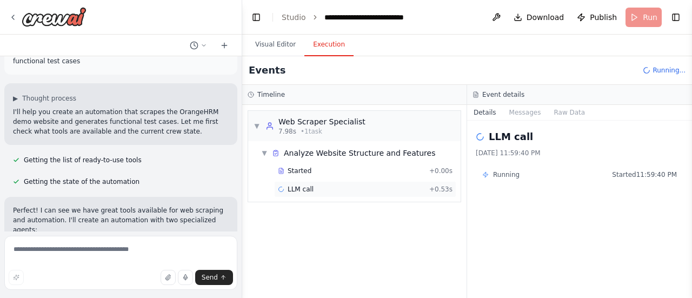
click at [359, 191] on div "LLM call + 0.53s" at bounding box center [365, 189] width 175 height 9
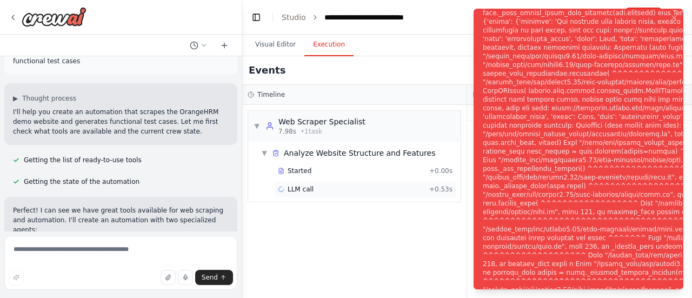
click at [359, 191] on div "LLM call + 0.53s" at bounding box center [365, 189] width 175 height 9
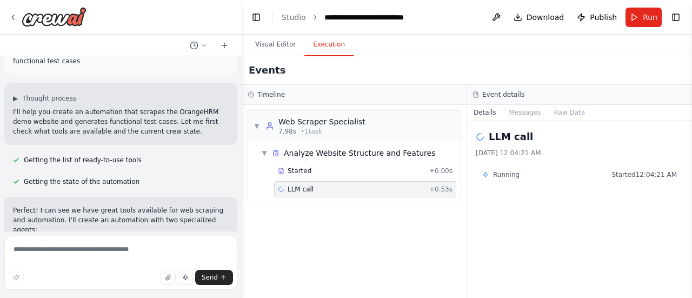
click at [405, 203] on div "▼ Web Scraper Specialist 7.98s • 1 task ▼ Analyze Website Structure and Feature…" at bounding box center [354, 201] width 224 height 193
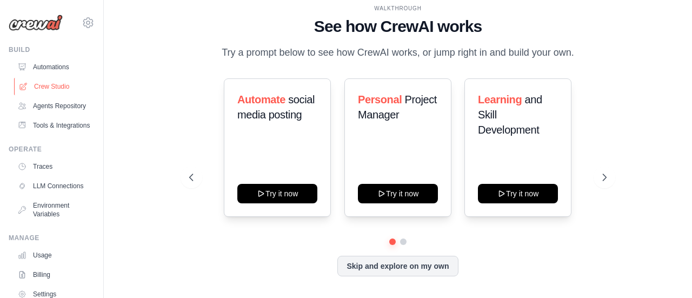
click at [59, 90] on link "Crew Studio" at bounding box center [55, 86] width 82 height 17
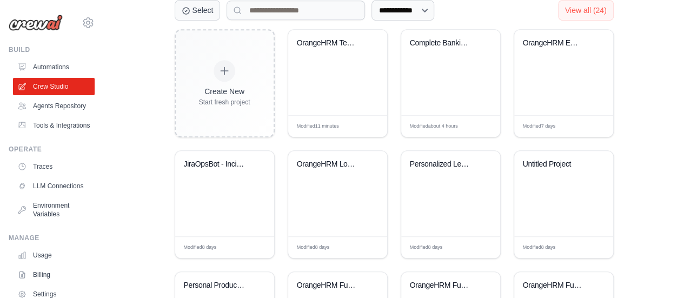
scroll to position [268, 0]
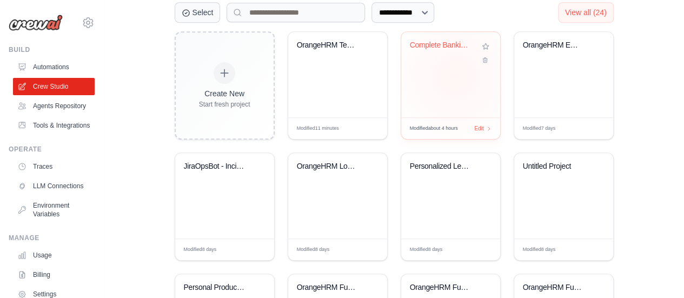
click at [455, 75] on div "Complete Banking Website Test Autom..." at bounding box center [450, 74] width 99 height 85
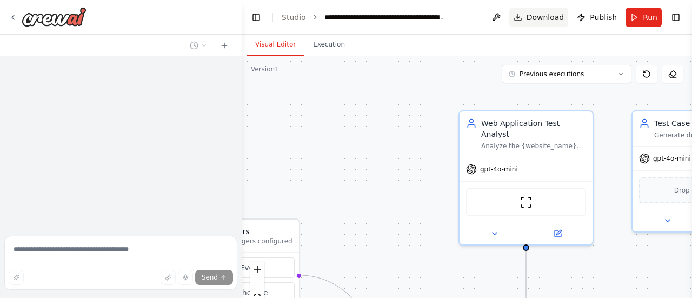
click at [557, 13] on span "Download" at bounding box center [545, 17] width 38 height 11
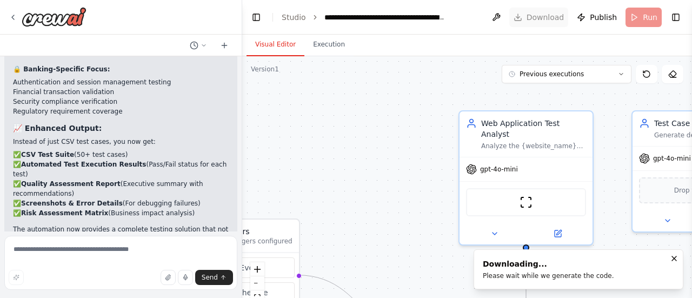
scroll to position [2266, 0]
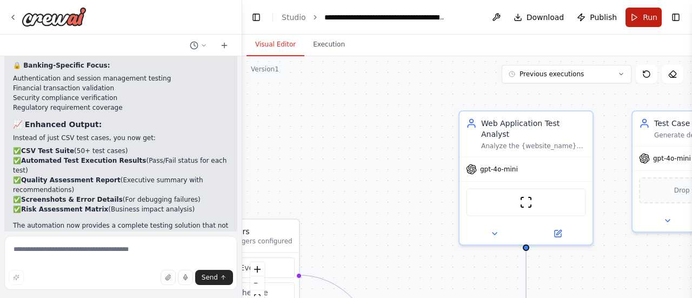
click at [645, 17] on span "Run" at bounding box center [650, 17] width 15 height 11
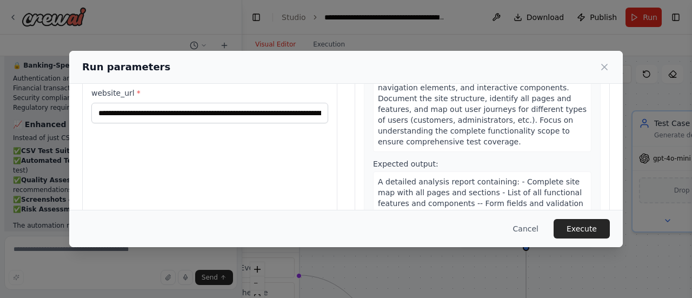
scroll to position [155, 0]
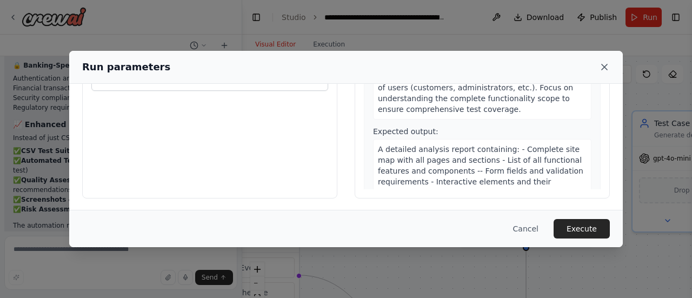
click at [605, 69] on icon at bounding box center [604, 67] width 11 height 11
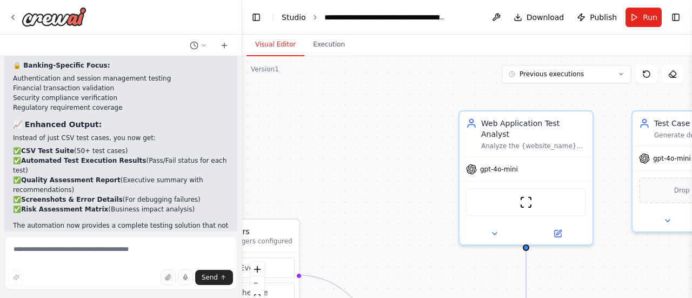
click at [287, 16] on link "Studio" at bounding box center [294, 17] width 24 height 9
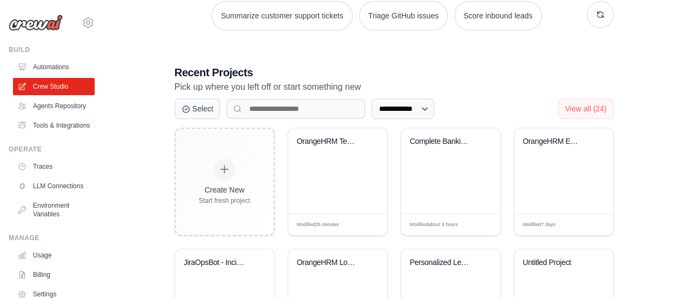
scroll to position [224, 0]
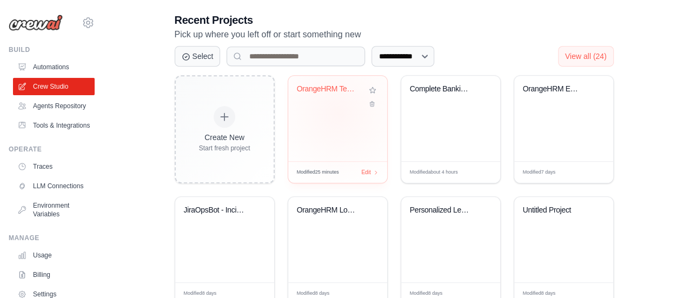
click at [338, 112] on div "OrangeHRM Test Case Generator" at bounding box center [337, 118] width 99 height 85
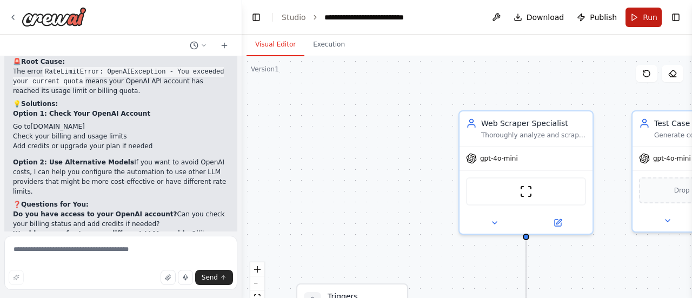
scroll to position [1354, 0]
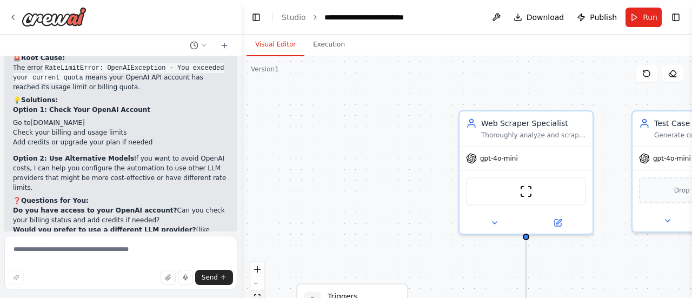
click at [261, 294] on button "fit view" at bounding box center [257, 297] width 14 height 14
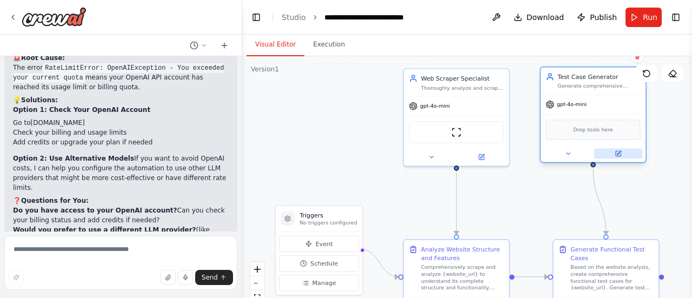
click at [617, 155] on icon at bounding box center [618, 153] width 5 height 5
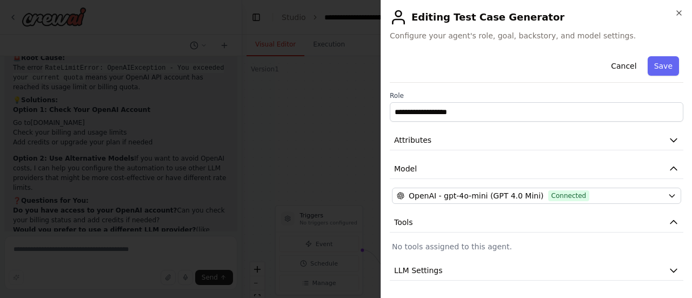
click at [632, 248] on p "No tools assigned to this agent." at bounding box center [536, 246] width 289 height 11
click at [617, 68] on button "Cancel" at bounding box center [623, 65] width 38 height 19
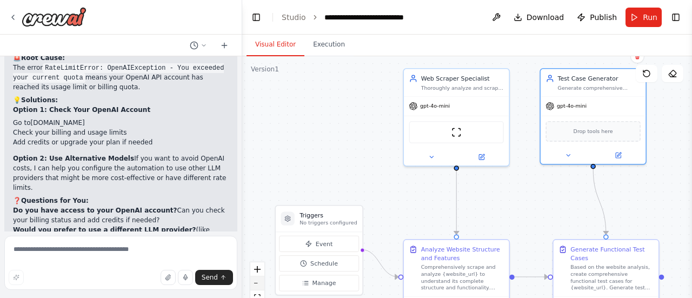
click at [256, 283] on icon "zoom out" at bounding box center [257, 283] width 6 height 1
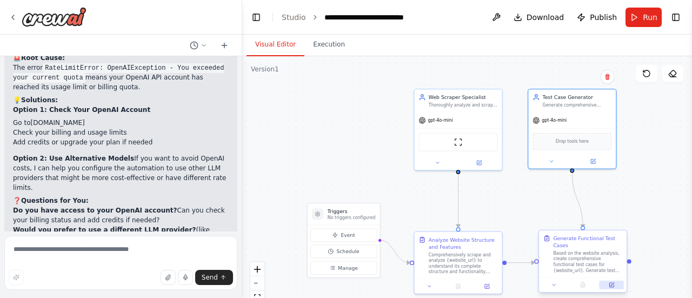
click at [610, 284] on icon at bounding box center [611, 285] width 4 height 4
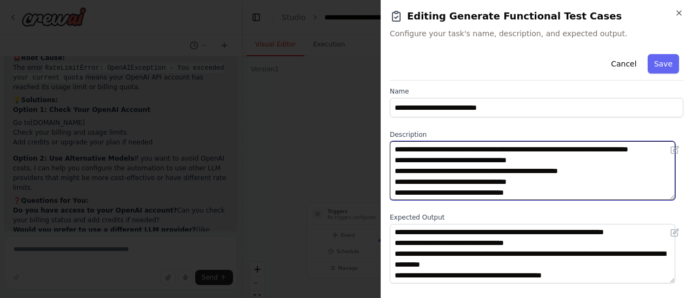
scroll to position [119, 0]
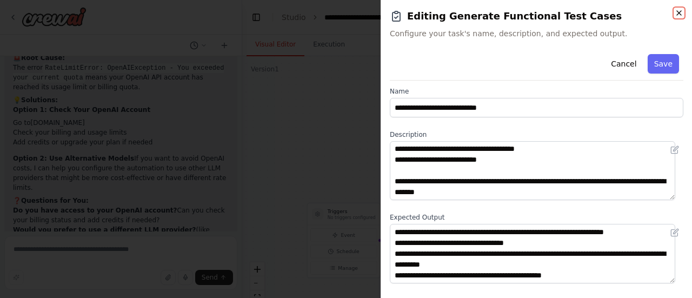
click at [678, 10] on icon "button" at bounding box center [678, 13] width 9 height 9
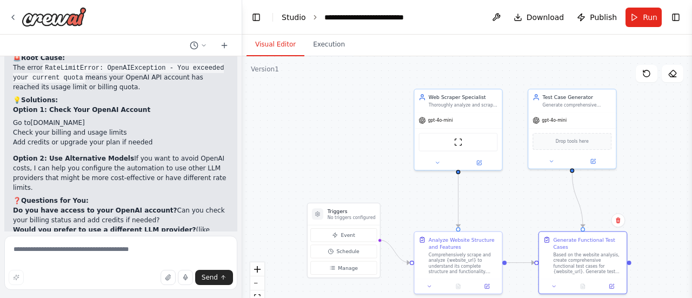
click at [286, 14] on link "Studio" at bounding box center [294, 17] width 24 height 9
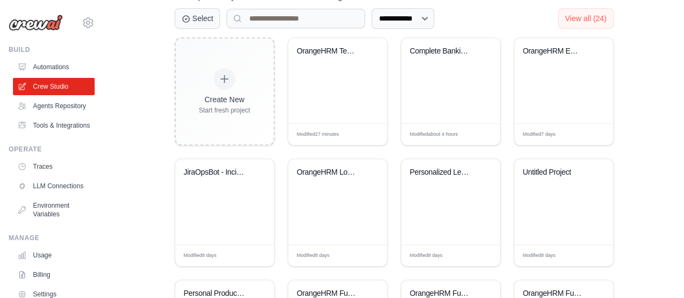
scroll to position [261, 0]
